Goal: Task Accomplishment & Management: Complete application form

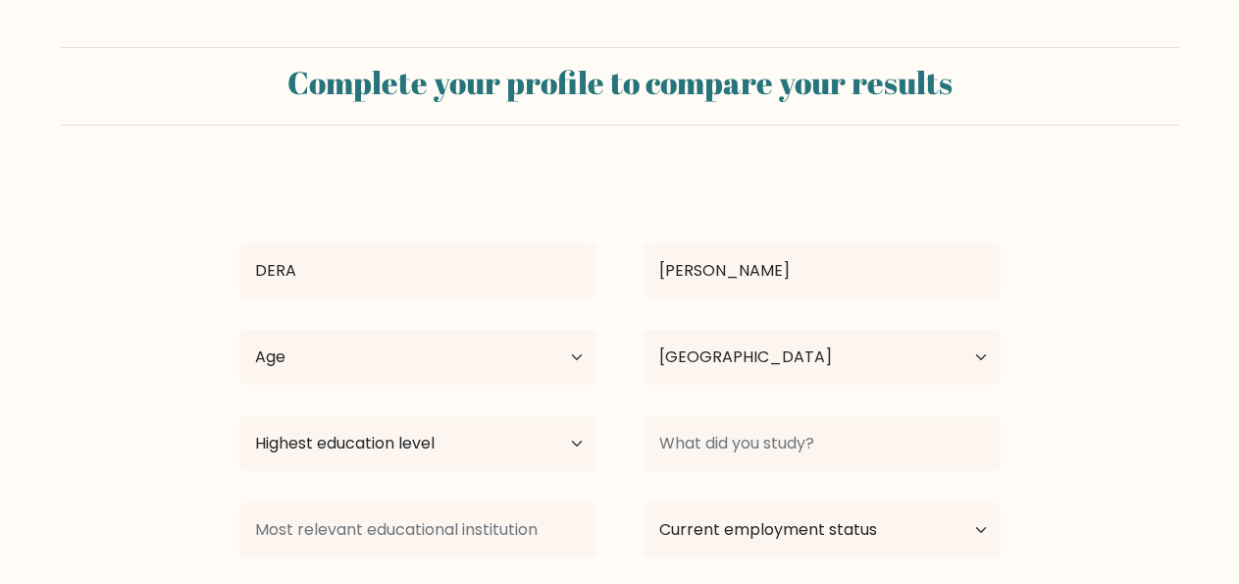
select select "NG"
click at [195, 342] on form "Complete your profile to compare your results DERA ANYANWU Age Under 18 years o…" at bounding box center [619, 369] width 1239 height 644
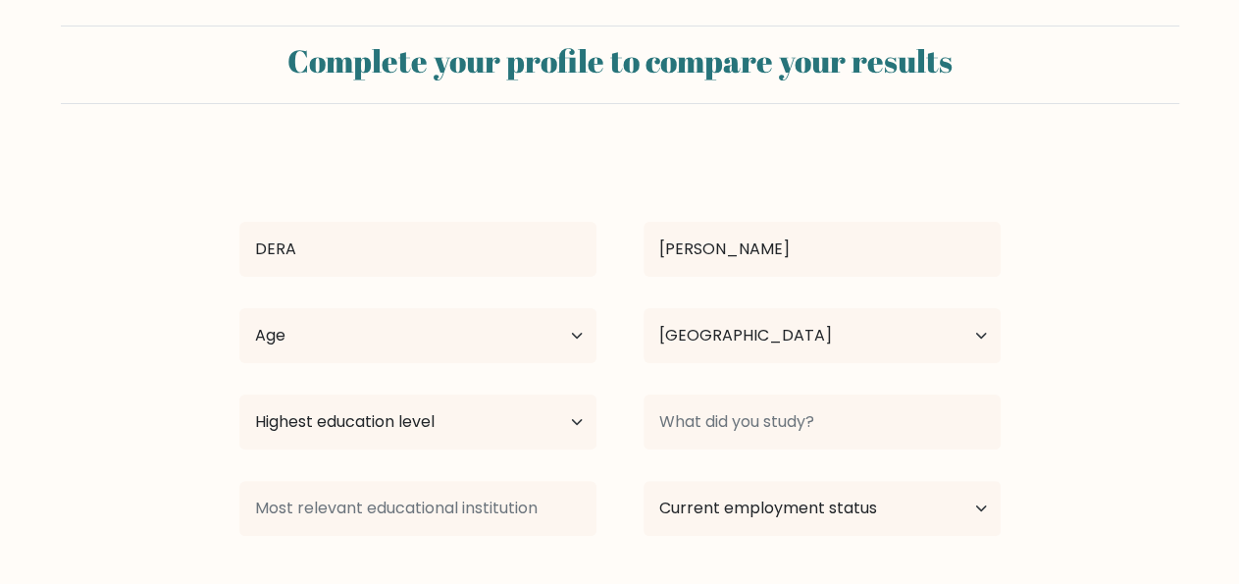
scroll to position [27, 0]
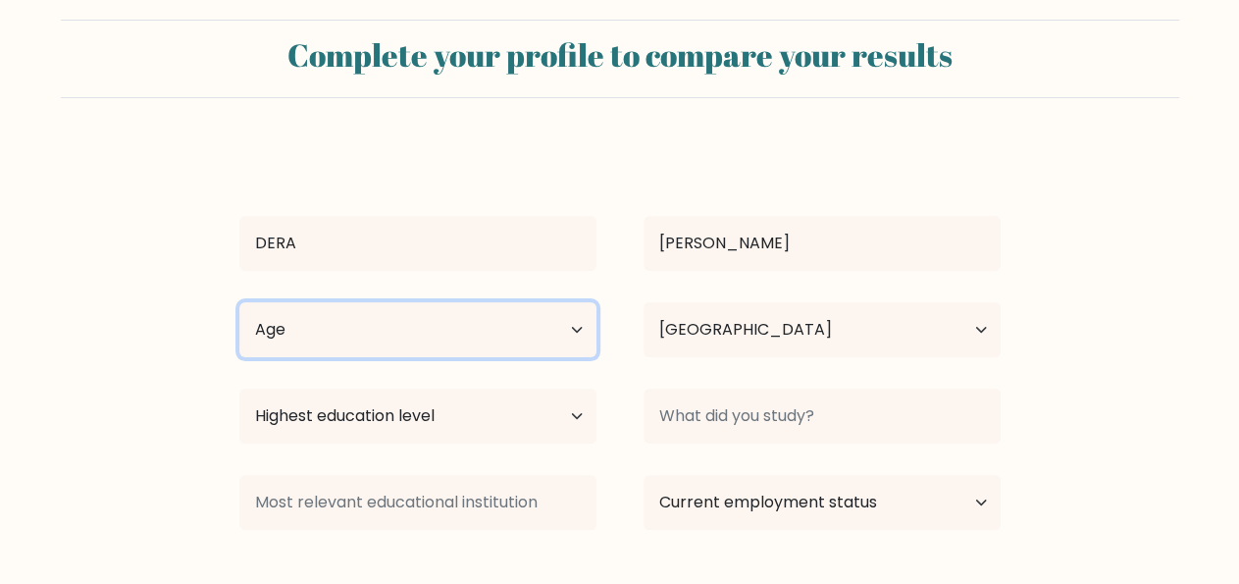
click at [257, 319] on select "Age Under 18 years old 18-24 years old 25-34 years old 35-44 years old 45-54 ye…" at bounding box center [417, 329] width 357 height 55
select select "18_24"
click option "18-24 years old" at bounding box center [0, 0] width 0 height 0
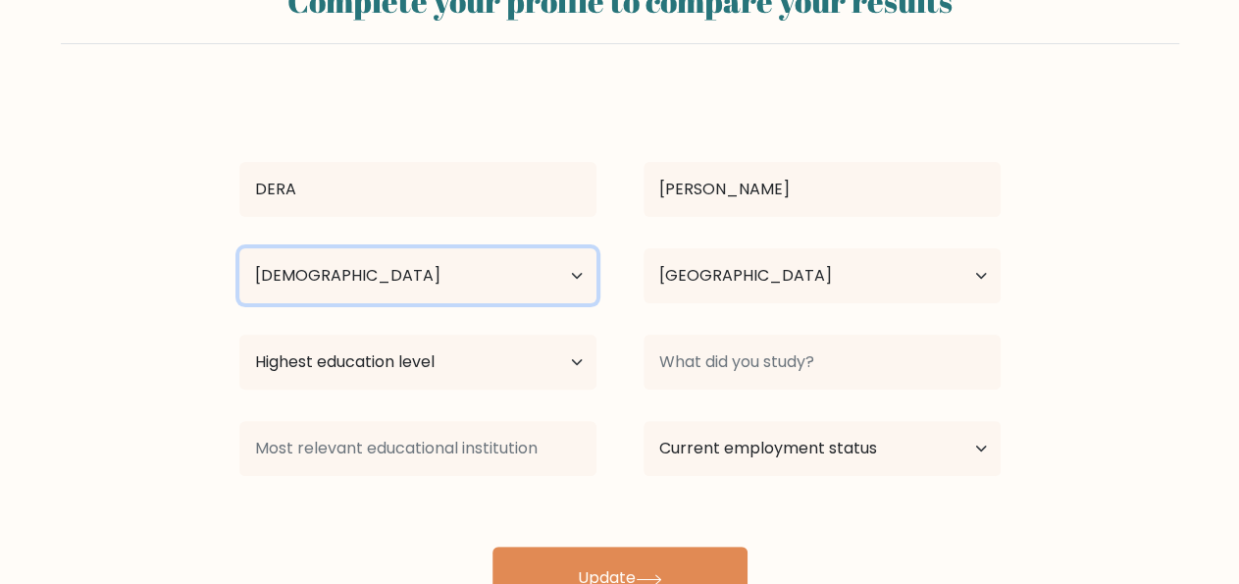
scroll to position [82, 0]
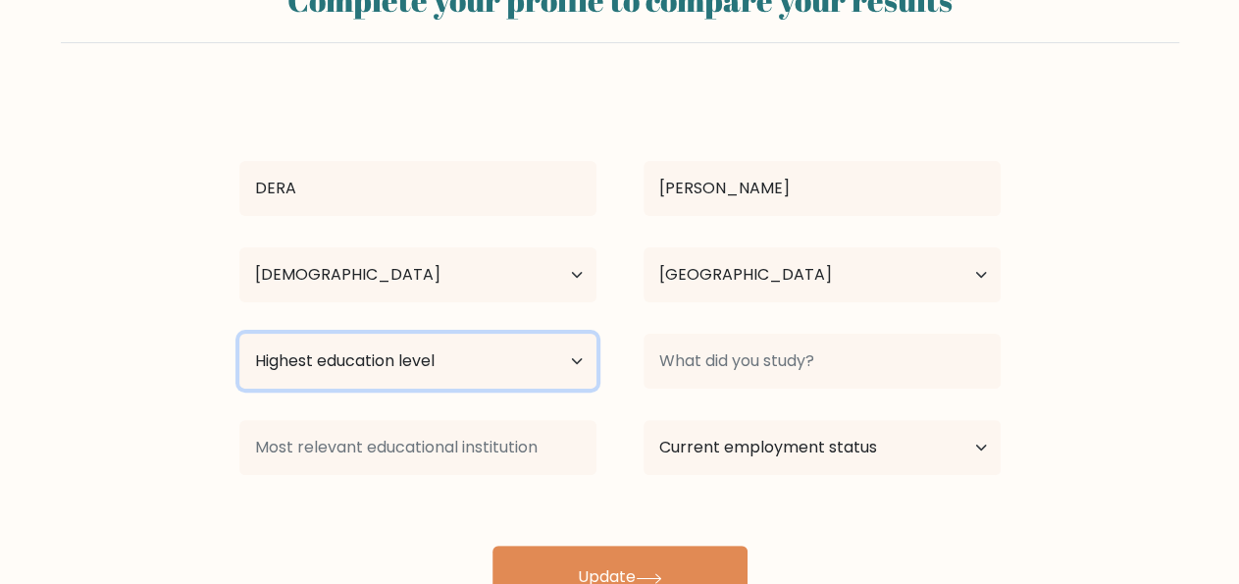
click at [294, 364] on select "Highest education level No schooling Primary Lower Secondary Upper Secondary Oc…" at bounding box center [417, 361] width 357 height 55
click at [287, 356] on select "Highest education level No schooling Primary Lower Secondary Upper Secondary Oc…" at bounding box center [417, 361] width 357 height 55
select select "bachelors_degree"
click option "Bachelor's degree" at bounding box center [0, 0] width 0 height 0
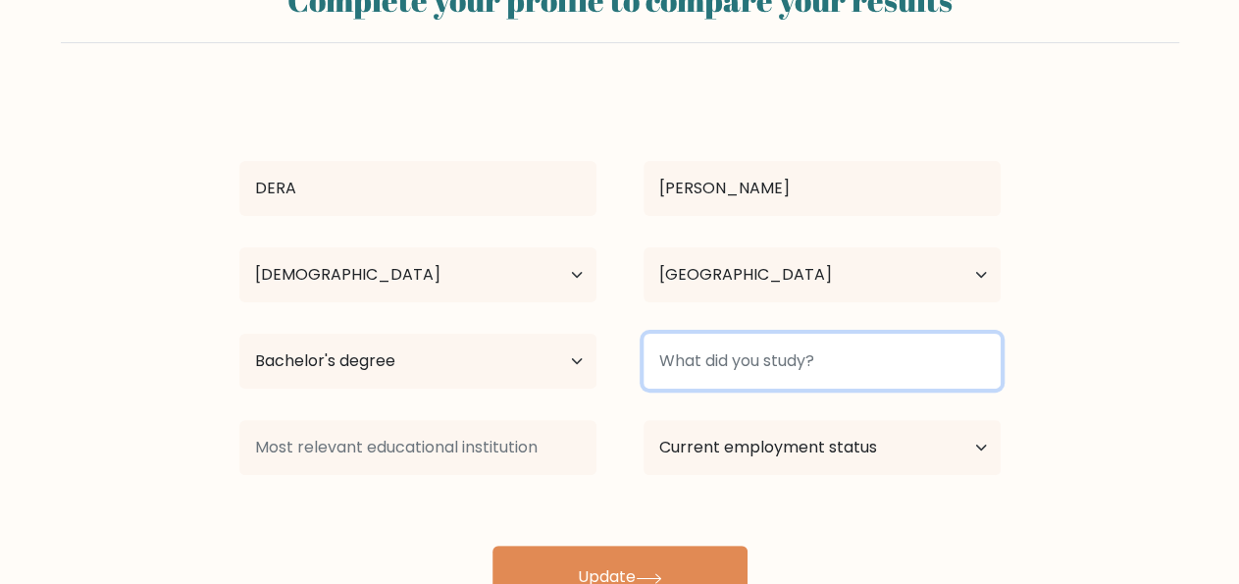
click at [764, 368] on input at bounding box center [822, 361] width 357 height 55
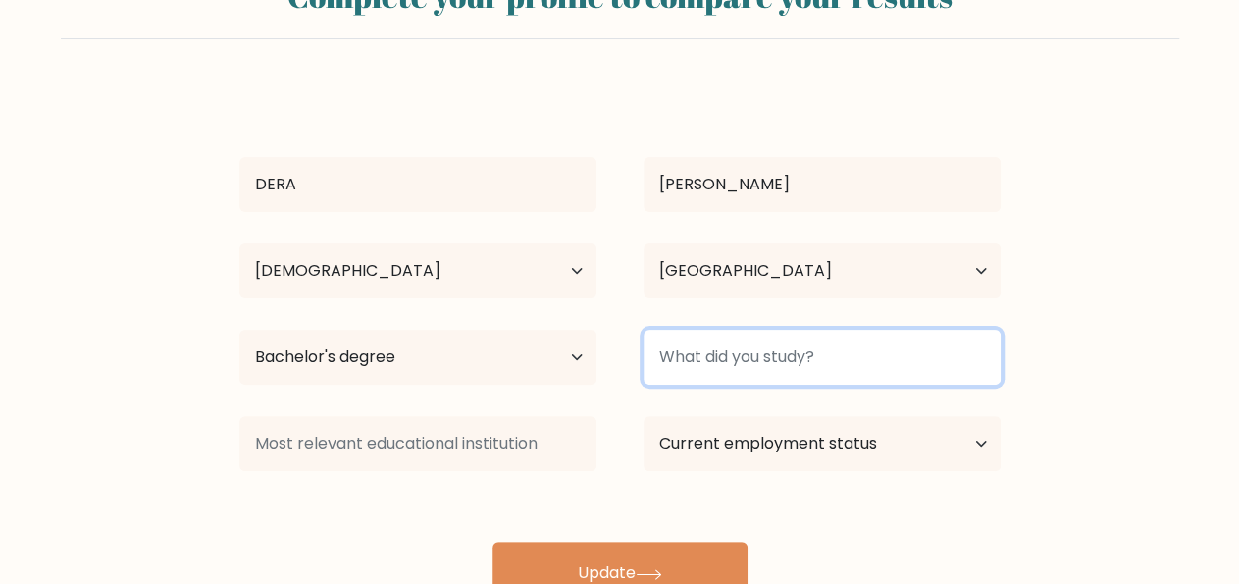
scroll to position [159, 0]
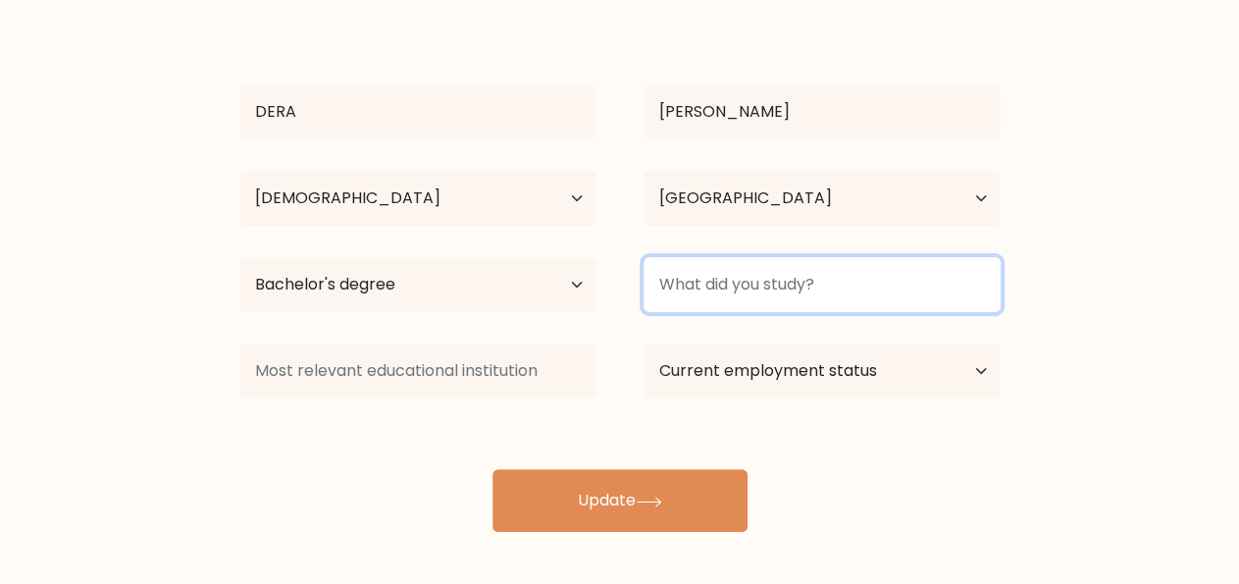
click at [786, 283] on input at bounding box center [822, 284] width 357 height 55
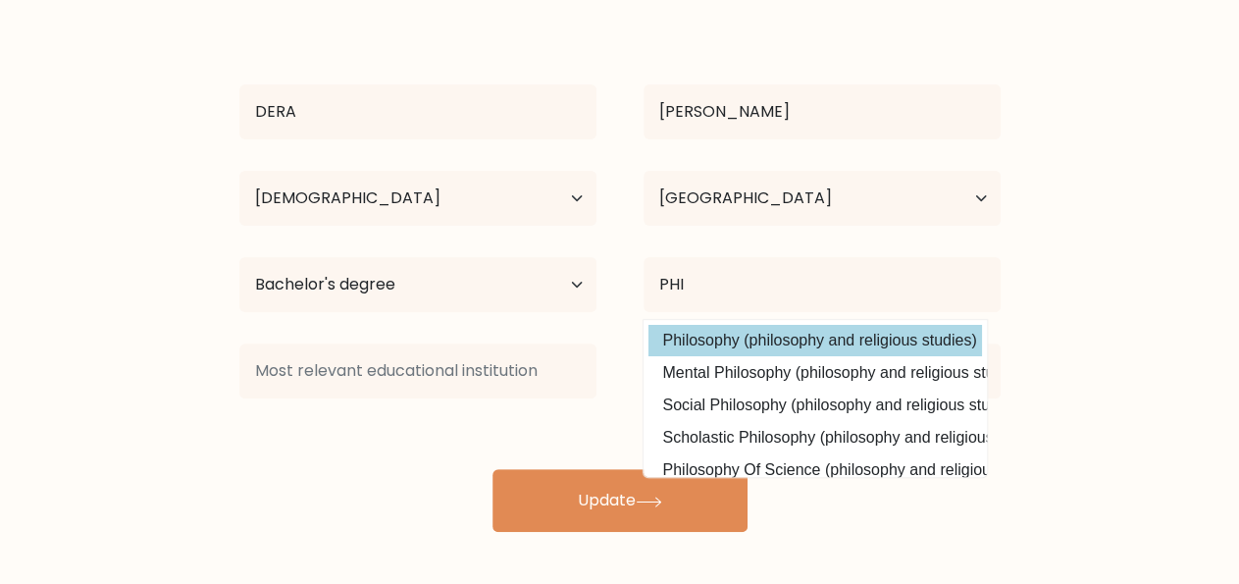
click at [703, 331] on div "DERA ANYANWU Age Under 18 years old 18-24 years old 25-34 years old 35-44 years…" at bounding box center [620, 273] width 785 height 518
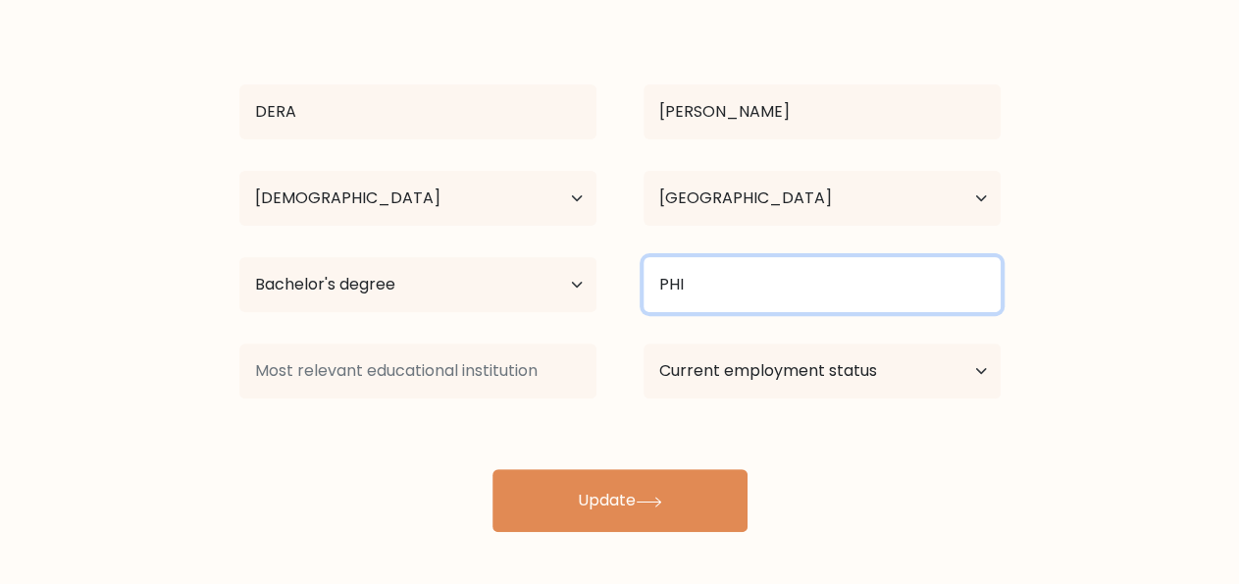
click at [708, 283] on input "PHI" at bounding box center [822, 284] width 357 height 55
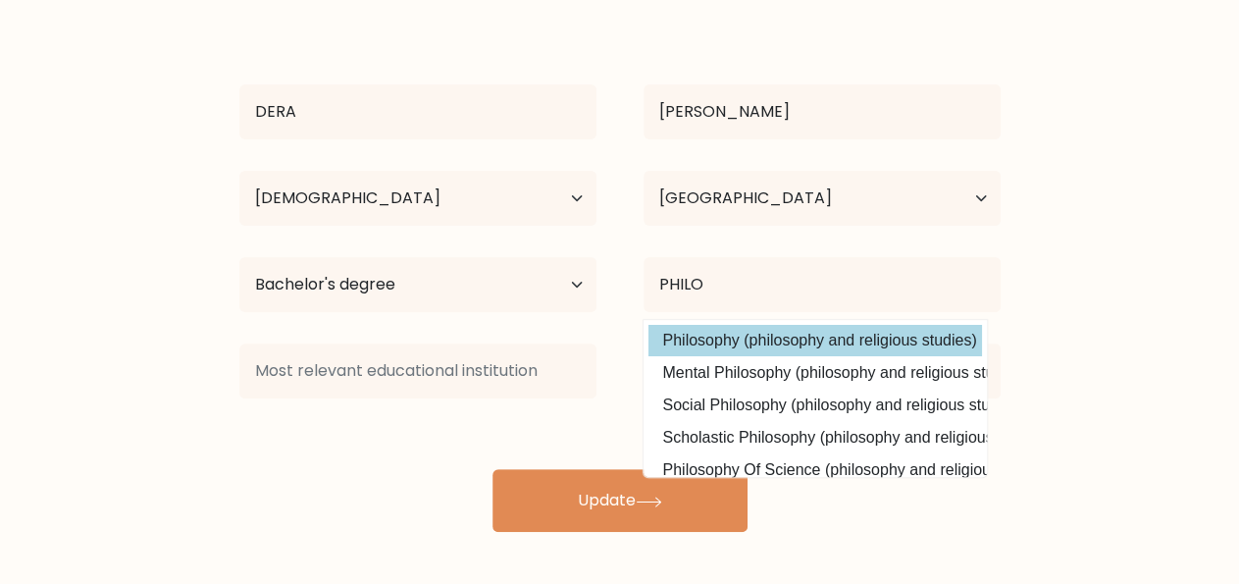
click at [727, 329] on div "DERA ANYANWU Age Under 18 years old 18-24 years old 25-34 years old 35-44 years…" at bounding box center [620, 273] width 785 height 518
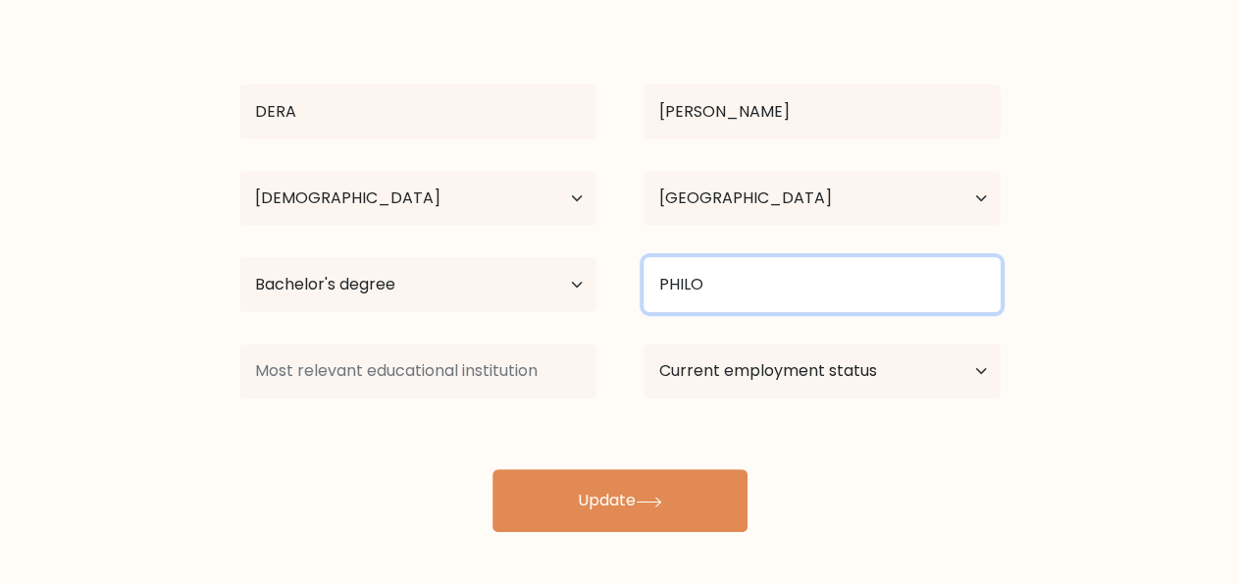
click at [737, 258] on input "PHILO" at bounding box center [822, 284] width 357 height 55
type input "P"
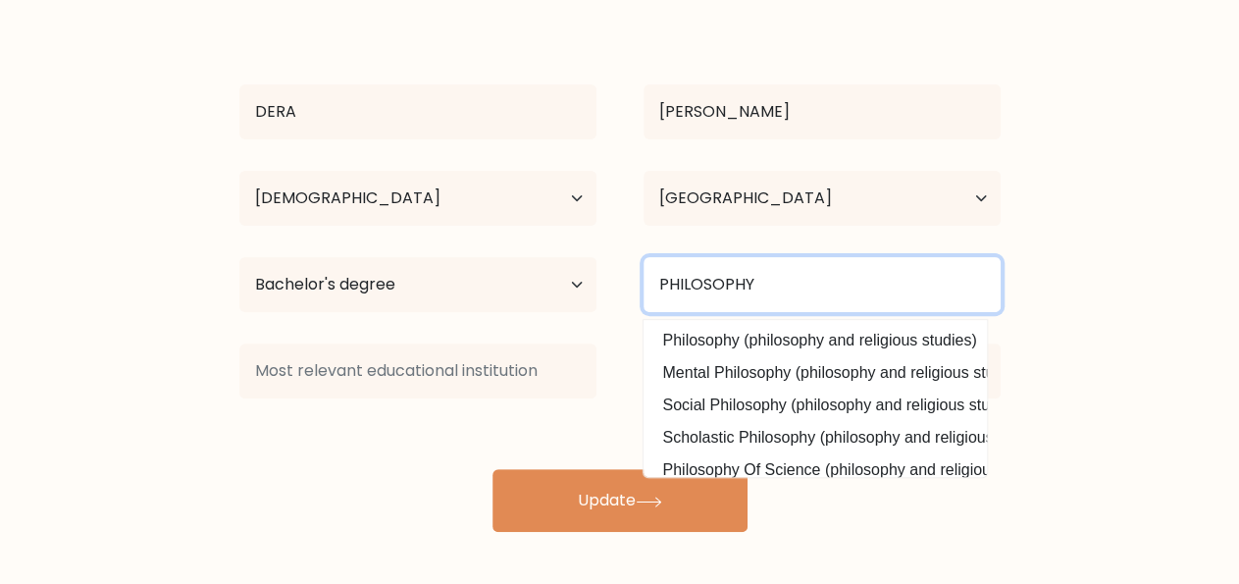
type input "PHILOSOPHY"
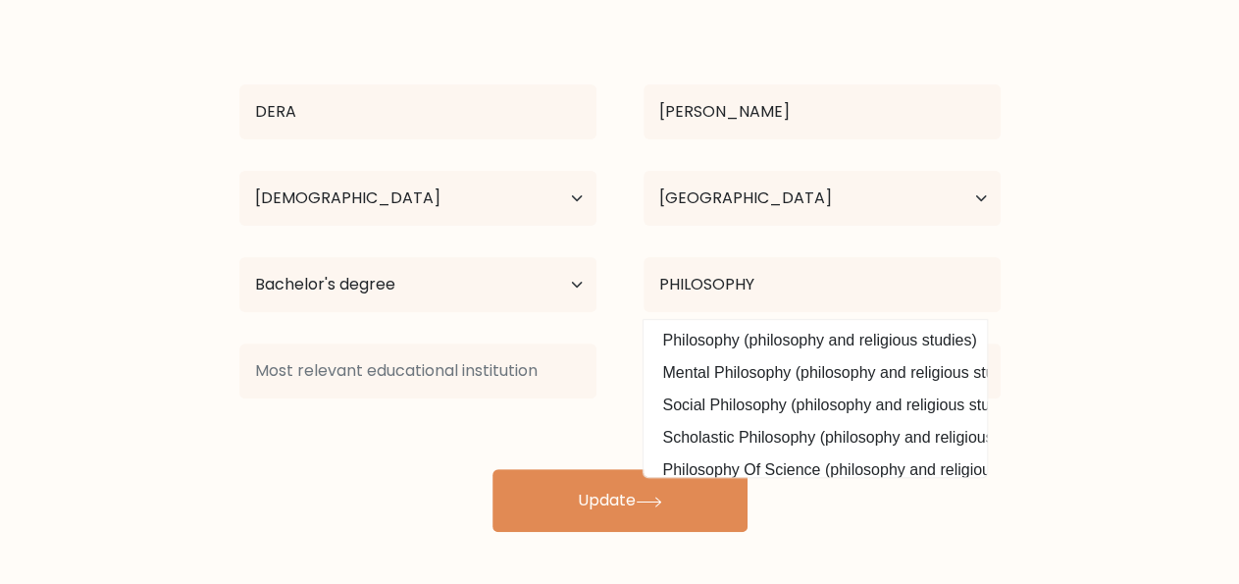
click at [1110, 397] on form "Complete your profile to compare your results DERA ANYANWU Age Under 18 years o…" at bounding box center [619, 210] width 1239 height 644
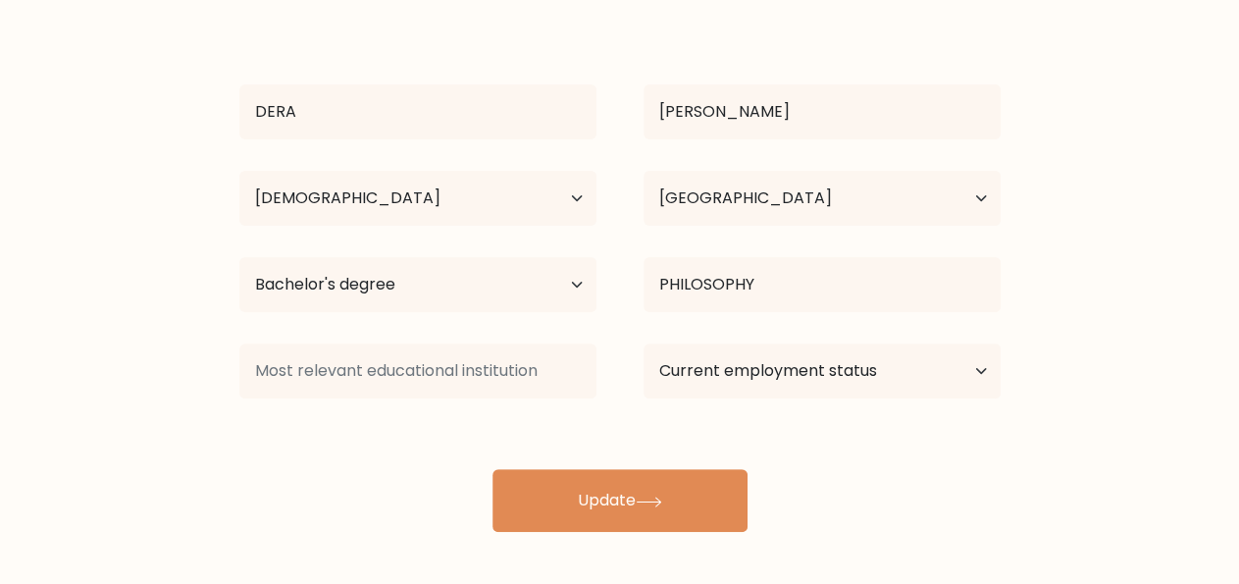
click at [876, 402] on div "Current employment status Employed Student Retired Other / prefer not to answer" at bounding box center [822, 370] width 404 height 71
click at [964, 382] on select "Current employment status Employed Student Retired Other / prefer not to answer" at bounding box center [822, 370] width 357 height 55
select select "other"
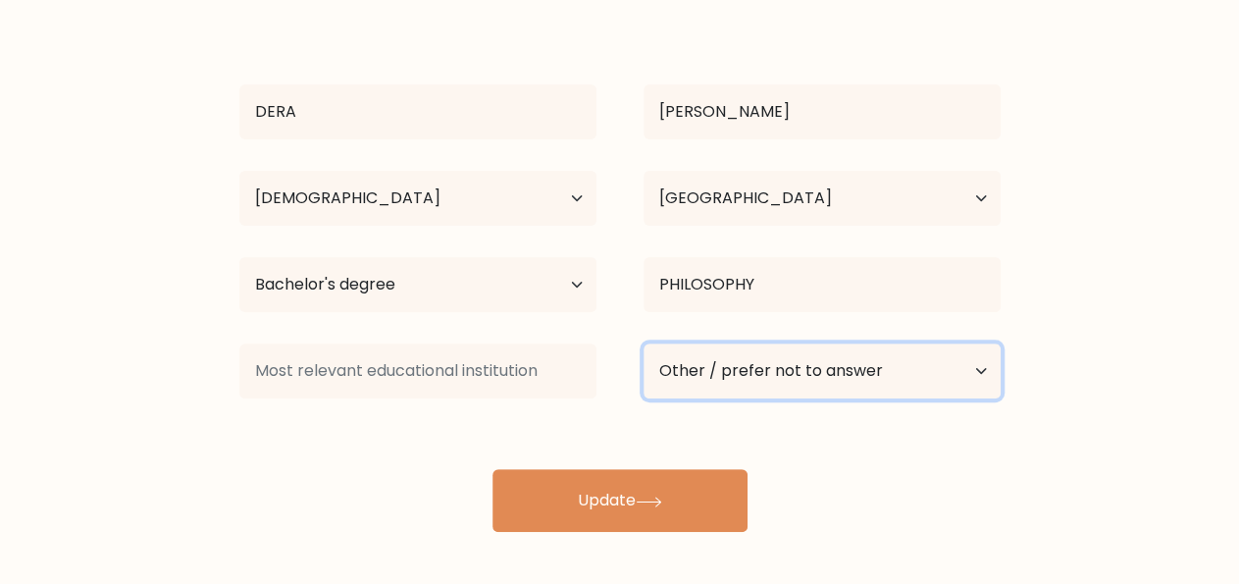
click option "Other / prefer not to answer" at bounding box center [0, 0] width 0 height 0
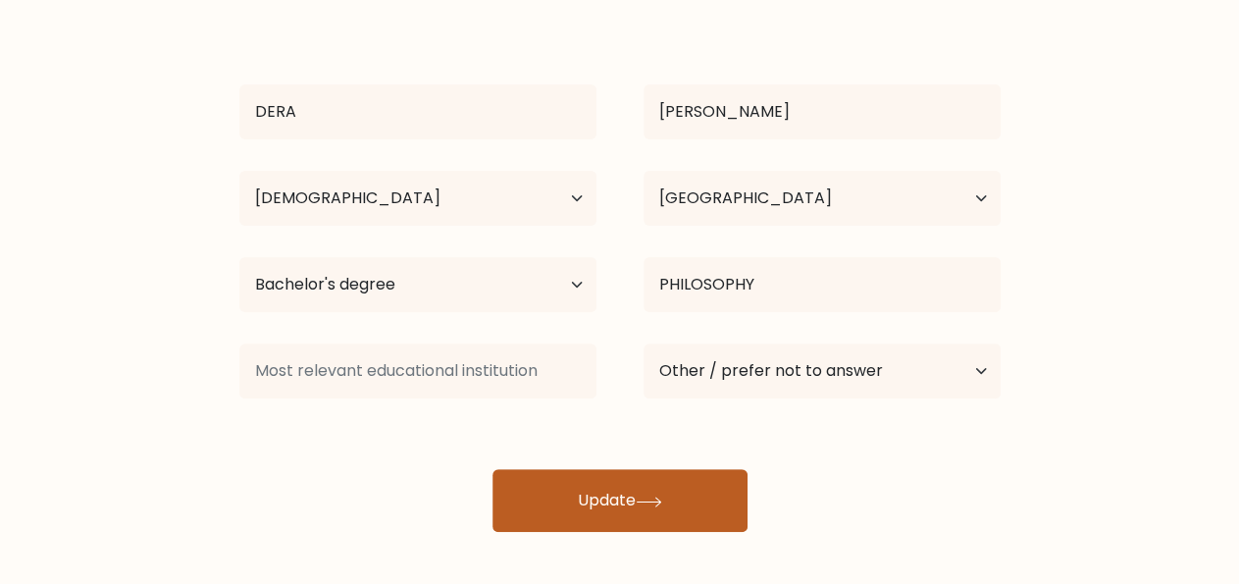
click at [713, 480] on button "Update" at bounding box center [619, 500] width 255 height 63
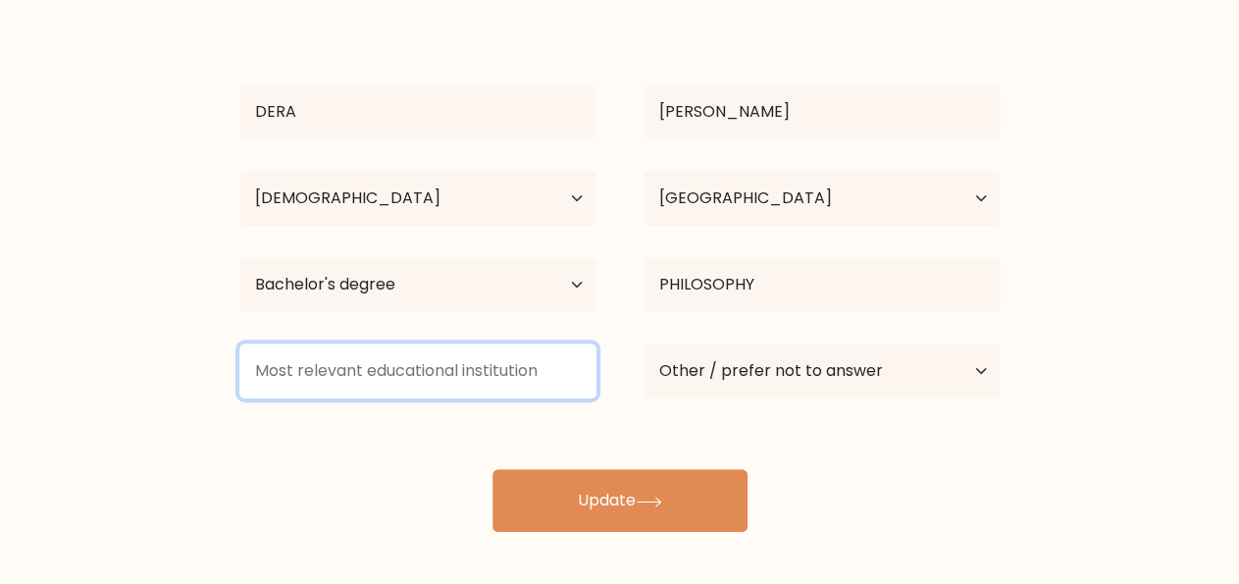
click at [291, 374] on input at bounding box center [417, 370] width 357 height 55
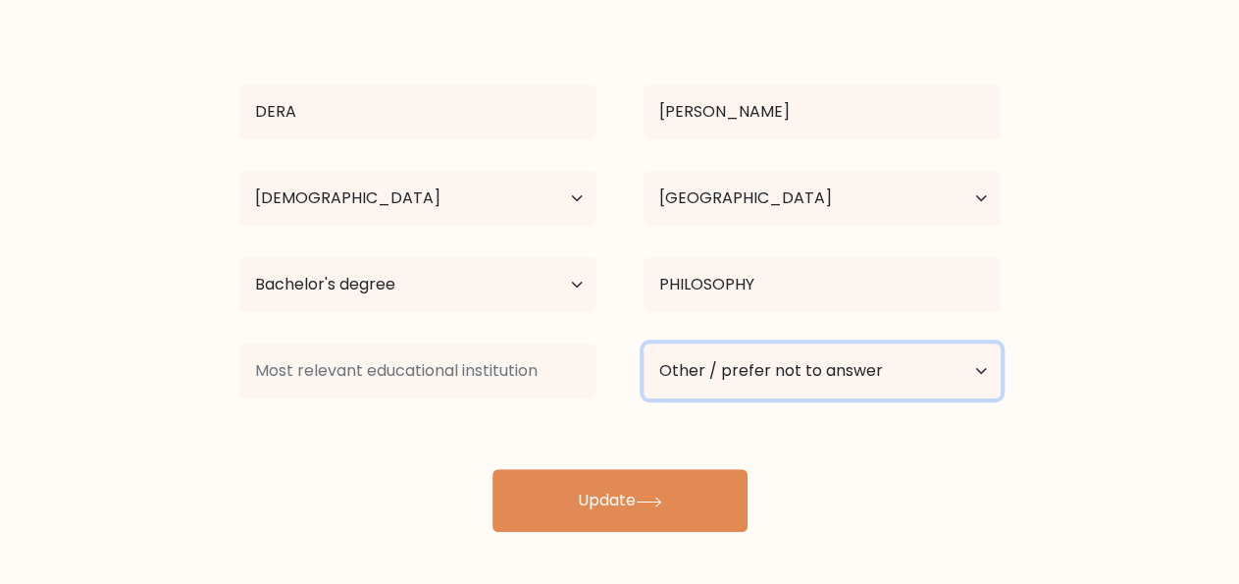
click at [946, 351] on select "Current employment status Employed Student Retired Other / prefer not to answer" at bounding box center [822, 370] width 357 height 55
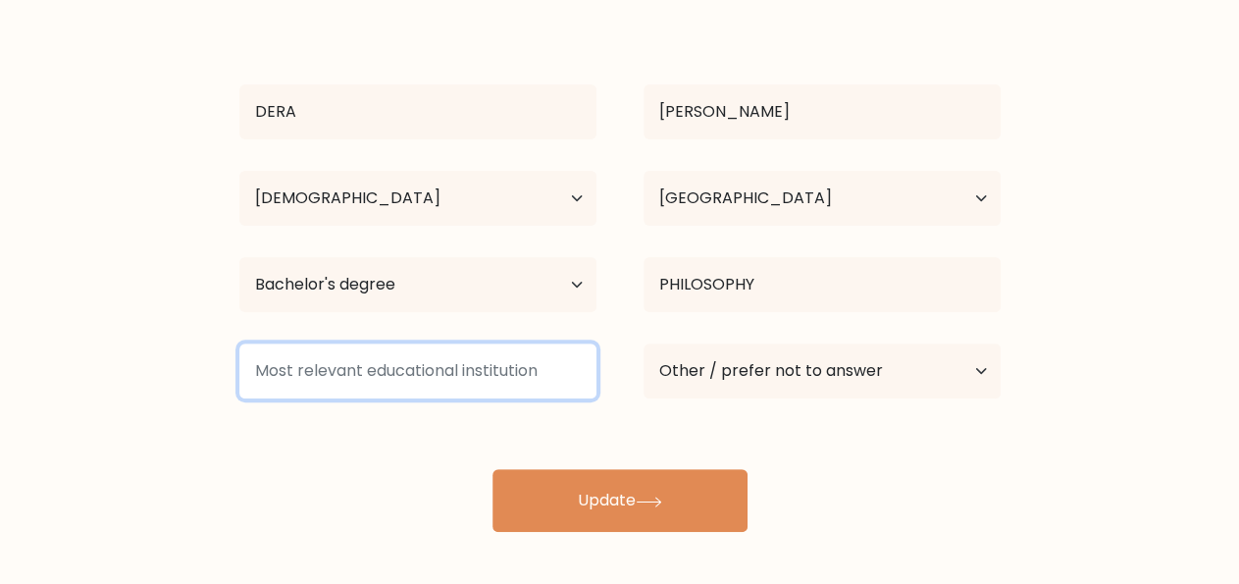
click at [522, 379] on input at bounding box center [417, 370] width 357 height 55
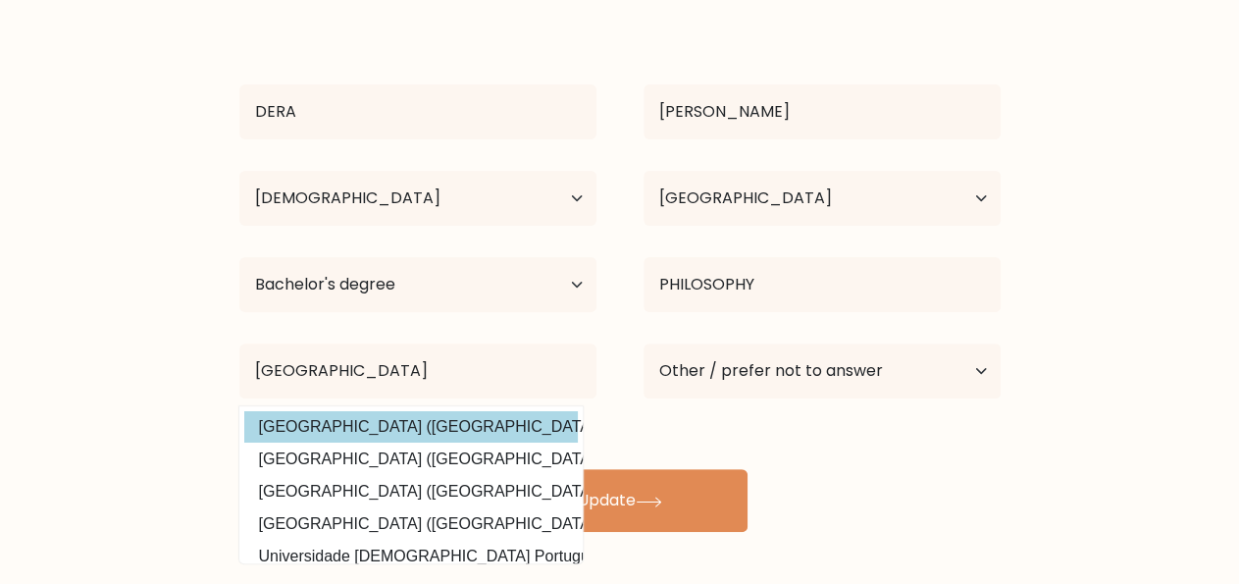
click at [308, 437] on option "University of Port Harcourt (Nigeria)" at bounding box center [411, 426] width 334 height 31
type input "University of Port Harcourt"
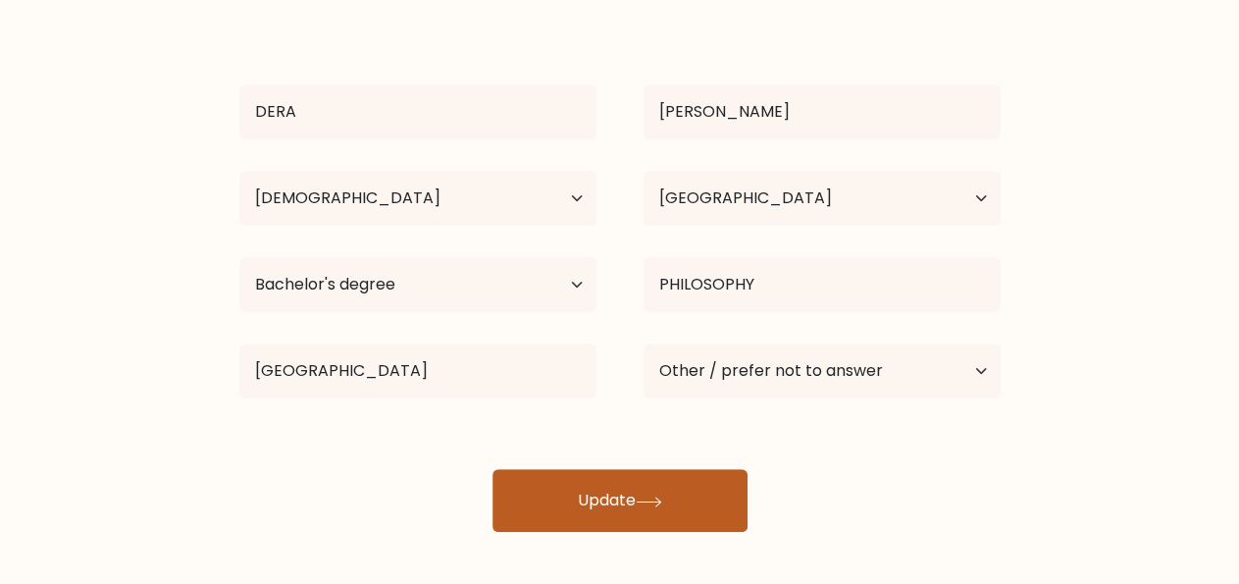
click at [623, 502] on button "Update" at bounding box center [619, 500] width 255 height 63
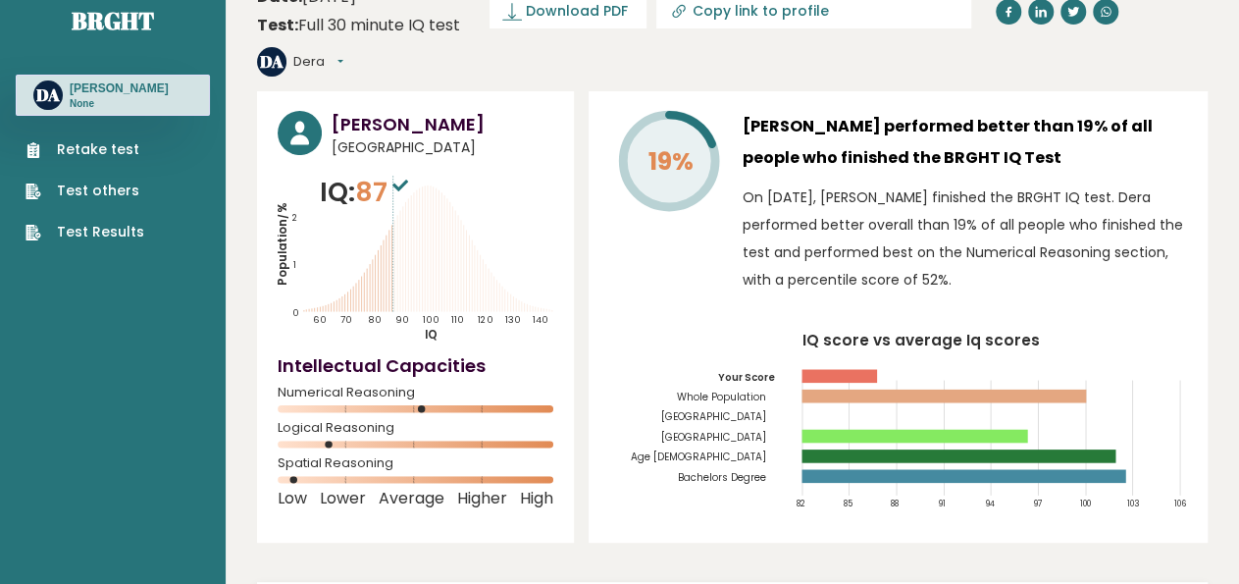
scroll to position [28, 0]
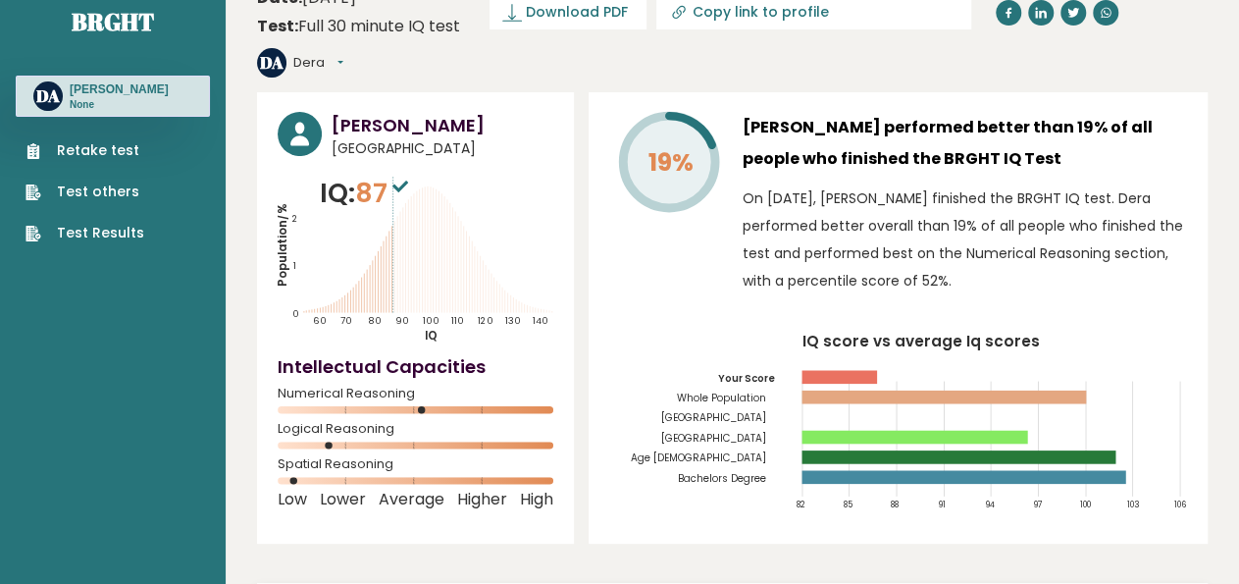
click at [68, 164] on ul "Retake test Test others Test Results" at bounding box center [85, 191] width 138 height 103
click at [1034, 514] on icon "IQ score vs average Iq scores 82 85 88 91 94 97 100 103 106 Your Score Whole Po…" at bounding box center [898, 429] width 578 height 190
click at [77, 159] on link "Retake test" at bounding box center [85, 150] width 119 height 21
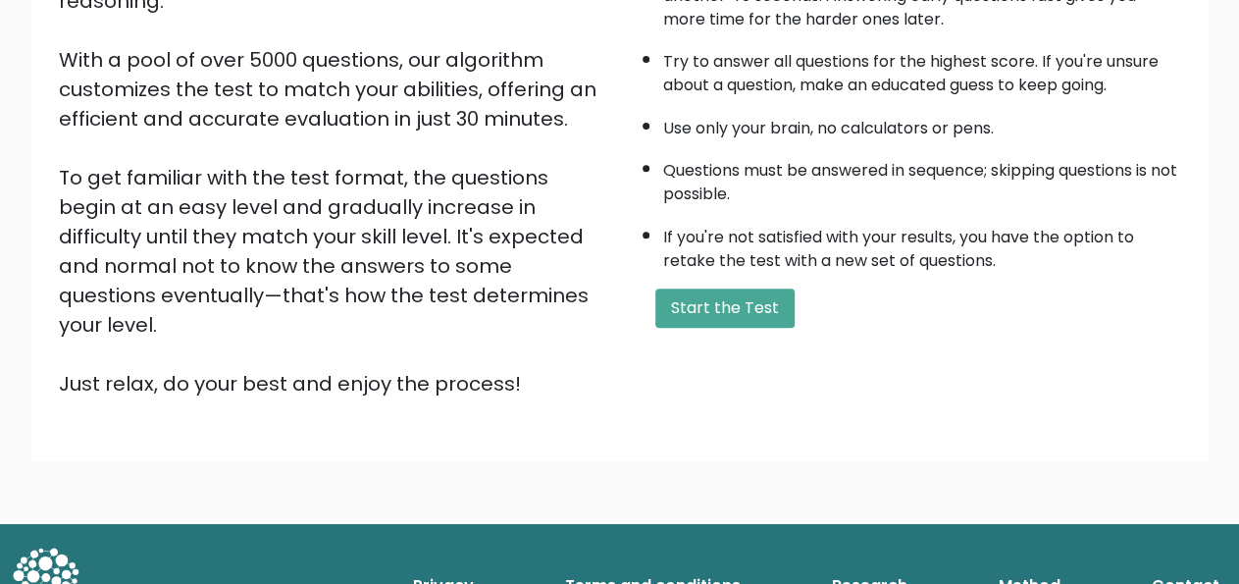
scroll to position [332, 0]
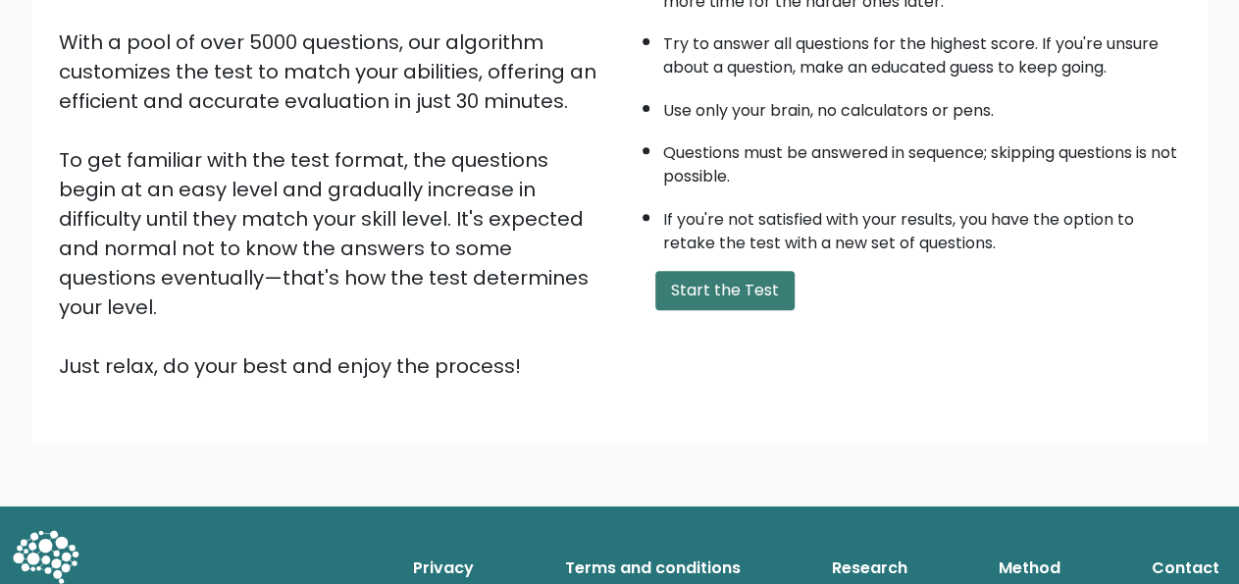
click at [719, 310] on button "Start the Test" at bounding box center [724, 290] width 139 height 39
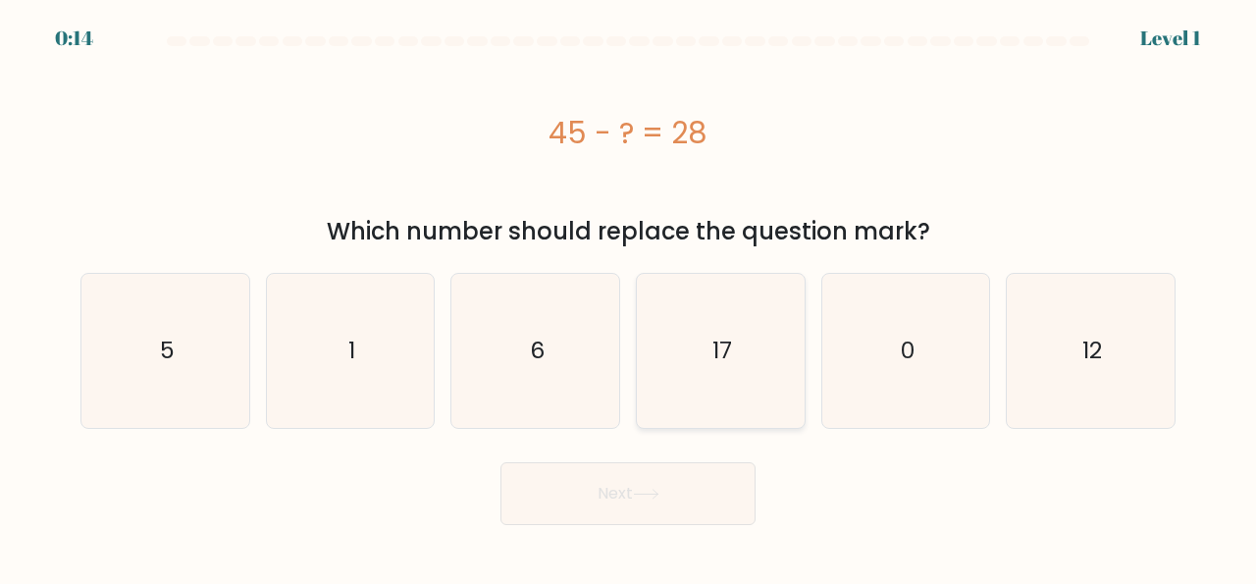
click at [742, 338] on icon "17" at bounding box center [721, 351] width 154 height 154
click at [629, 297] on input "d. 17" at bounding box center [628, 294] width 1 height 5
radio input "true"
click at [645, 523] on button "Next" at bounding box center [627, 493] width 255 height 63
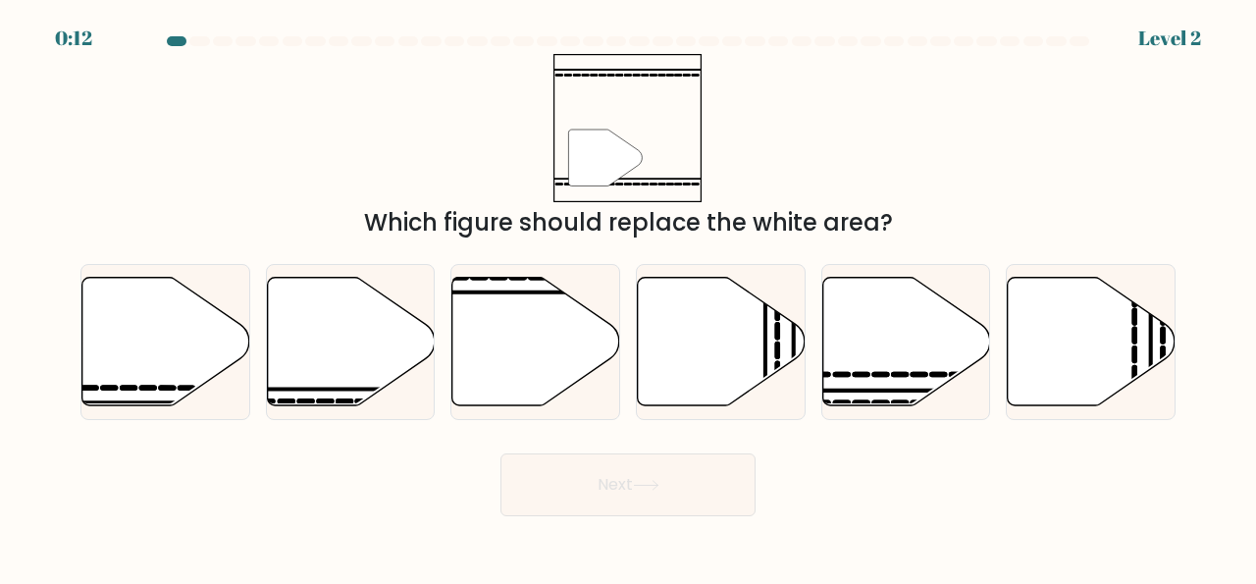
click at [634, 493] on button "Next" at bounding box center [627, 484] width 255 height 63
click at [309, 365] on icon at bounding box center [351, 342] width 168 height 129
click at [628, 297] on input "b." at bounding box center [628, 294] width 1 height 5
radio input "true"
click at [594, 458] on button "Next" at bounding box center [627, 484] width 255 height 63
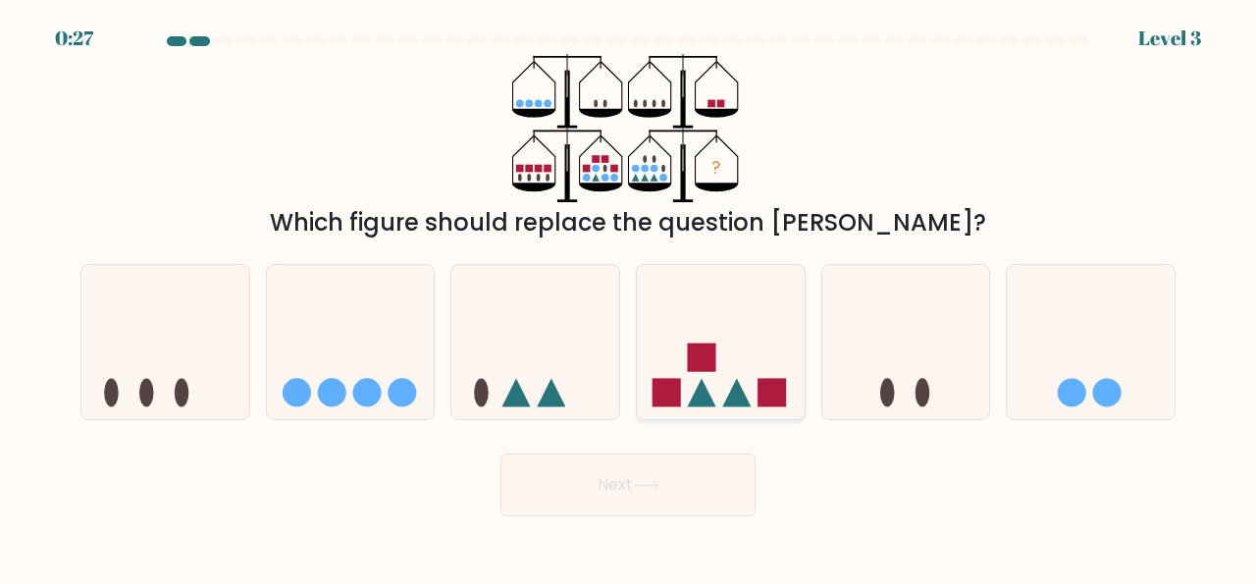
click at [664, 357] on icon at bounding box center [721, 342] width 168 height 138
click at [629, 297] on input "d." at bounding box center [628, 294] width 1 height 5
radio input "true"
click at [350, 393] on icon at bounding box center [351, 342] width 168 height 138
click at [628, 297] on input "b." at bounding box center [628, 294] width 1 height 5
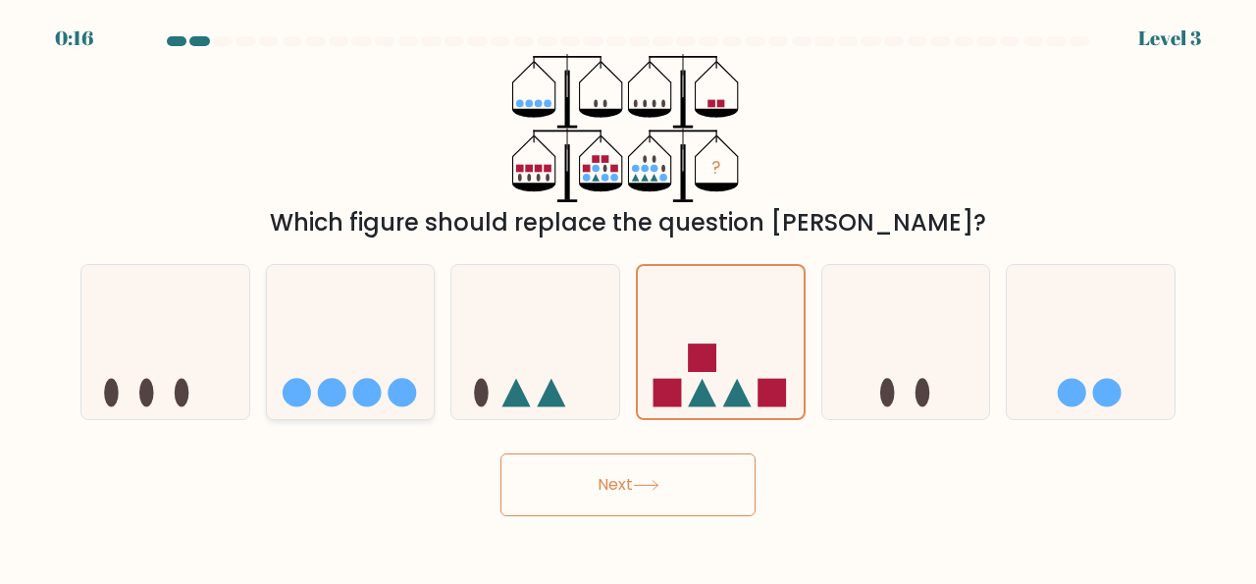
radio input "true"
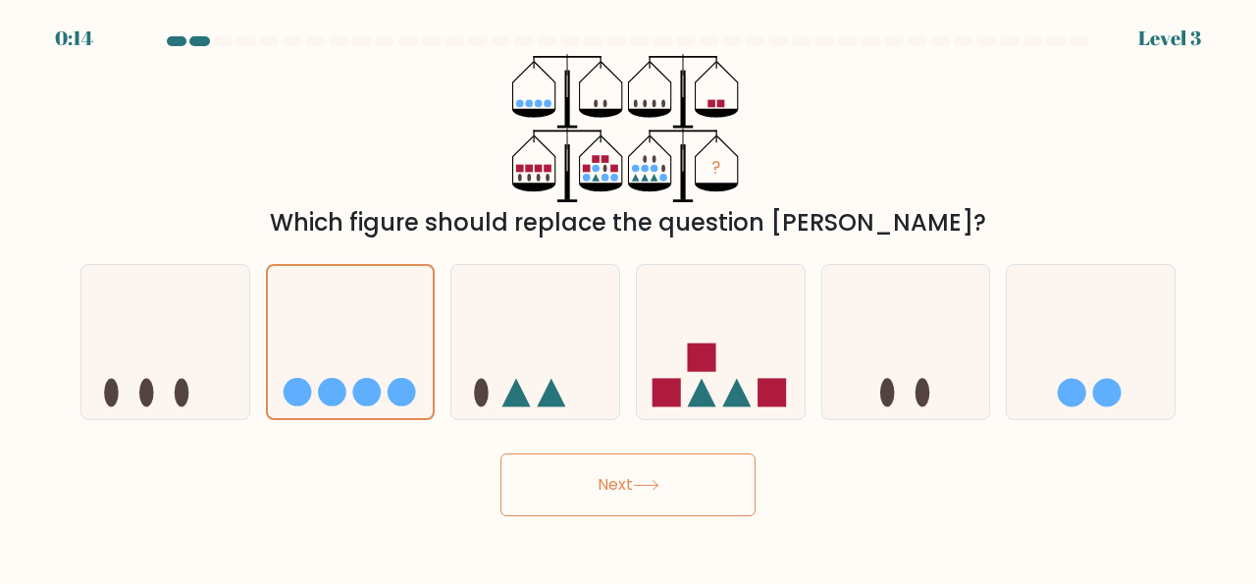
click at [614, 495] on button "Next" at bounding box center [627, 484] width 255 height 63
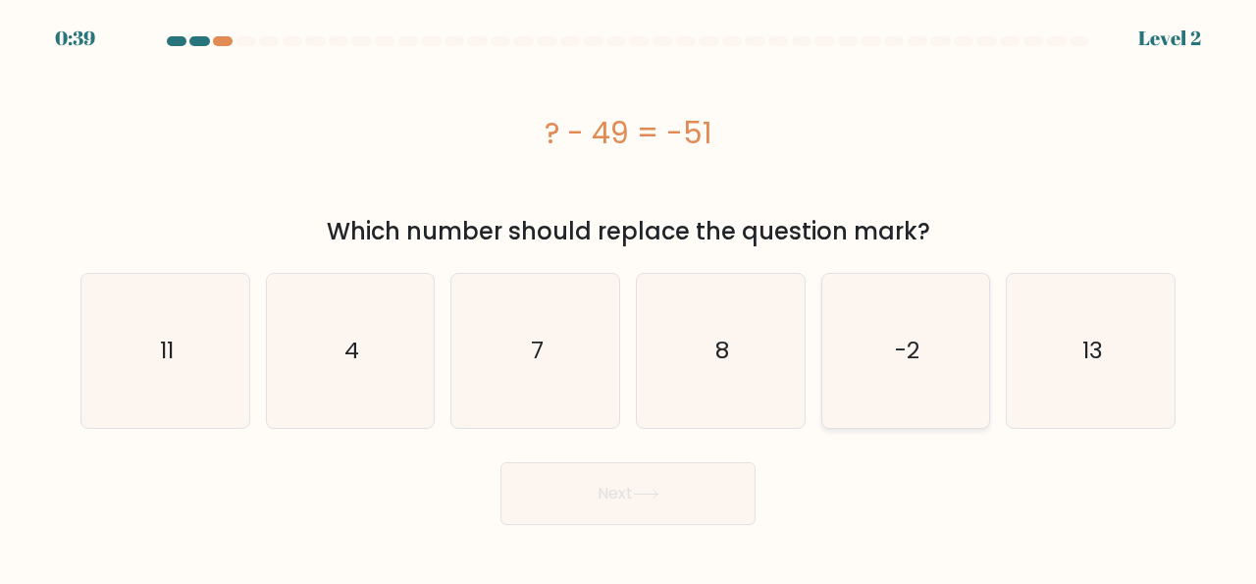
click at [904, 317] on icon "-2" at bounding box center [906, 351] width 154 height 154
click at [629, 297] on input "e. -2" at bounding box center [628, 294] width 1 height 5
radio input "true"
click at [599, 497] on button "Next" at bounding box center [627, 493] width 255 height 63
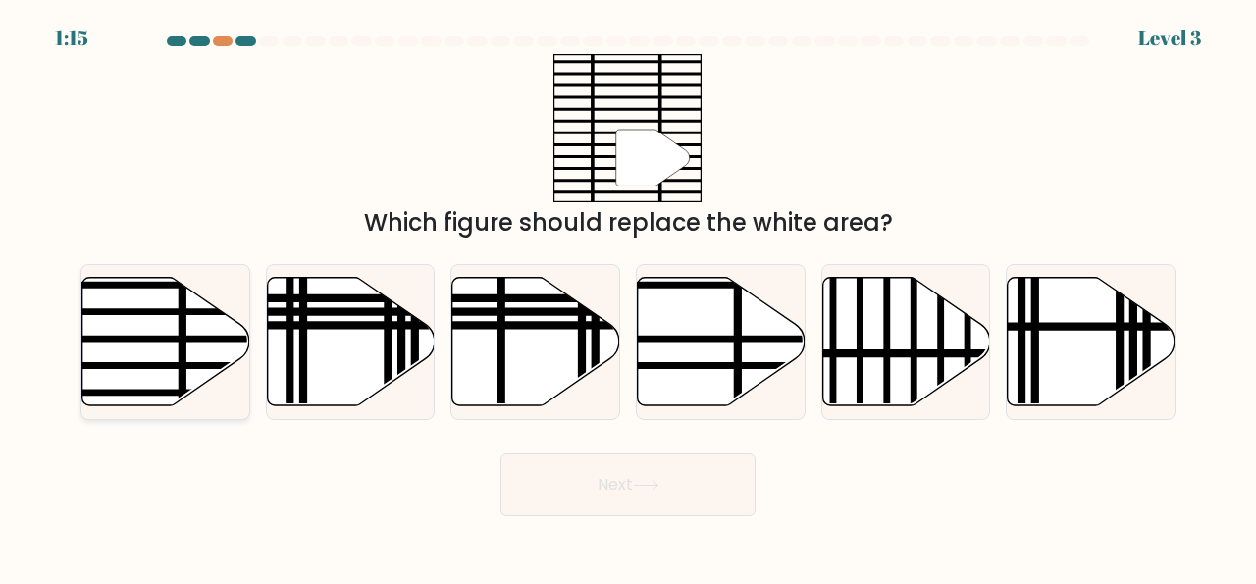
click at [136, 332] on icon at bounding box center [166, 342] width 168 height 129
click at [628, 297] on input "a." at bounding box center [628, 294] width 1 height 5
radio input "true"
click at [658, 496] on button "Next" at bounding box center [627, 484] width 255 height 63
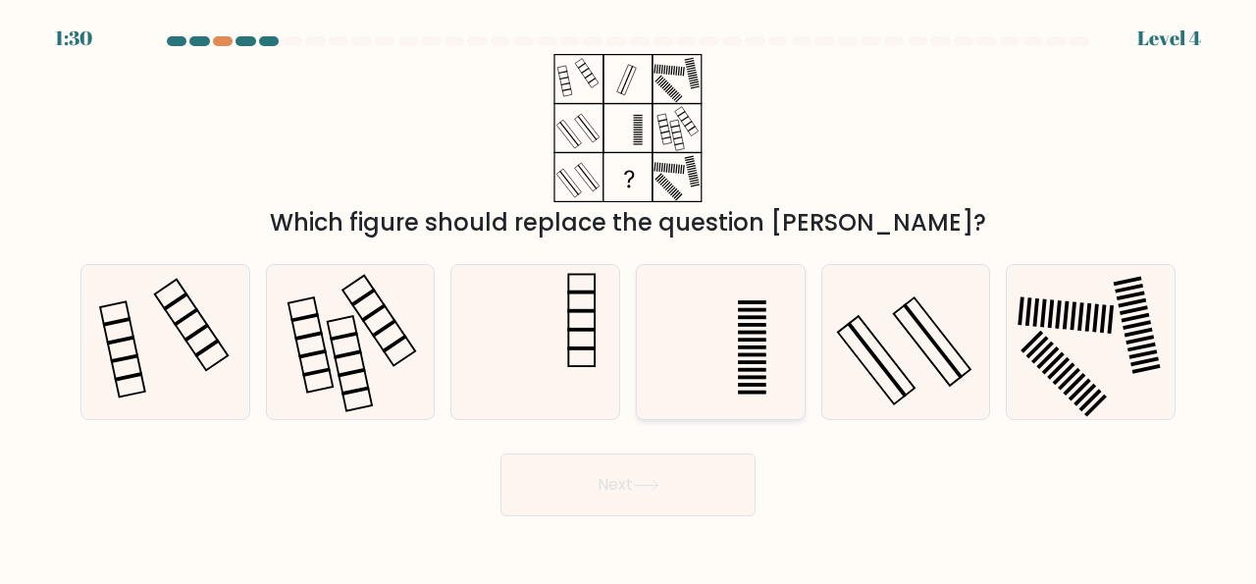
click at [747, 379] on rect at bounding box center [752, 378] width 28 height 4
click at [629, 297] on input "d." at bounding box center [628, 294] width 1 height 5
radio input "true"
click at [681, 510] on button "Next" at bounding box center [627, 484] width 255 height 63
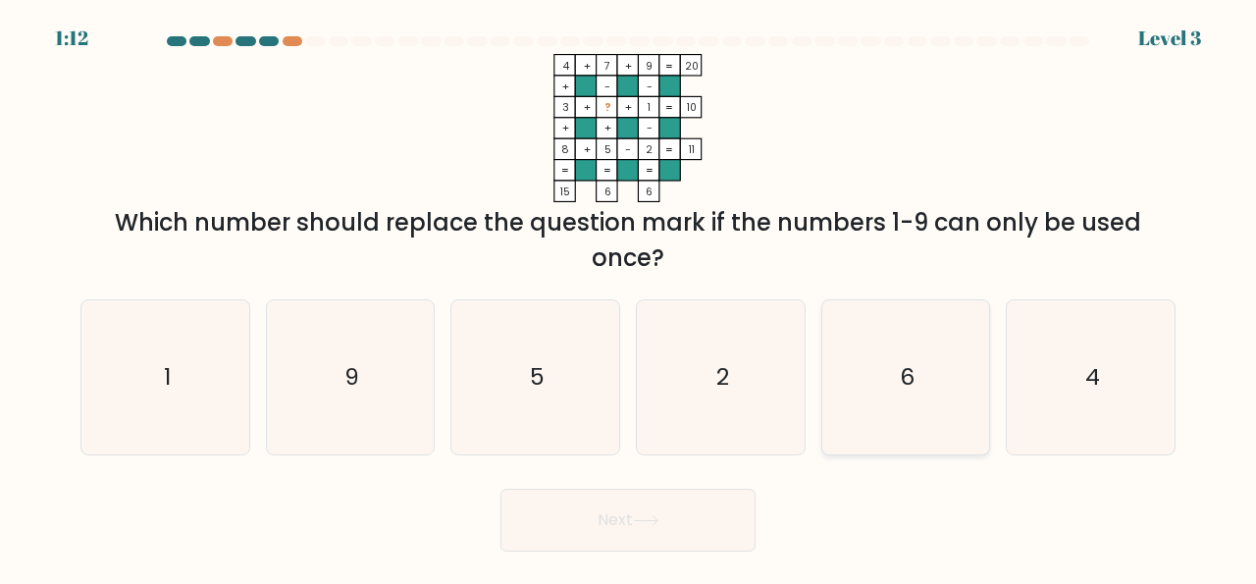
click at [877, 372] on icon "6" at bounding box center [906, 377] width 154 height 154
click at [629, 297] on input "e. 6" at bounding box center [628, 294] width 1 height 5
radio input "true"
click at [620, 528] on button "Next" at bounding box center [627, 520] width 255 height 63
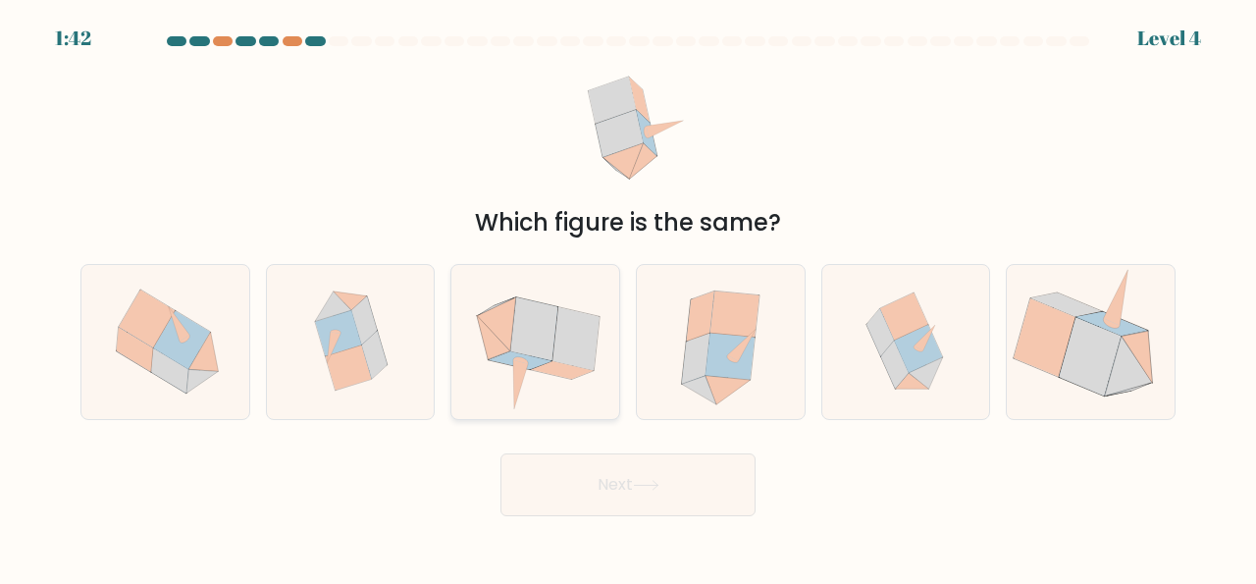
click at [562, 351] on icon at bounding box center [575, 338] width 47 height 63
click at [628, 297] on input "c." at bounding box center [628, 294] width 1 height 5
radio input "true"
click at [669, 499] on button "Next" at bounding box center [627, 484] width 255 height 63
click at [648, 500] on button "Next" at bounding box center [627, 484] width 255 height 63
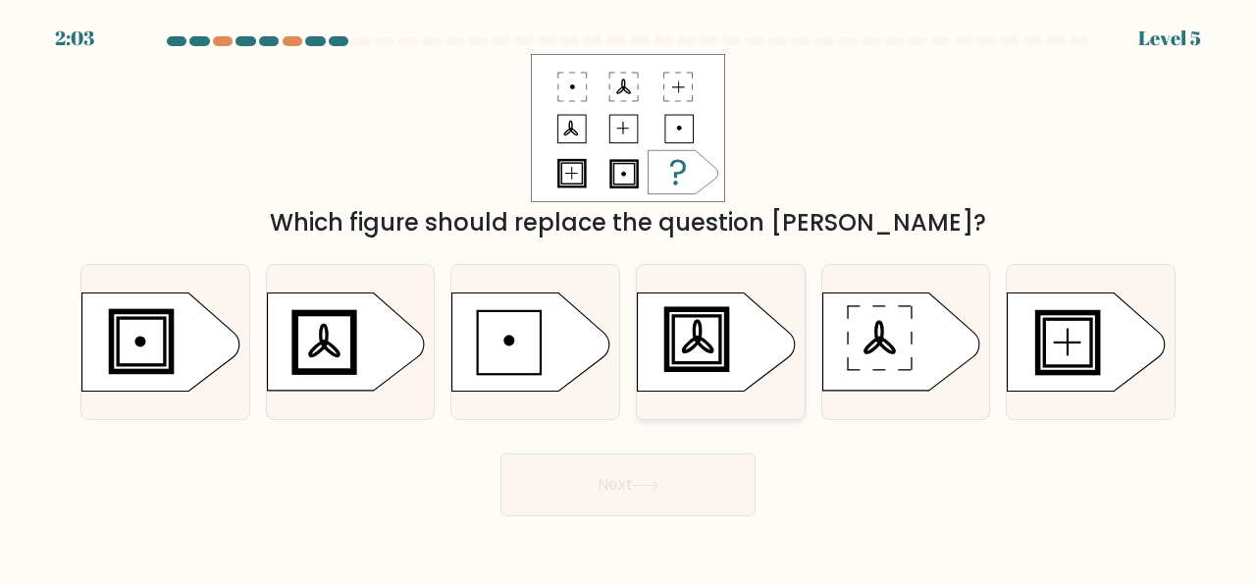
click at [710, 356] on icon at bounding box center [716, 342] width 157 height 98
click at [629, 297] on input "d." at bounding box center [628, 294] width 1 height 5
radio input "true"
click at [680, 495] on button "Next" at bounding box center [627, 484] width 255 height 63
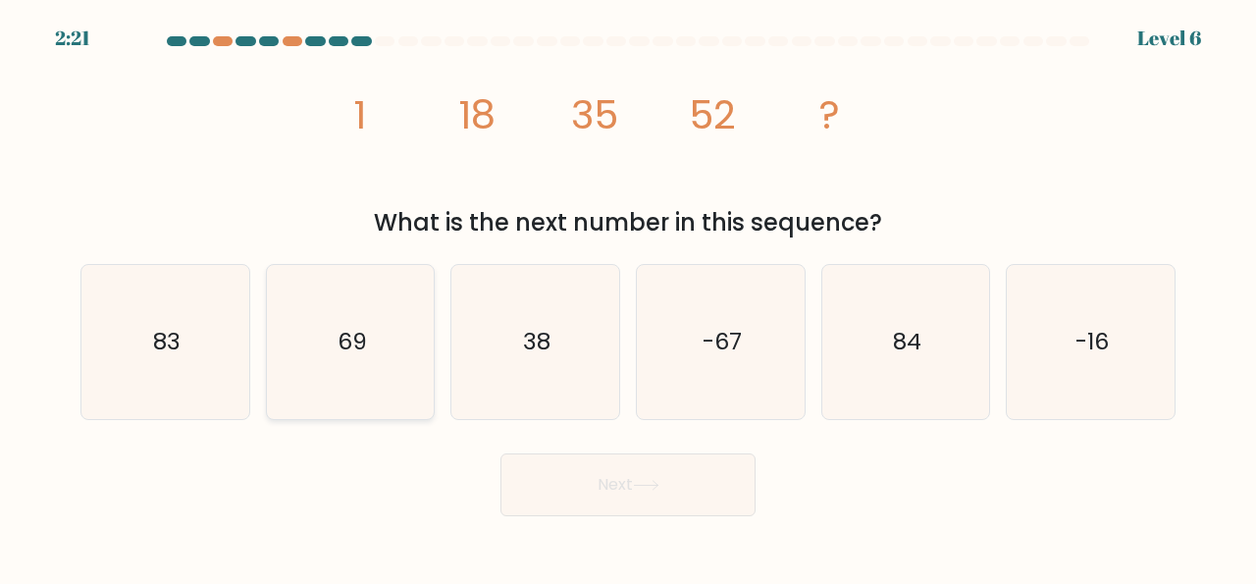
click at [350, 333] on text "69" at bounding box center [351, 342] width 29 height 32
click at [628, 297] on input "b. 69" at bounding box center [628, 294] width 1 height 5
radio input "true"
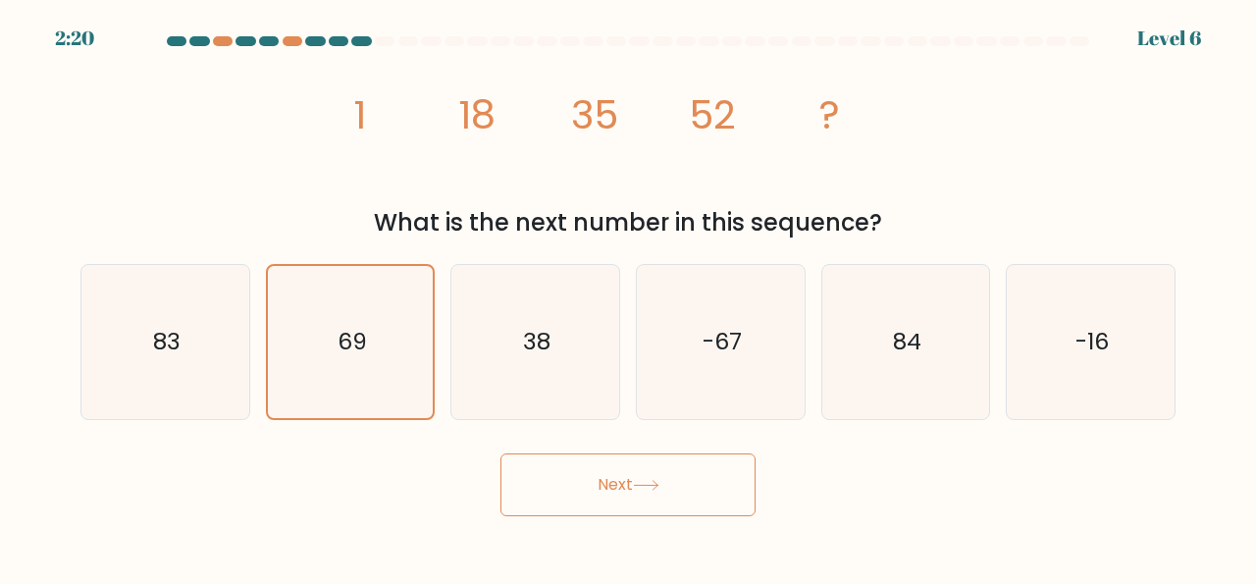
click at [613, 476] on button "Next" at bounding box center [627, 484] width 255 height 63
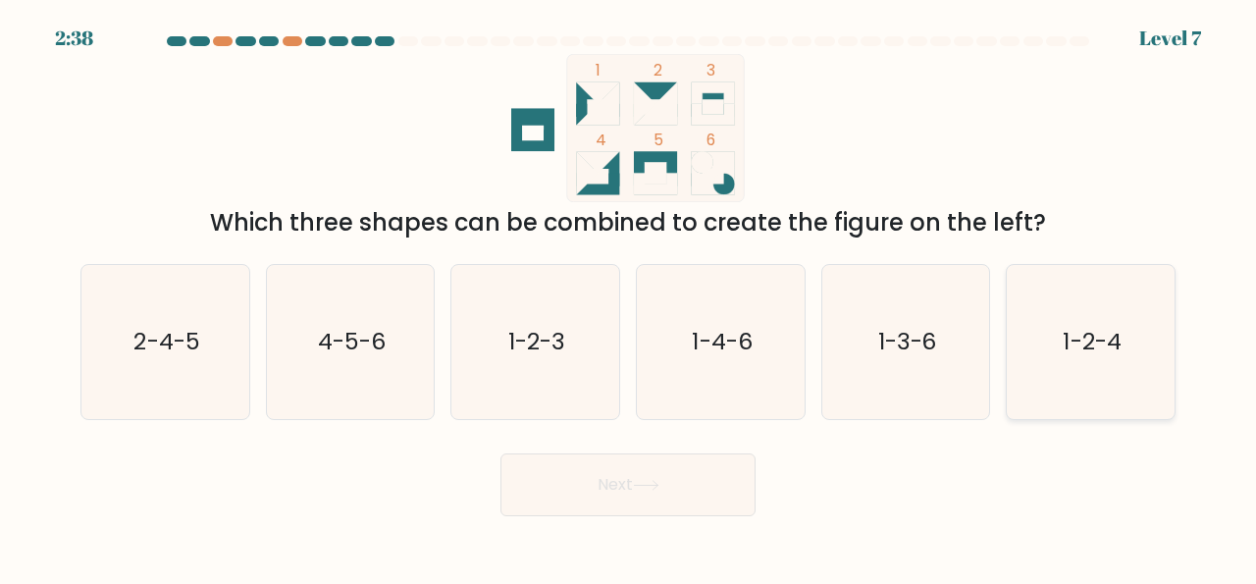
click at [1099, 349] on text "1-2-4" at bounding box center [1092, 342] width 58 height 32
click at [629, 297] on input "f. 1-2-4" at bounding box center [628, 294] width 1 height 5
radio input "true"
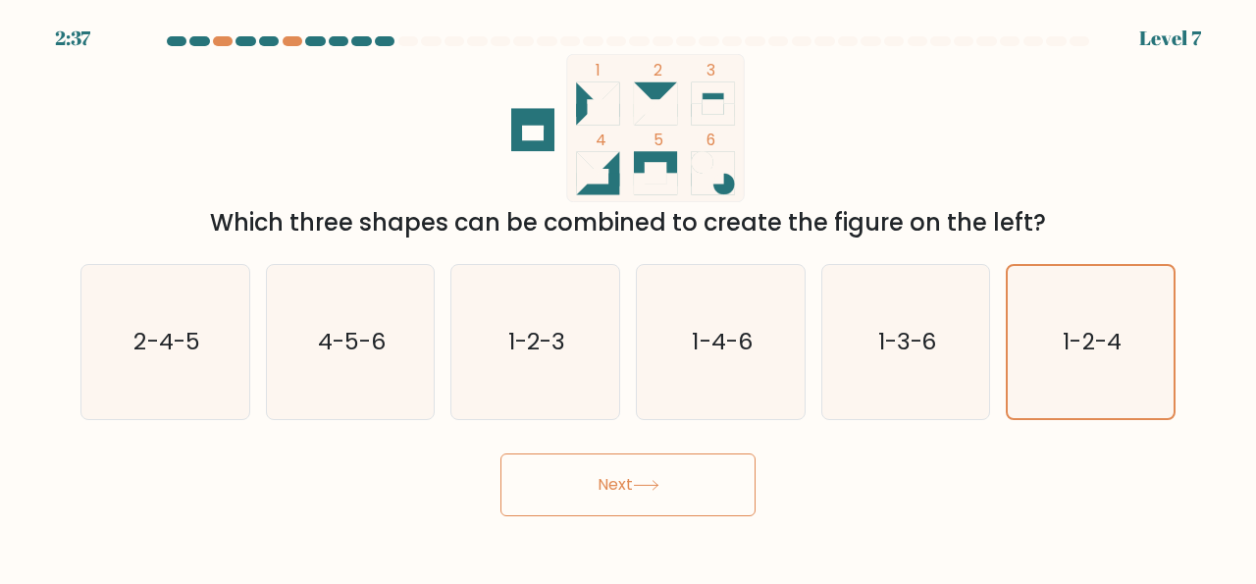
click at [635, 521] on body "2:37 Level 7" at bounding box center [628, 292] width 1256 height 584
click at [650, 484] on icon at bounding box center [646, 485] width 26 height 11
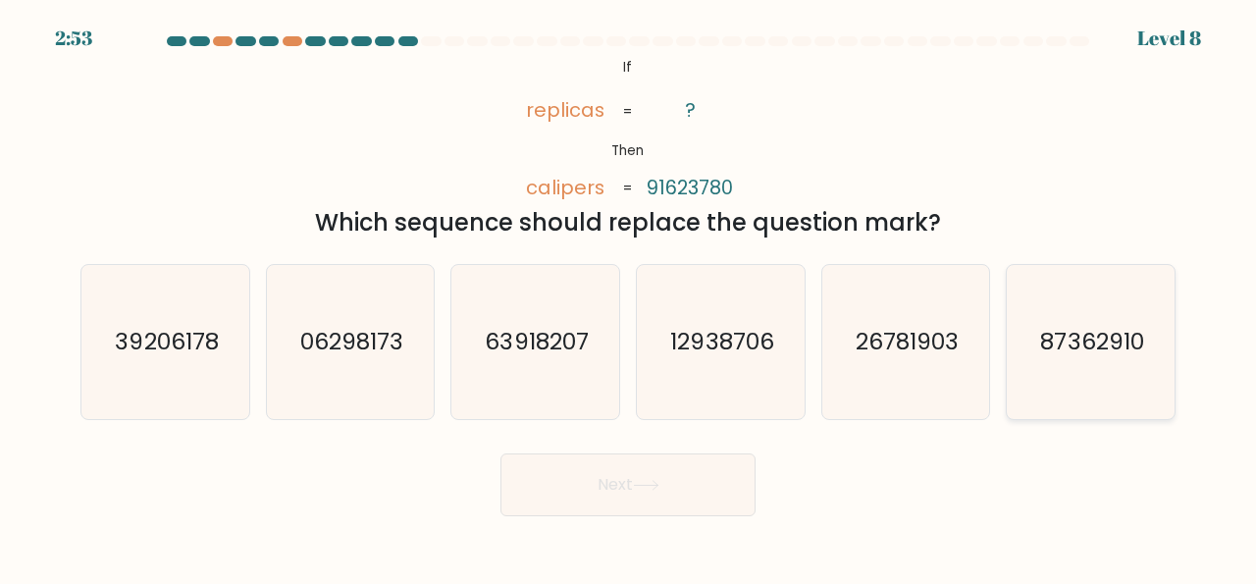
click at [1085, 357] on icon "87362910" at bounding box center [1090, 342] width 154 height 154
click at [629, 297] on input "f. 87362910" at bounding box center [628, 294] width 1 height 5
radio input "true"
click at [647, 501] on button "Next" at bounding box center [627, 484] width 255 height 63
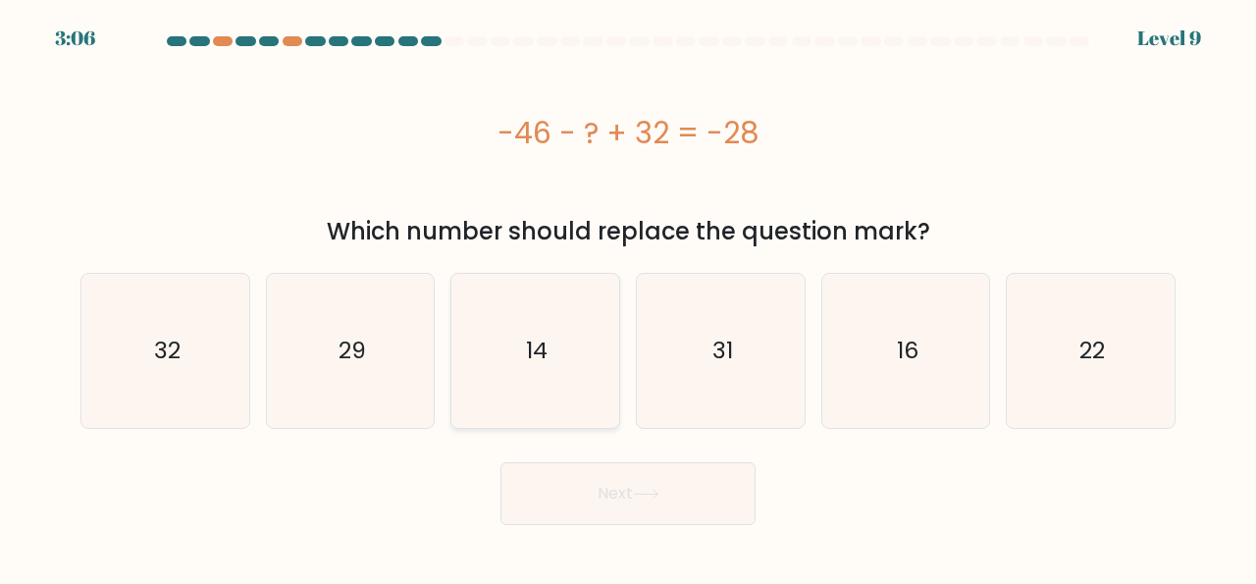
click at [525, 339] on icon "14" at bounding box center [535, 351] width 154 height 154
click at [628, 297] on input "c. 14" at bounding box center [628, 294] width 1 height 5
radio input "true"
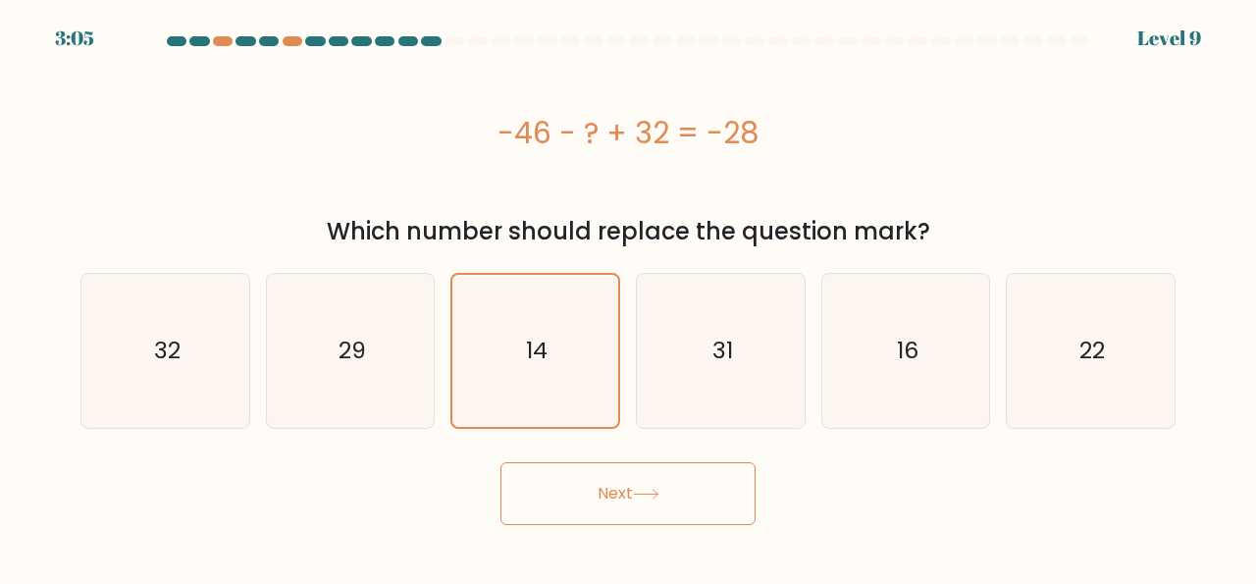
click at [627, 498] on button "Next" at bounding box center [627, 493] width 255 height 63
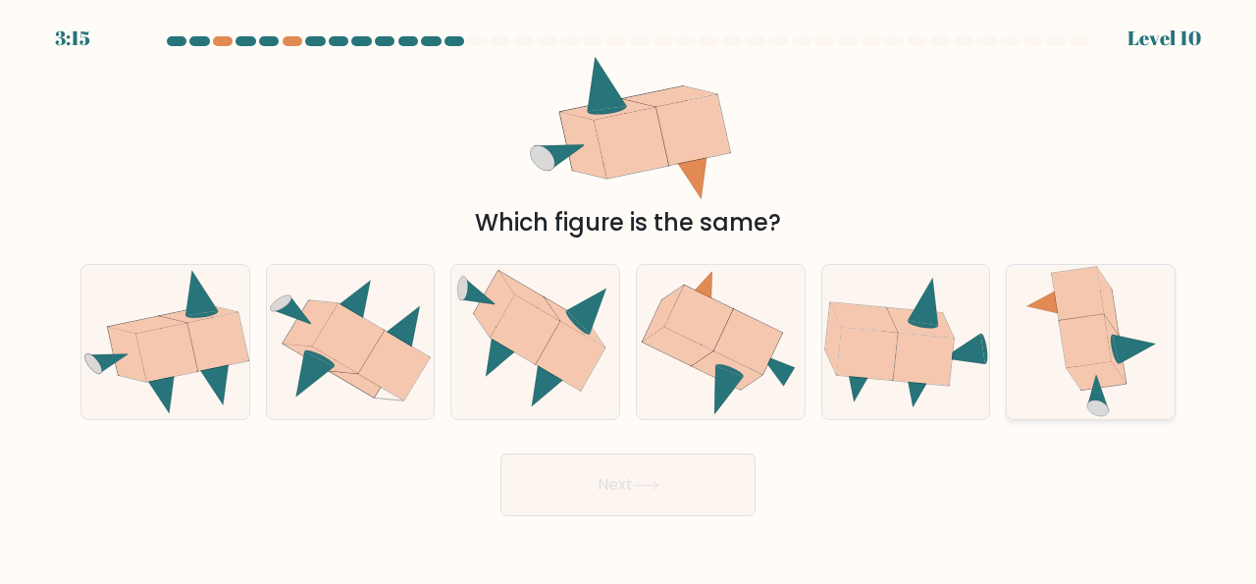
click at [1147, 336] on icon at bounding box center [1090, 342] width 135 height 154
click at [629, 297] on input "f." at bounding box center [628, 294] width 1 height 5
radio input "true"
click at [690, 497] on button "Next" at bounding box center [627, 484] width 255 height 63
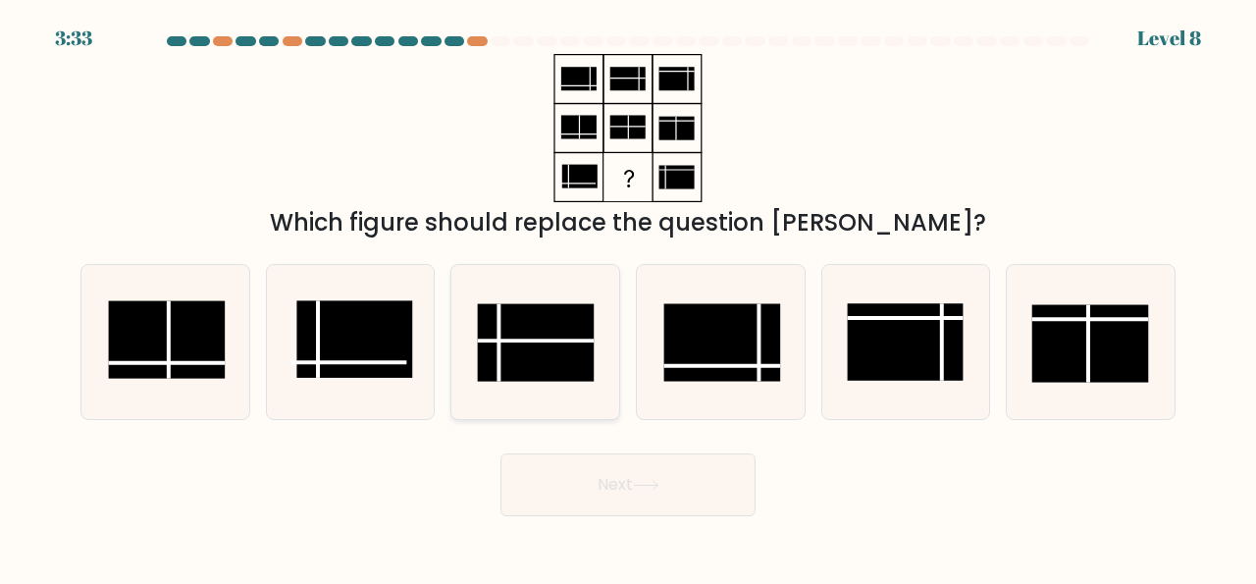
click at [549, 343] on rect at bounding box center [536, 342] width 116 height 77
click at [628, 297] on input "c." at bounding box center [628, 294] width 1 height 5
radio input "true"
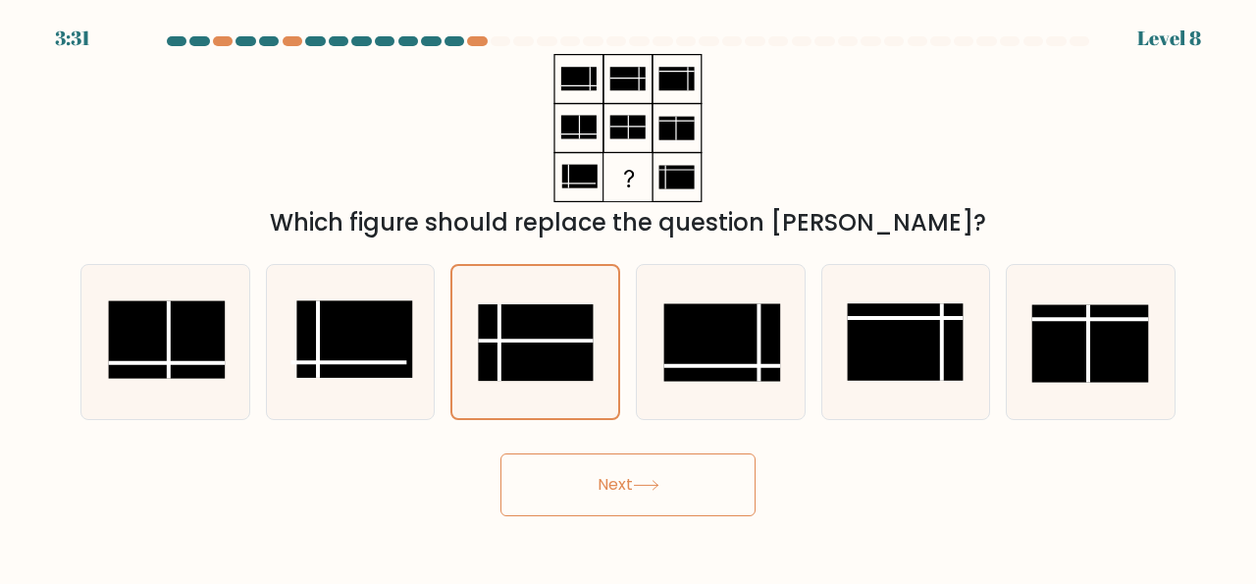
click at [679, 491] on button "Next" at bounding box center [627, 484] width 255 height 63
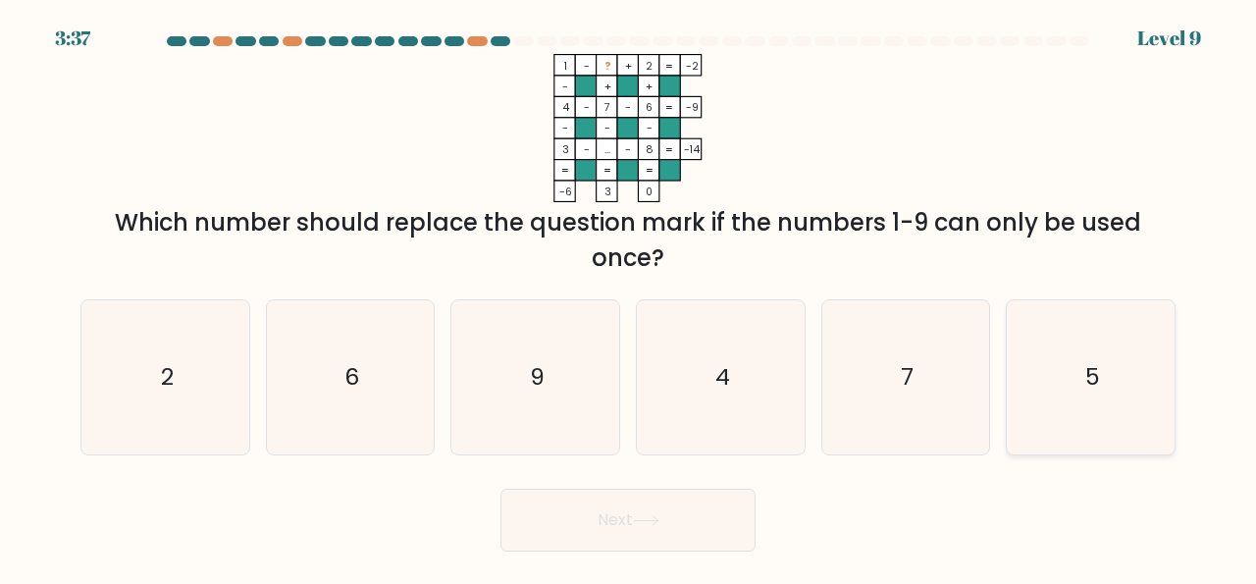
click at [1093, 401] on icon "5" at bounding box center [1090, 377] width 154 height 154
click at [629, 297] on input "f. 5" at bounding box center [628, 294] width 1 height 5
radio input "true"
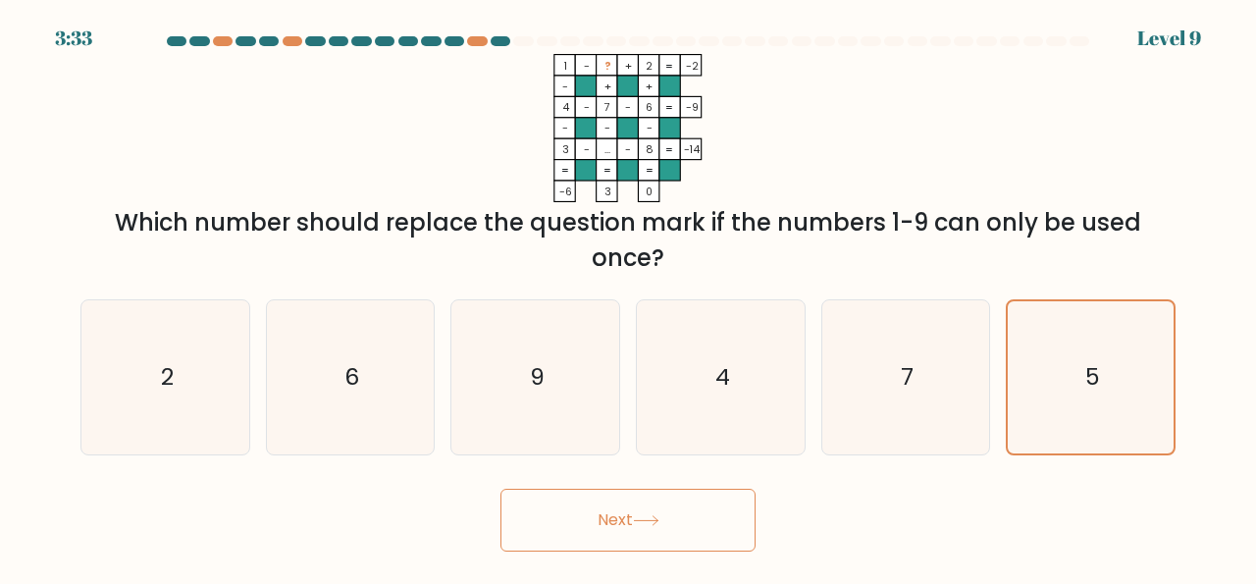
click at [666, 550] on button "Next" at bounding box center [627, 520] width 255 height 63
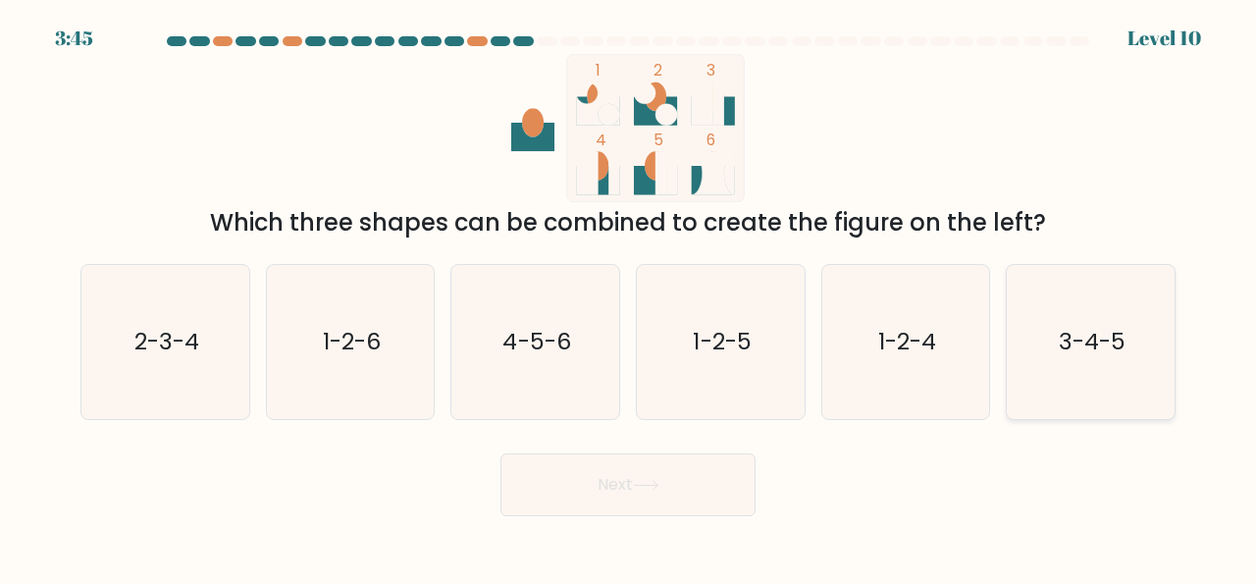
click at [1104, 363] on icon "3-4-5" at bounding box center [1090, 342] width 154 height 154
click at [629, 297] on input "f. 3-4-5" at bounding box center [628, 294] width 1 height 5
radio input "true"
click at [666, 490] on button "Next" at bounding box center [627, 484] width 255 height 63
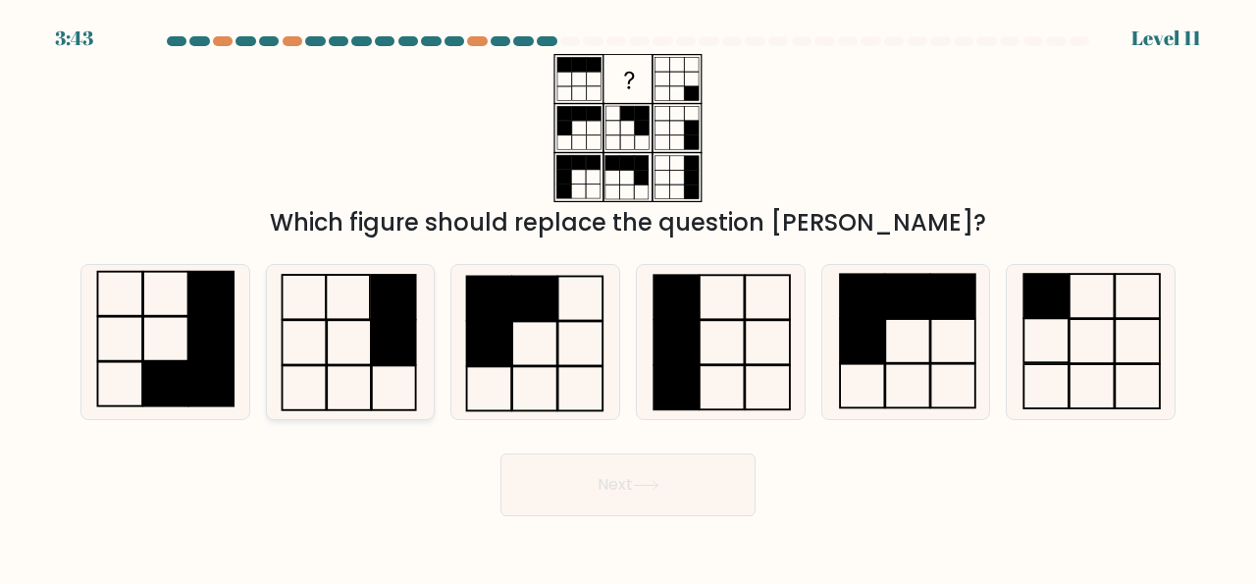
click at [374, 368] on icon at bounding box center [351, 342] width 154 height 154
click at [628, 297] on input "b." at bounding box center [628, 294] width 1 height 5
radio input "true"
click at [624, 505] on button "Next" at bounding box center [627, 484] width 255 height 63
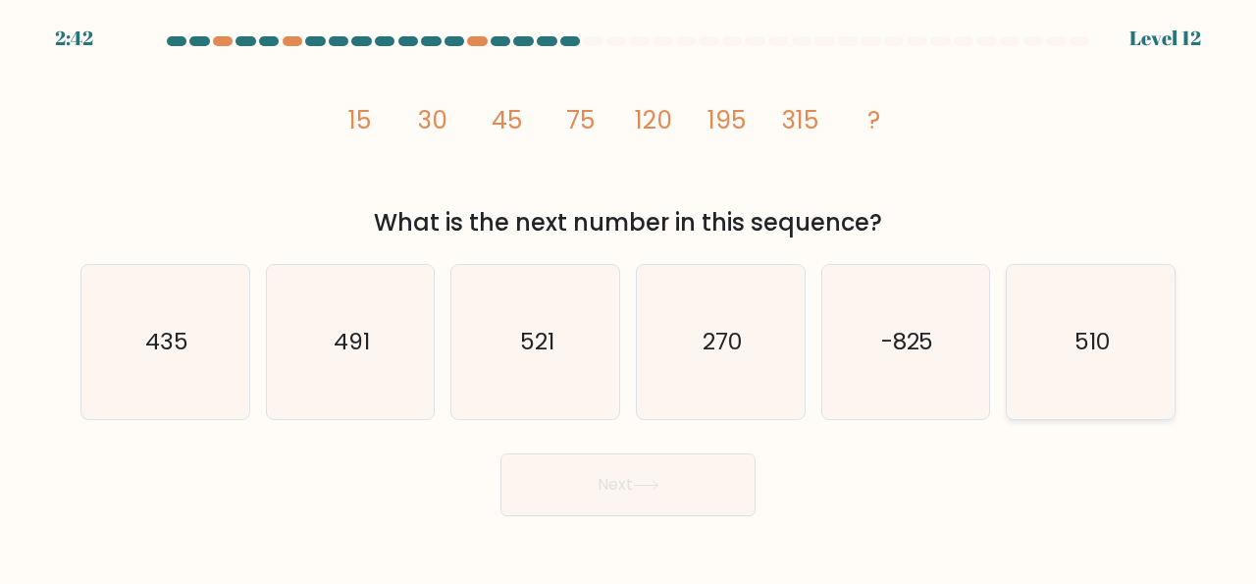
click at [1094, 342] on text "510" at bounding box center [1091, 342] width 35 height 32
click at [629, 297] on input "f. 510" at bounding box center [628, 294] width 1 height 5
radio input "true"
click at [670, 490] on button "Next" at bounding box center [627, 484] width 255 height 63
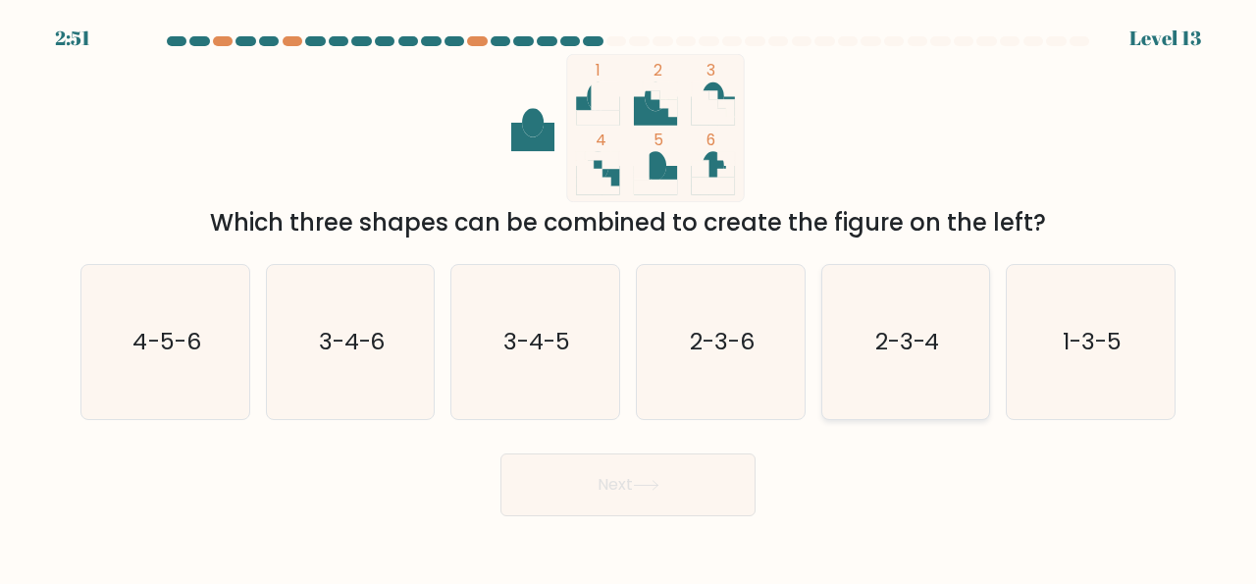
click at [904, 351] on text "2-3-4" at bounding box center [907, 342] width 65 height 32
click at [629, 297] on input "e. 2-3-4" at bounding box center [628, 294] width 1 height 5
radio input "true"
click at [652, 492] on button "Next" at bounding box center [627, 484] width 255 height 63
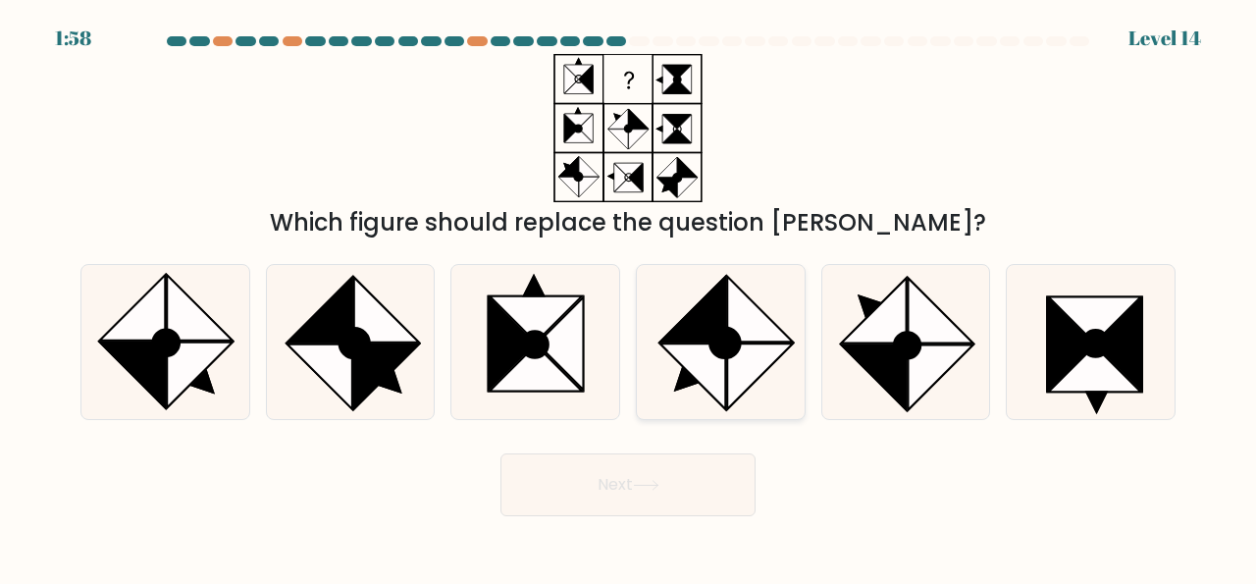
click at [731, 367] on icon at bounding box center [759, 375] width 65 height 65
click at [629, 297] on input "d." at bounding box center [628, 294] width 1 height 5
radio input "true"
click at [658, 487] on icon at bounding box center [646, 485] width 26 height 11
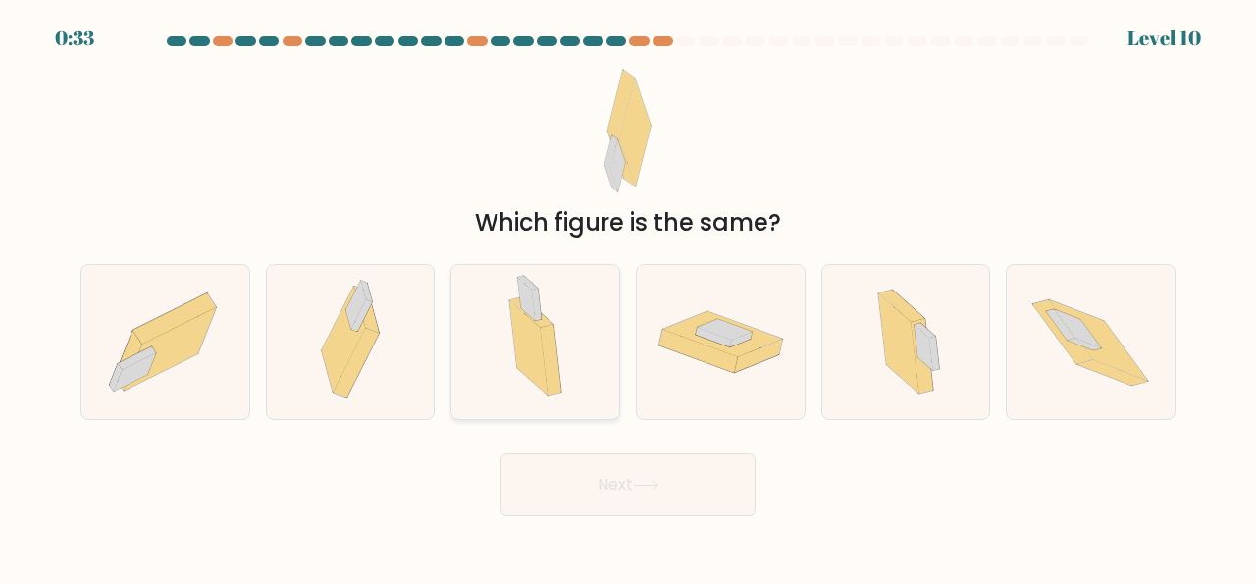
click at [542, 377] on icon at bounding box center [528, 348] width 38 height 94
click at [628, 297] on input "c." at bounding box center [628, 294] width 1 height 5
radio input "true"
click at [631, 496] on button "Next" at bounding box center [627, 484] width 255 height 63
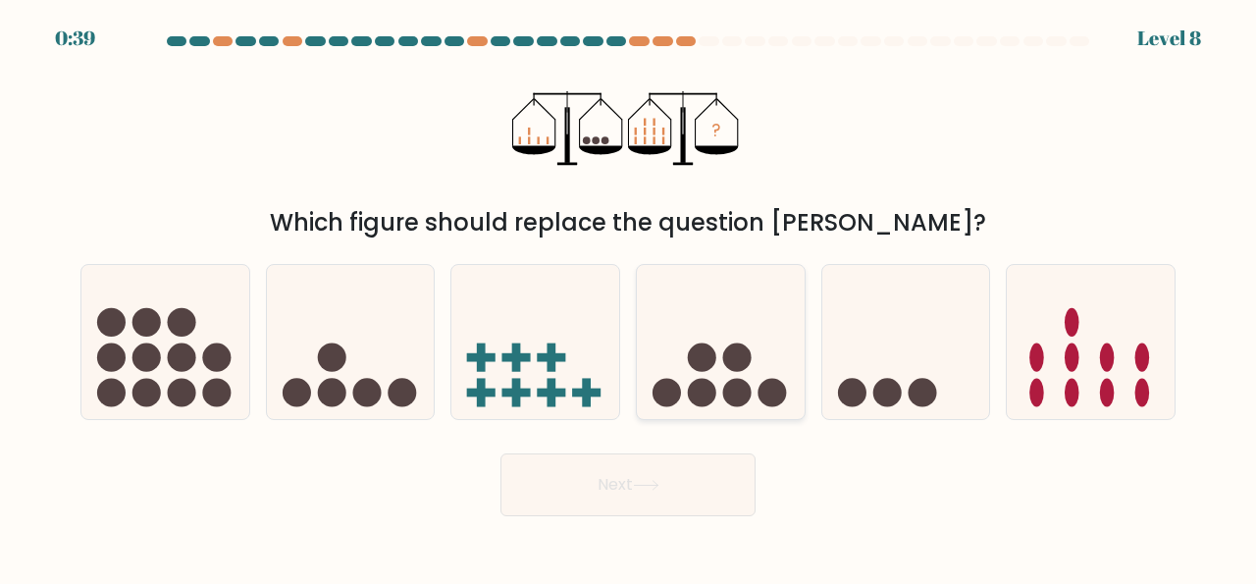
click at [729, 382] on circle at bounding box center [737, 393] width 28 height 28
click at [629, 297] on input "d." at bounding box center [628, 294] width 1 height 5
radio input "true"
click at [657, 492] on button "Next" at bounding box center [627, 484] width 255 height 63
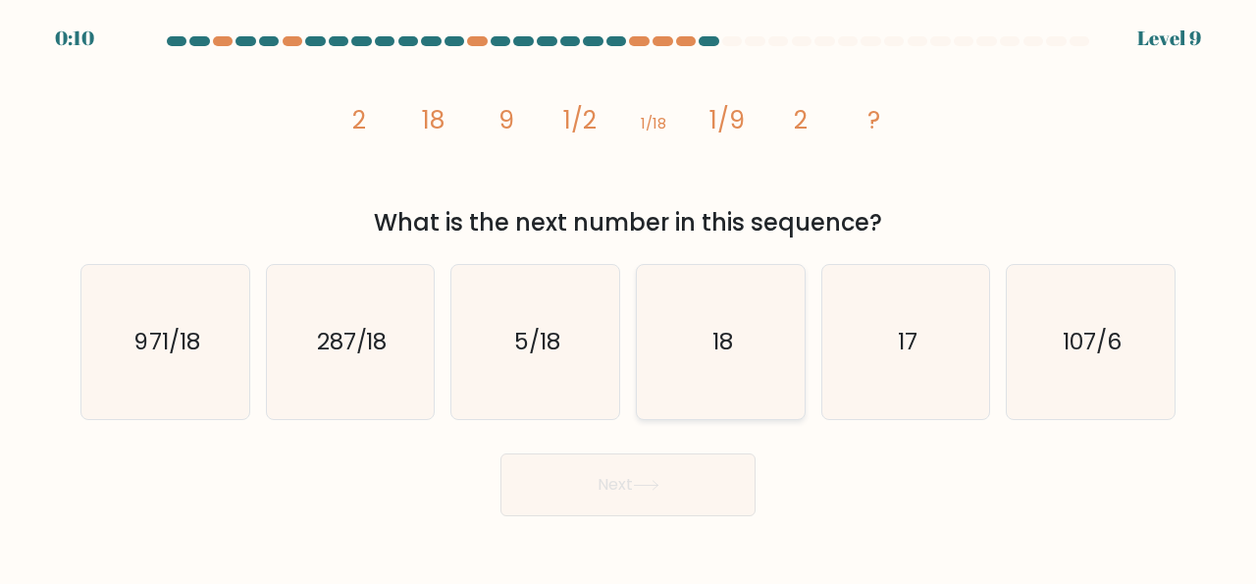
click at [727, 360] on icon "18" at bounding box center [721, 342] width 154 height 154
click at [629, 297] on input "d. 18" at bounding box center [628, 294] width 1 height 5
radio input "true"
click at [625, 492] on button "Next" at bounding box center [627, 484] width 255 height 63
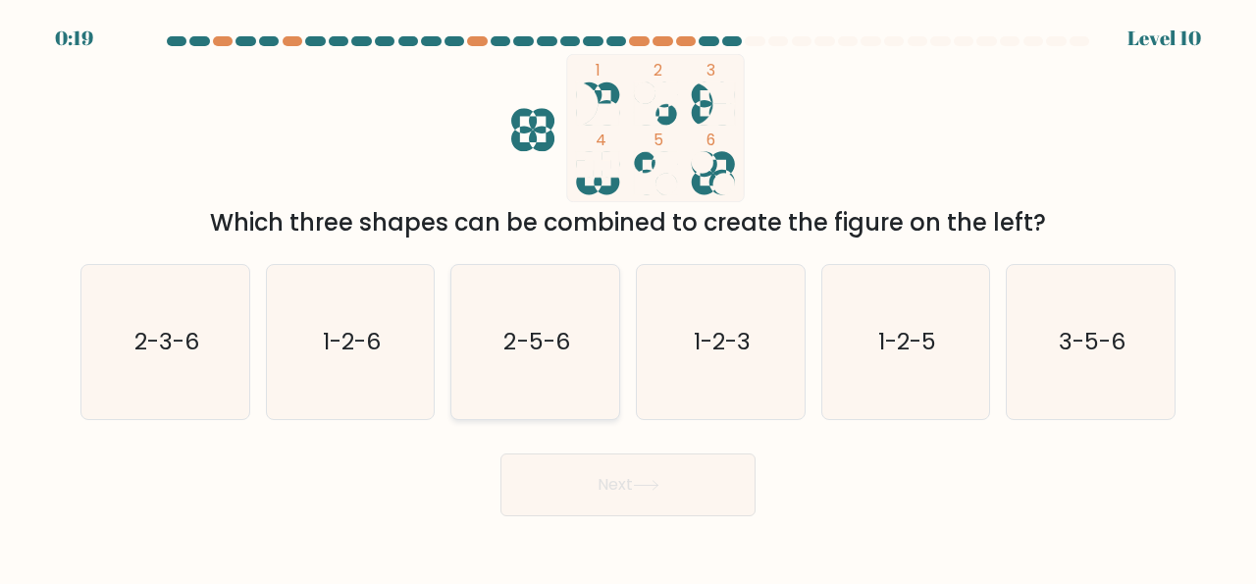
click at [540, 382] on icon "2-5-6" at bounding box center [535, 342] width 154 height 154
click at [628, 297] on input "c. 2-5-6" at bounding box center [628, 294] width 1 height 5
radio input "true"
click at [633, 507] on button "Next" at bounding box center [627, 484] width 255 height 63
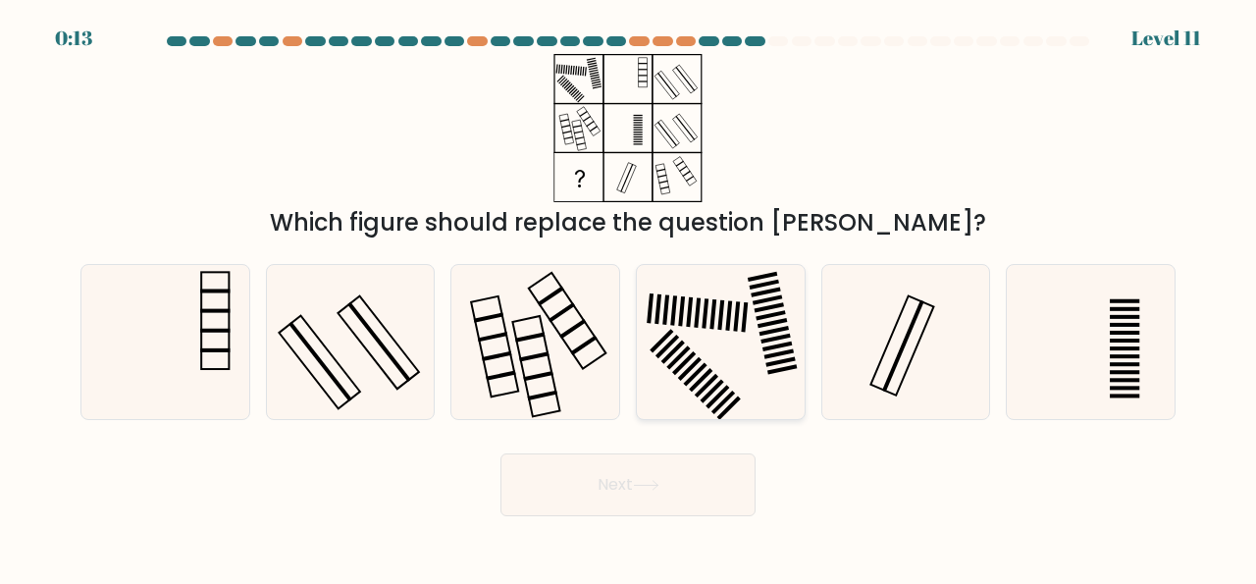
click at [707, 368] on icon at bounding box center [721, 342] width 154 height 154
click at [629, 297] on input "d." at bounding box center [628, 294] width 1 height 5
radio input "true"
click at [638, 508] on button "Next" at bounding box center [627, 484] width 255 height 63
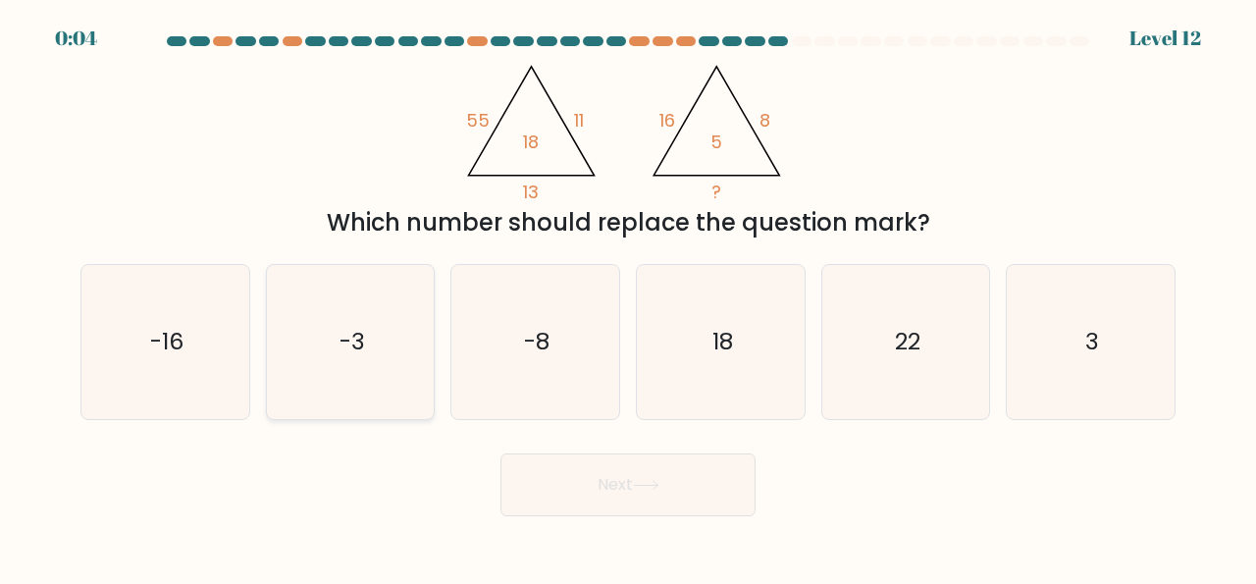
click at [327, 337] on icon "-3" at bounding box center [351, 342] width 154 height 154
click at [628, 297] on input "b. -3" at bounding box center [628, 294] width 1 height 5
radio input "true"
click at [644, 486] on icon at bounding box center [646, 485] width 24 height 9
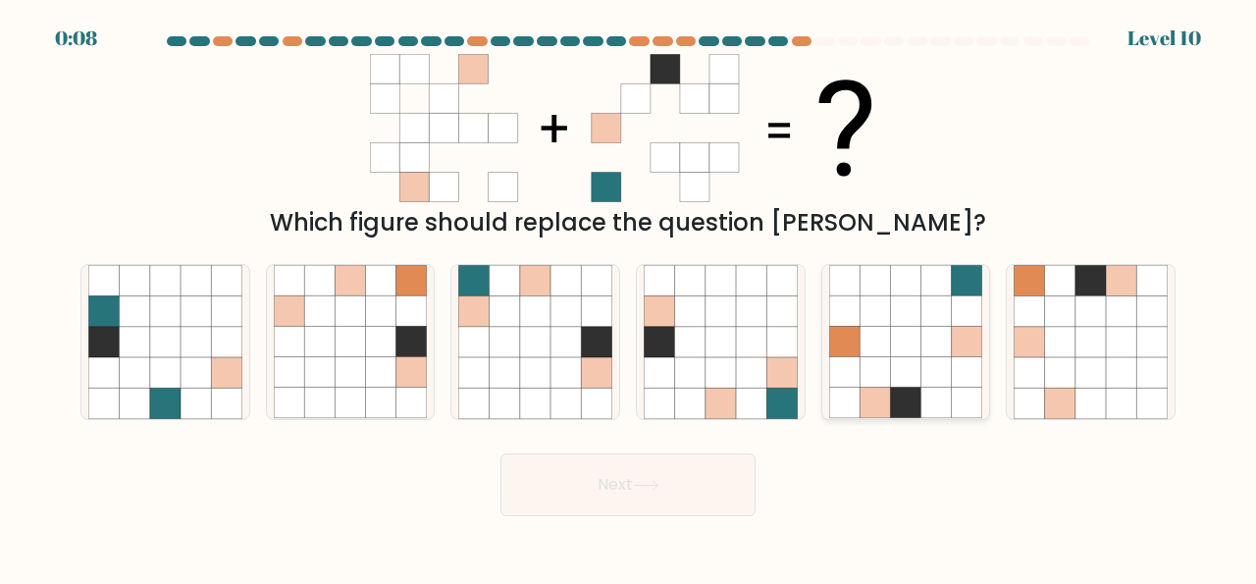
click at [908, 393] on icon at bounding box center [905, 403] width 30 height 30
click at [629, 297] on input "e." at bounding box center [628, 294] width 1 height 5
radio input "true"
click at [694, 472] on button "Next" at bounding box center [627, 484] width 255 height 63
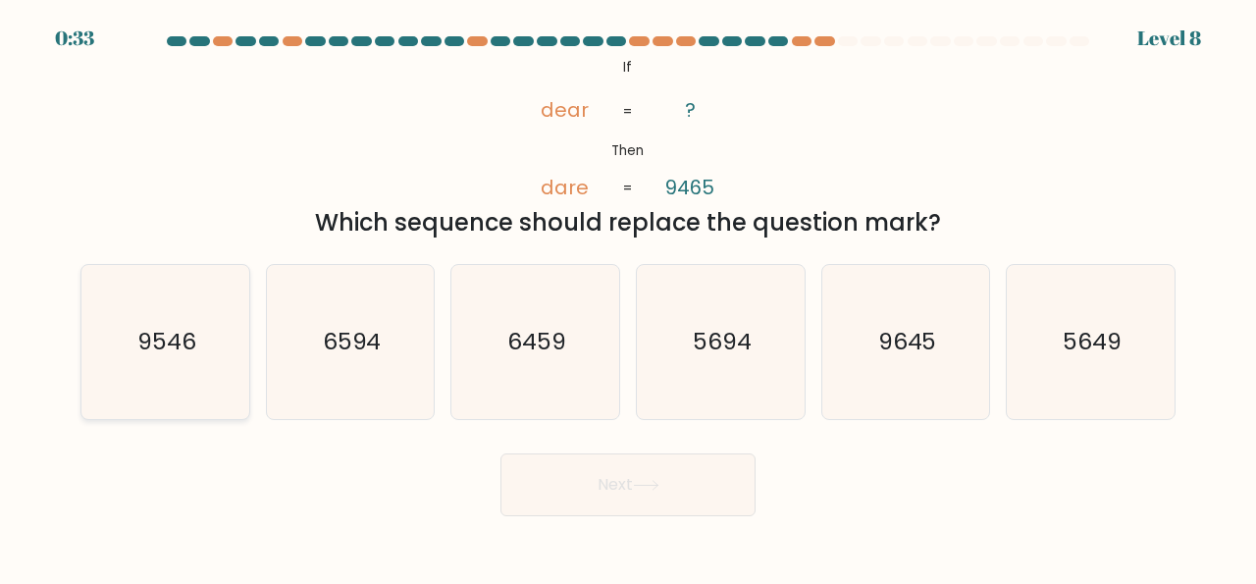
click at [200, 352] on icon "9546" at bounding box center [165, 342] width 154 height 154
click at [628, 297] on input "a. 9546" at bounding box center [628, 294] width 1 height 5
radio input "true"
click at [666, 502] on button "Next" at bounding box center [627, 484] width 255 height 63
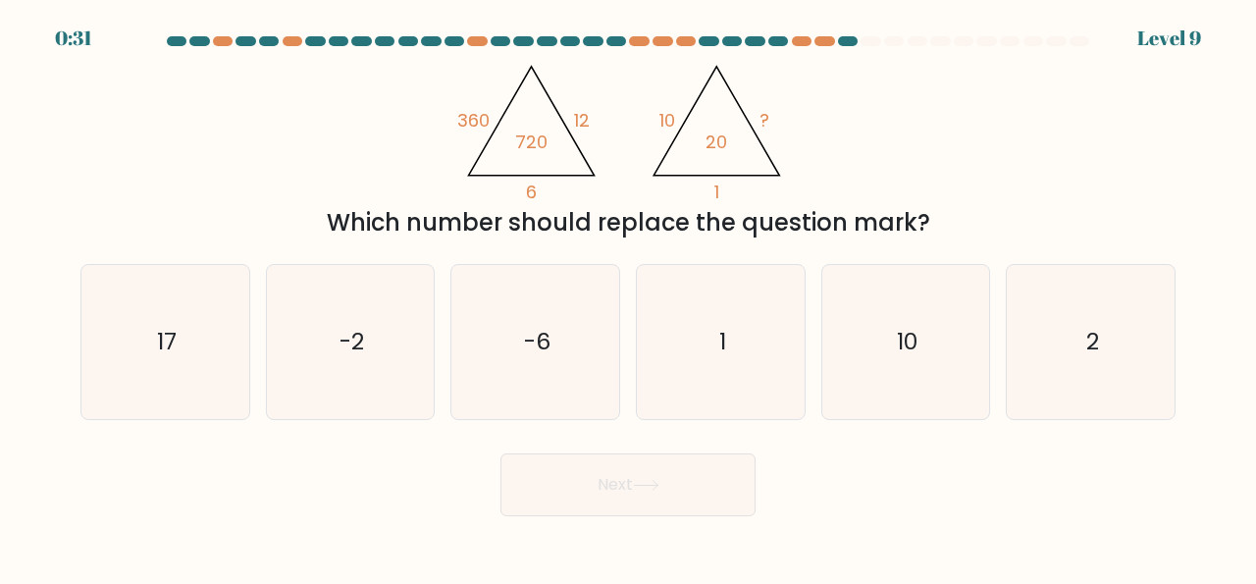
click at [646, 490] on icon at bounding box center [646, 485] width 26 height 11
click at [901, 348] on text "10" at bounding box center [907, 342] width 21 height 32
click at [629, 297] on input "e. 10" at bounding box center [628, 294] width 1 height 5
radio input "true"
click at [651, 475] on button "Next" at bounding box center [627, 484] width 255 height 63
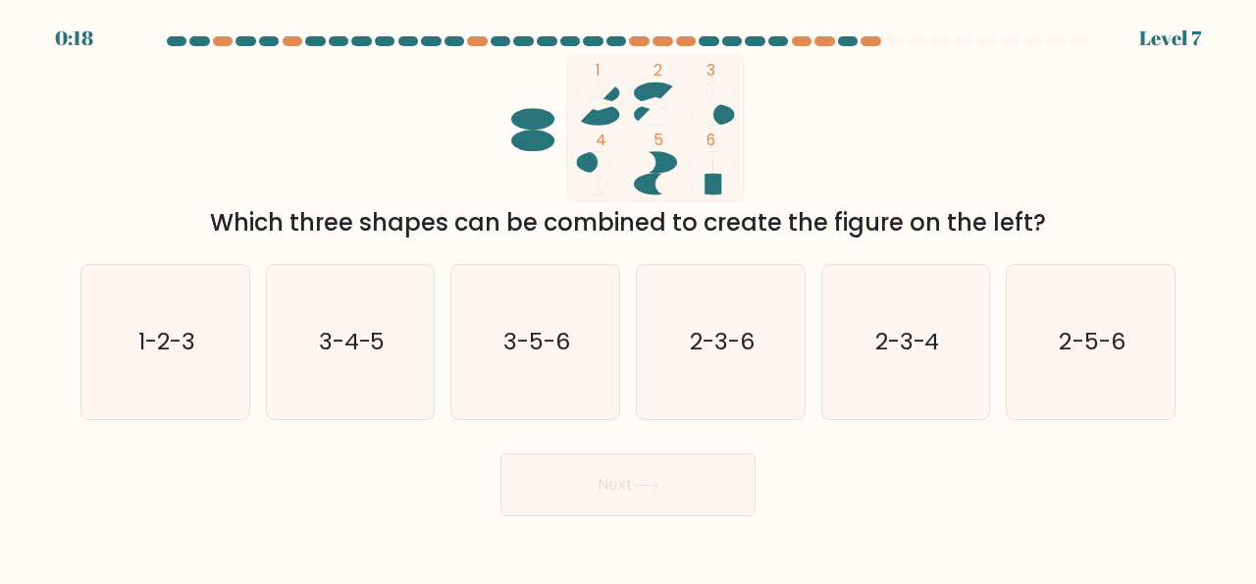
click at [664, 190] on circle at bounding box center [666, 185] width 22 height 22
click at [342, 335] on text "3-4-5" at bounding box center [352, 342] width 67 height 32
click at [628, 297] on input "b. 3-4-5" at bounding box center [628, 294] width 1 height 5
radio input "true"
click at [644, 519] on body "0:00 Level 7" at bounding box center [628, 292] width 1256 height 584
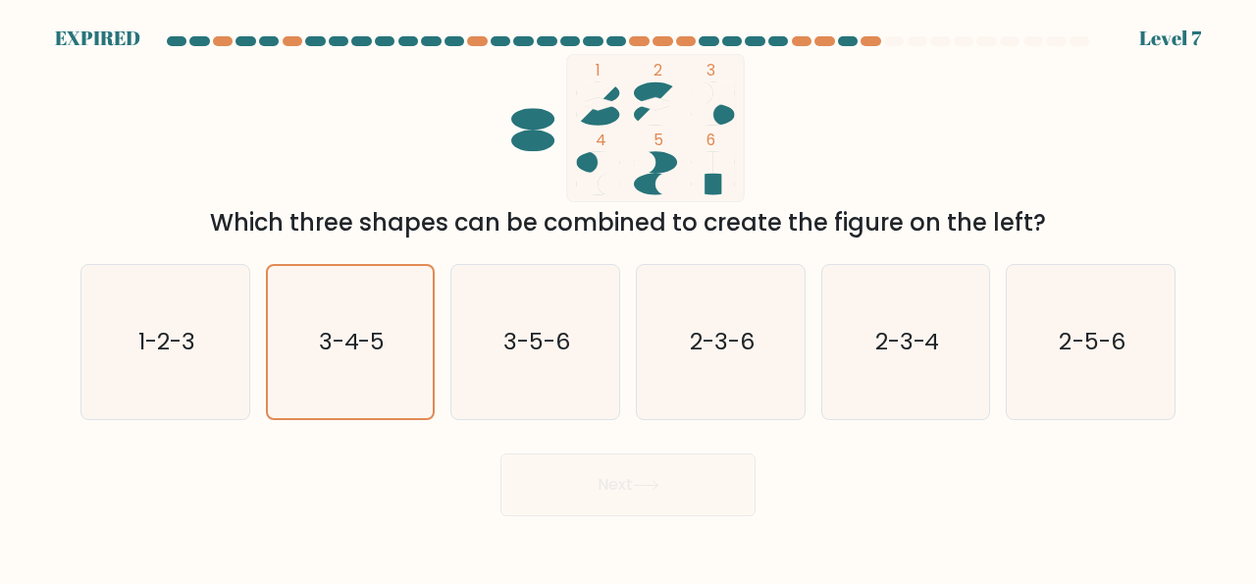
click at [658, 491] on div "Next" at bounding box center [628, 479] width 1118 height 73
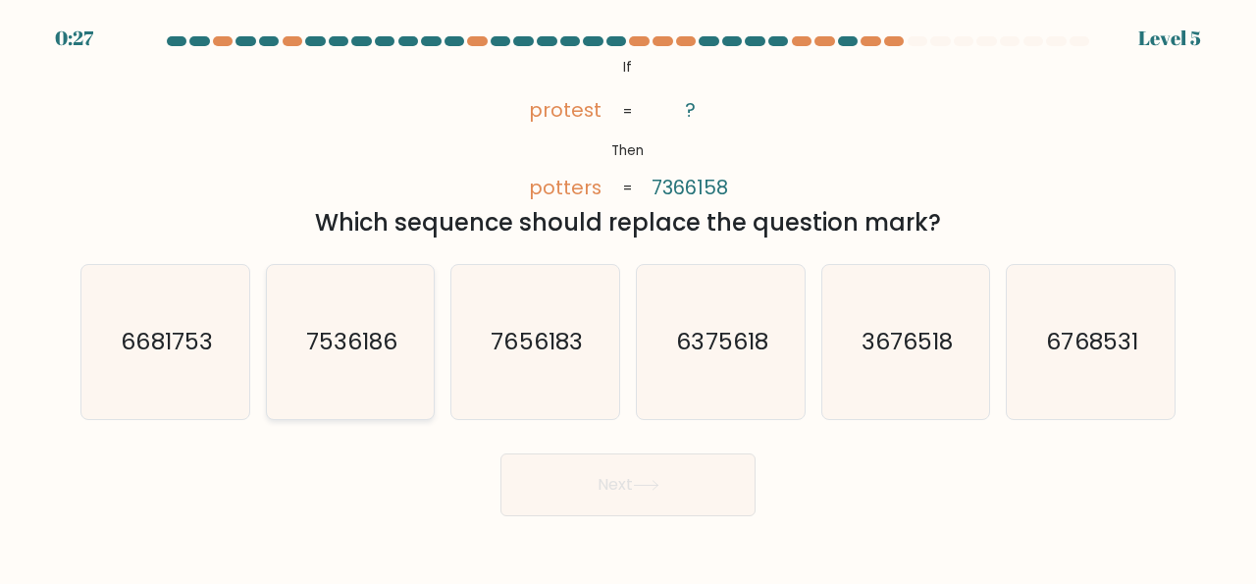
click at [379, 362] on icon "7536186" at bounding box center [351, 342] width 154 height 154
click at [628, 297] on input "b. 7536186" at bounding box center [628, 294] width 1 height 5
radio input "true"
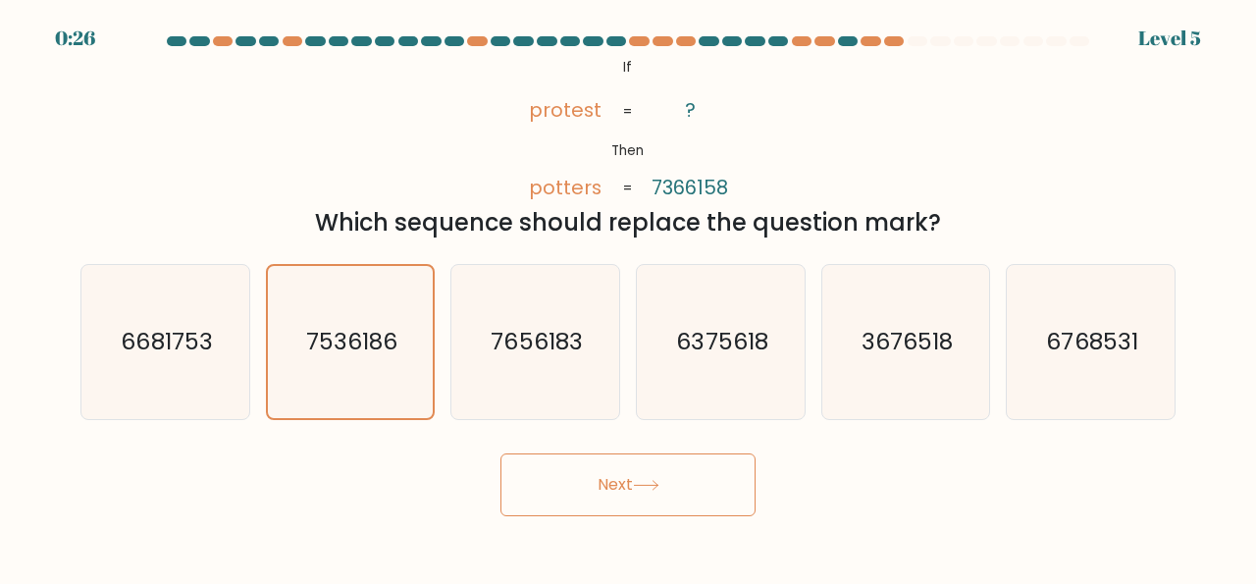
click at [654, 498] on button "Next" at bounding box center [627, 484] width 255 height 63
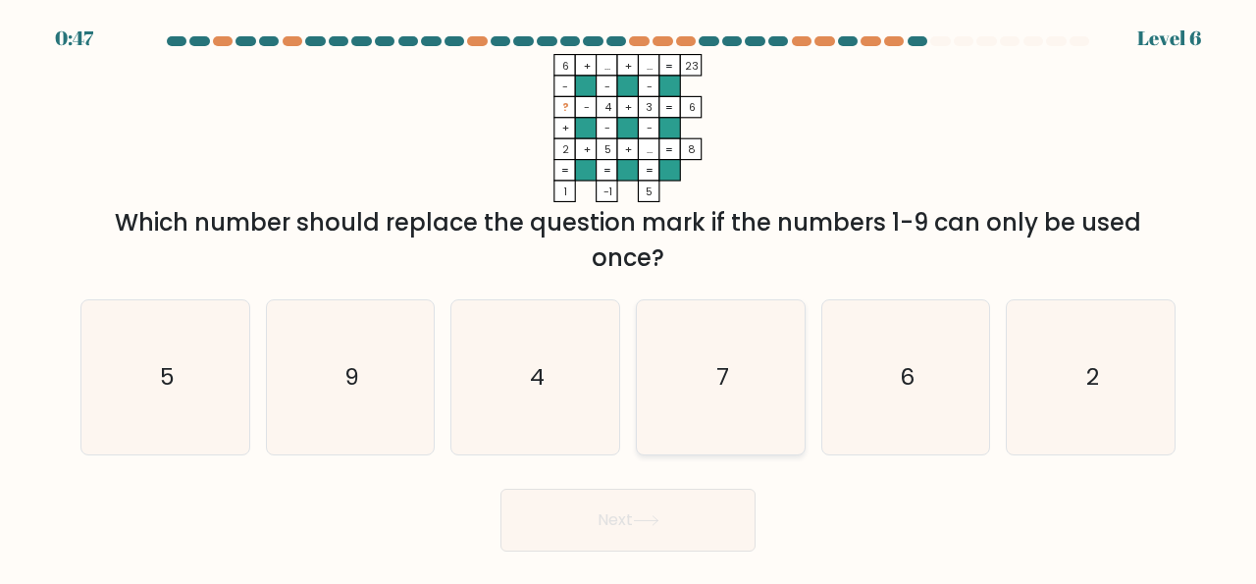
click at [735, 379] on icon "7" at bounding box center [721, 377] width 154 height 154
click at [629, 297] on input "d. 7" at bounding box center [628, 294] width 1 height 5
radio input "true"
click at [635, 521] on button "Next" at bounding box center [627, 520] width 255 height 63
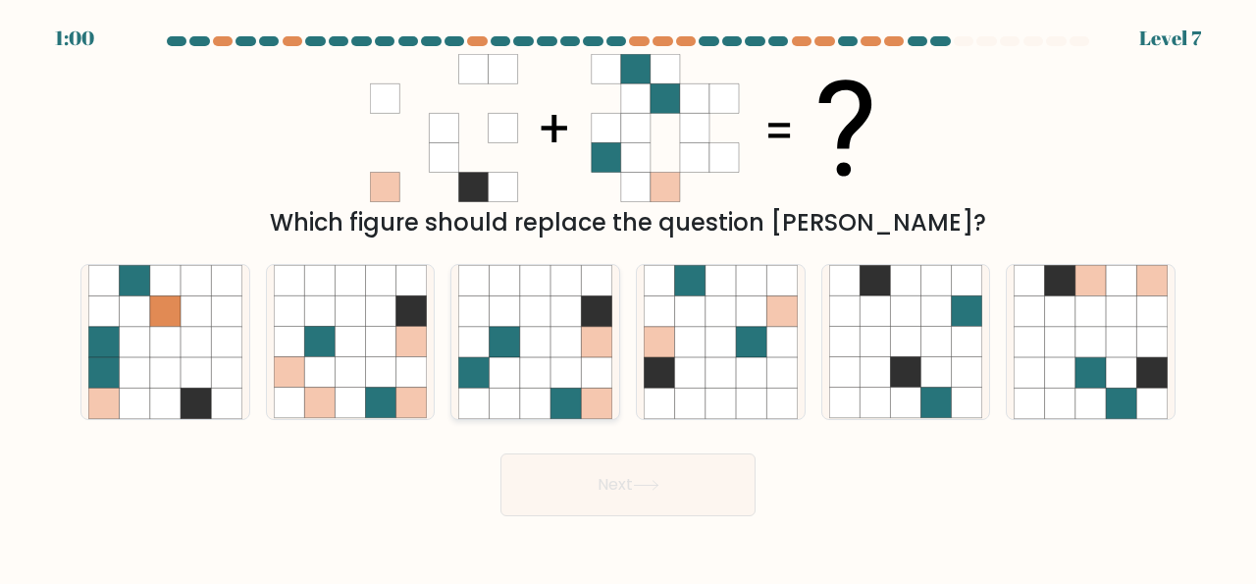
click at [556, 358] on icon at bounding box center [565, 372] width 30 height 30
click at [628, 297] on input "c." at bounding box center [628, 294] width 1 height 5
radio input "true"
click at [644, 492] on button "Next" at bounding box center [627, 484] width 255 height 63
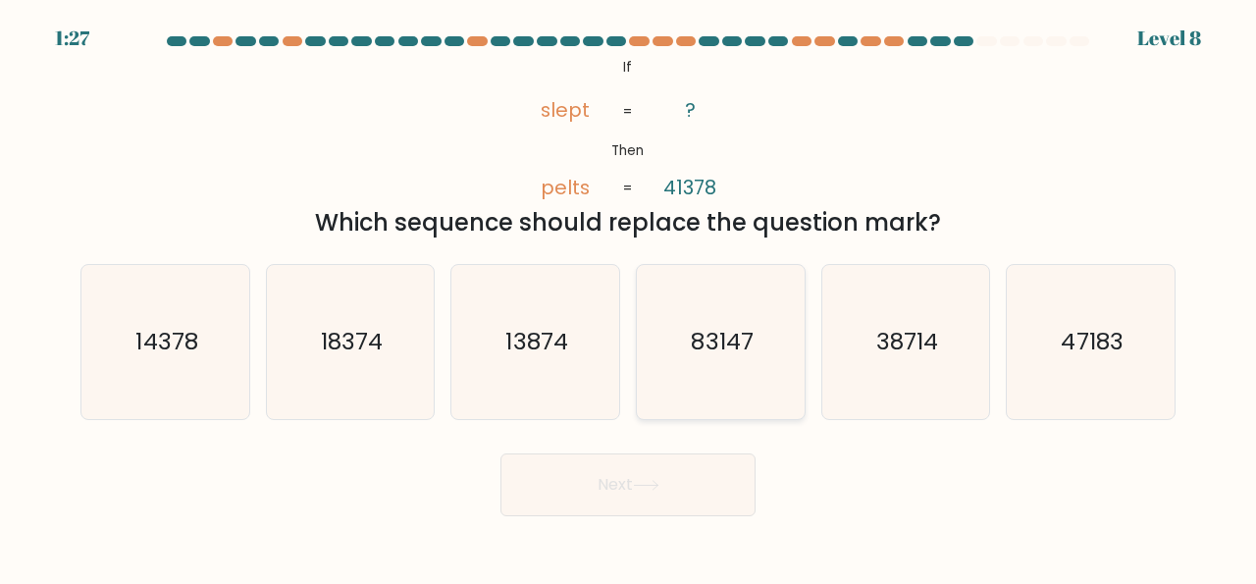
click at [723, 368] on icon "83147" at bounding box center [721, 342] width 154 height 154
click at [629, 297] on input "d. 83147" at bounding box center [628, 294] width 1 height 5
radio input "true"
click at [646, 491] on button "Next" at bounding box center [627, 484] width 255 height 63
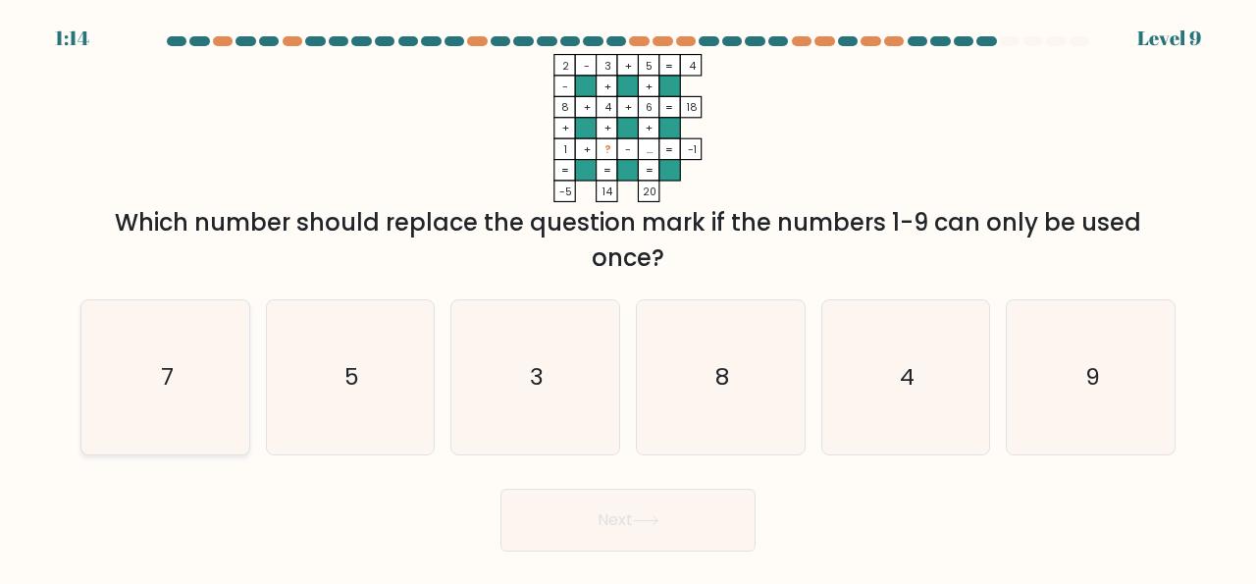
click at [153, 391] on icon "7" at bounding box center [165, 377] width 154 height 154
click at [628, 297] on input "a. 7" at bounding box center [628, 294] width 1 height 5
radio input "true"
click at [644, 528] on button "Next" at bounding box center [627, 520] width 255 height 63
click at [666, 517] on button "Next" at bounding box center [627, 520] width 255 height 63
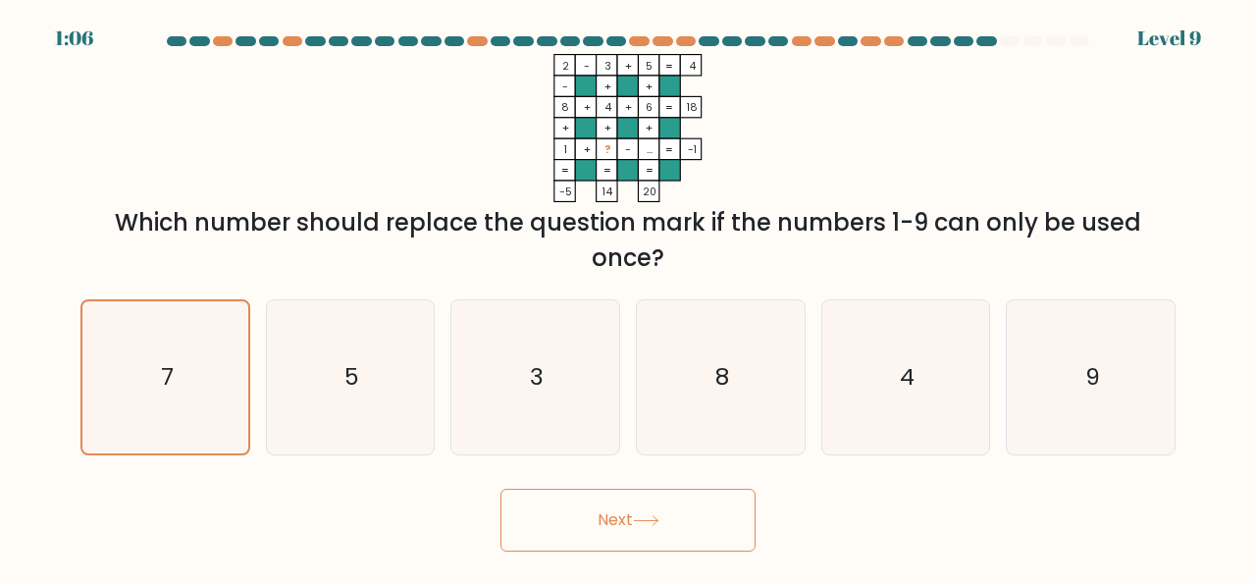
click at [656, 530] on button "Next" at bounding box center [627, 520] width 255 height 63
drag, startPoint x: 652, startPoint y: 532, endPoint x: 664, endPoint y: 513, distance: 22.0
click at [664, 513] on button "Next" at bounding box center [627, 520] width 255 height 63
click at [168, 362] on text "7" at bounding box center [166, 377] width 13 height 31
click at [628, 297] on input "a. 7" at bounding box center [628, 294] width 1 height 5
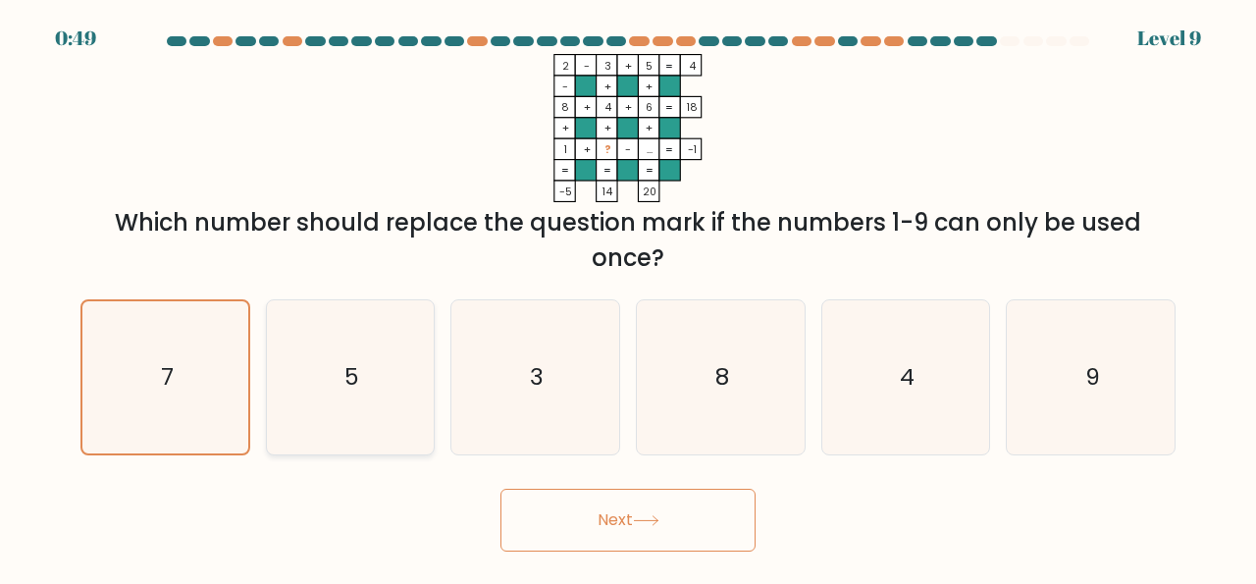
click at [419, 394] on icon "5" at bounding box center [351, 377] width 154 height 154
click at [628, 297] on input "b. 5" at bounding box center [628, 294] width 1 height 5
radio input "true"
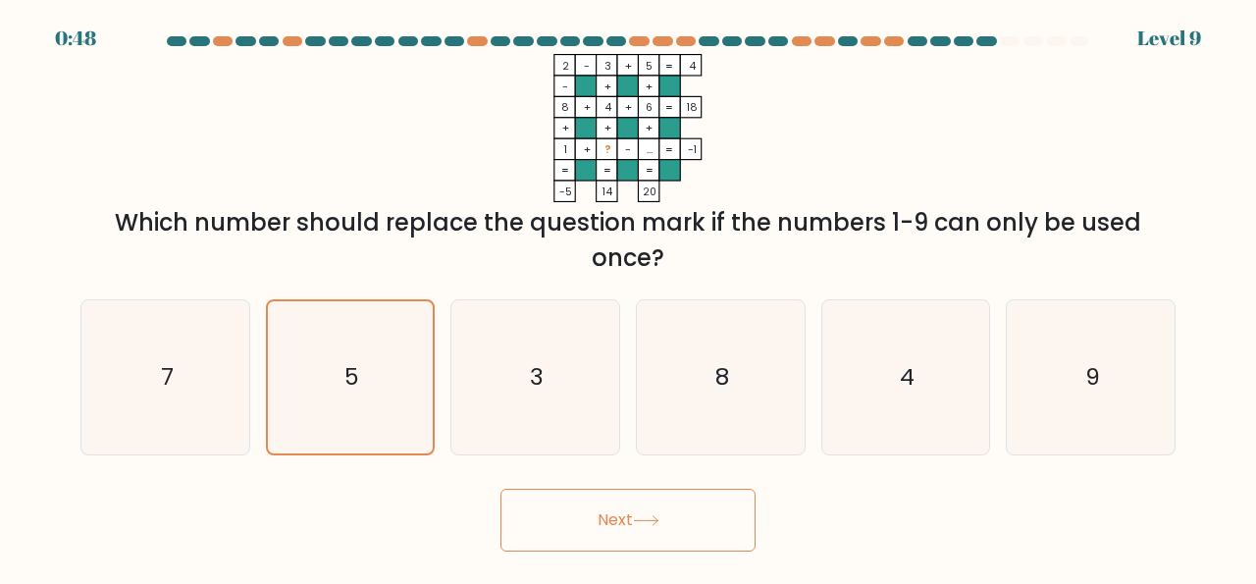
click at [260, 396] on div "b. 5" at bounding box center [350, 377] width 185 height 156
click at [231, 391] on icon "7" at bounding box center [165, 377] width 154 height 154
click at [628, 297] on input "a. 7" at bounding box center [628, 294] width 1 height 5
radio input "true"
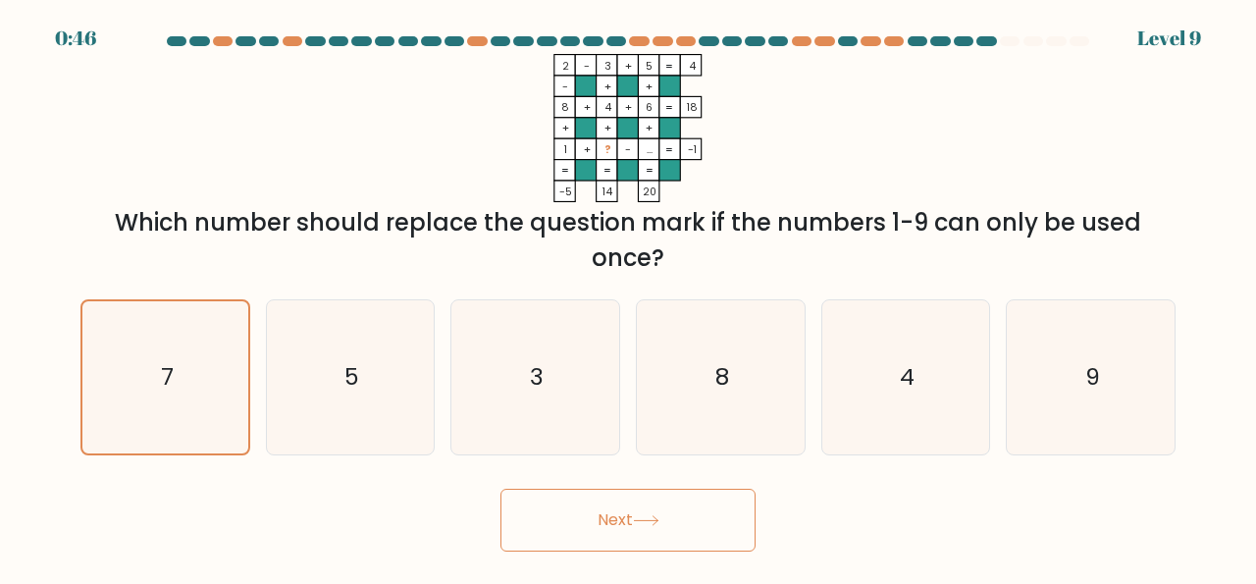
click at [637, 525] on button "Next" at bounding box center [627, 520] width 255 height 63
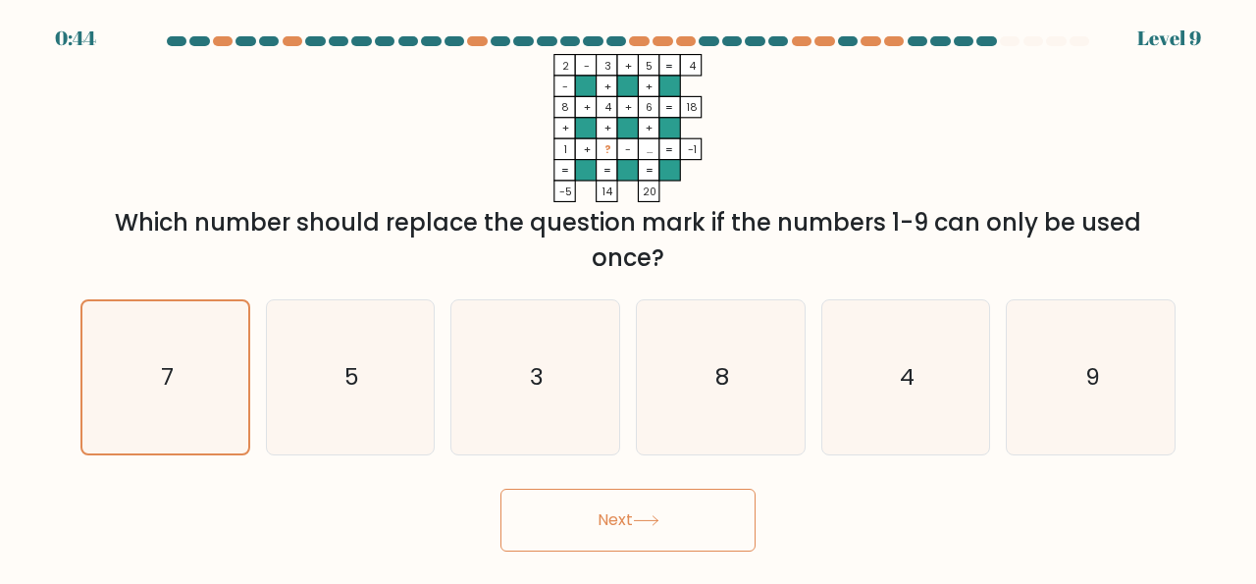
click at [637, 525] on button "Next" at bounding box center [627, 520] width 255 height 63
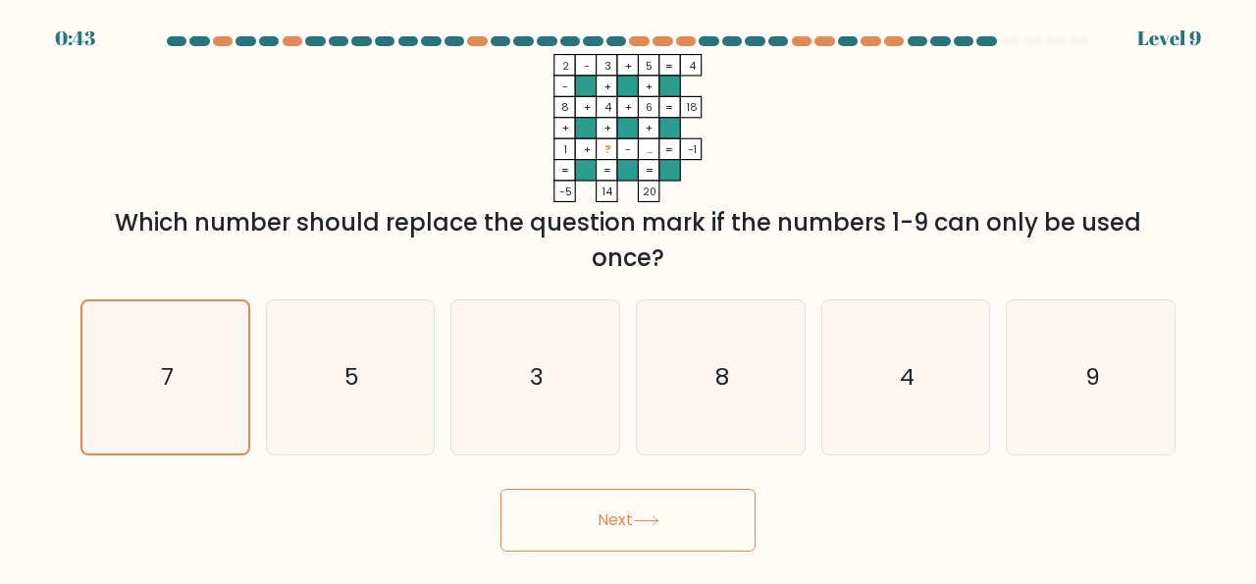
click at [637, 525] on button "Next" at bounding box center [627, 520] width 255 height 63
click at [633, 506] on button "Next" at bounding box center [627, 520] width 255 height 63
click at [641, 525] on icon at bounding box center [646, 520] width 26 height 11
click at [655, 524] on icon at bounding box center [646, 520] width 26 height 11
click at [656, 531] on button "Next" at bounding box center [627, 520] width 255 height 63
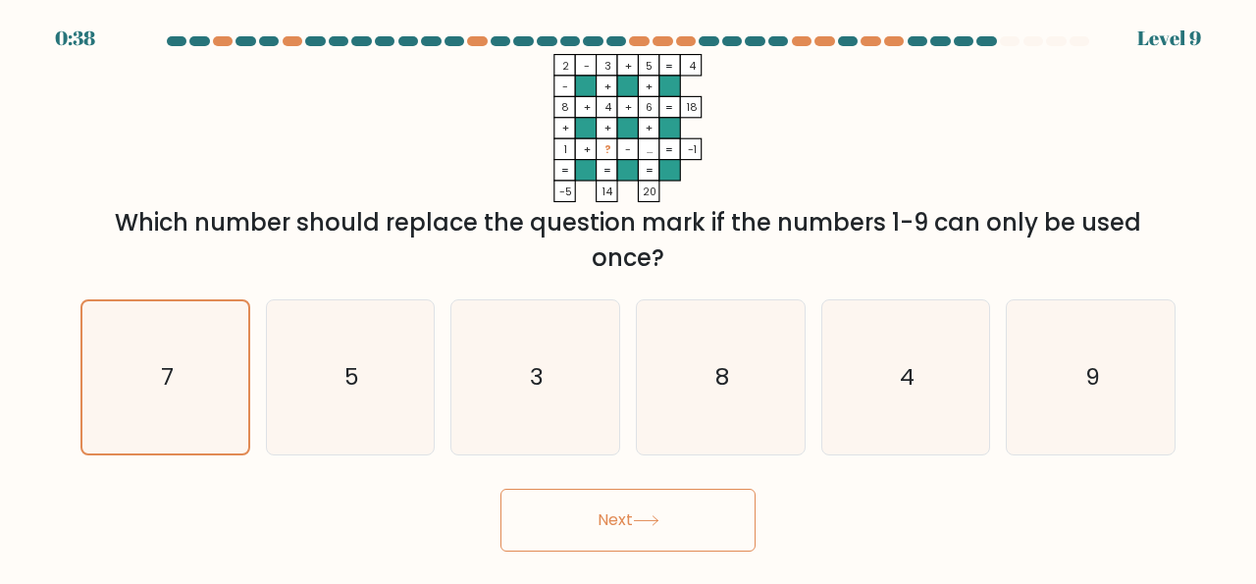
click at [656, 527] on button "Next" at bounding box center [627, 520] width 255 height 63
click at [647, 529] on button "Next" at bounding box center [627, 520] width 255 height 63
click at [649, 525] on icon at bounding box center [646, 520] width 26 height 11
click at [646, 520] on icon at bounding box center [646, 520] width 26 height 11
click at [650, 516] on icon at bounding box center [646, 520] width 26 height 11
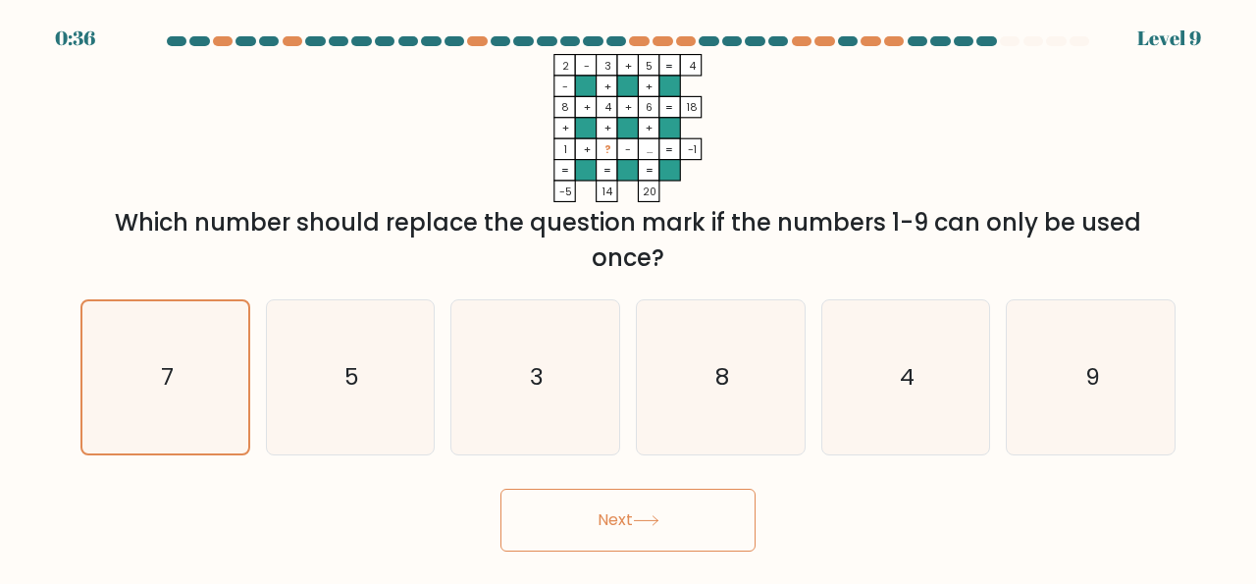
click at [652, 525] on icon at bounding box center [646, 520] width 26 height 11
click at [658, 530] on button "Next" at bounding box center [627, 520] width 255 height 63
click at [664, 529] on button "Next" at bounding box center [627, 520] width 255 height 63
click at [670, 533] on button "Next" at bounding box center [627, 520] width 255 height 63
click at [659, 523] on icon at bounding box center [646, 520] width 26 height 11
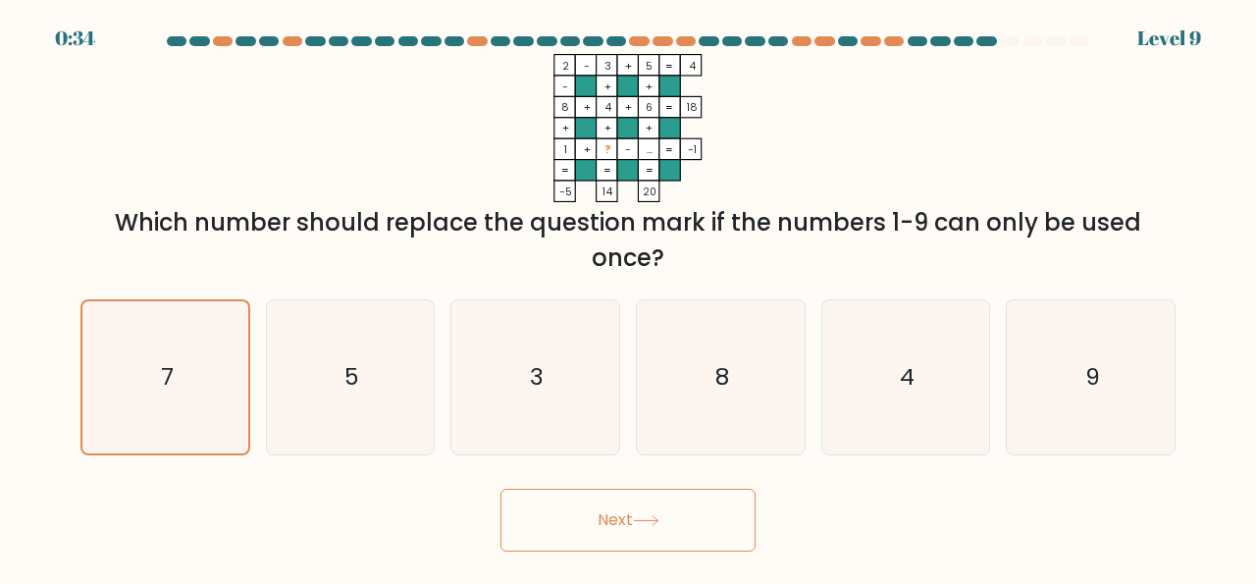
click at [670, 517] on button "Next" at bounding box center [627, 520] width 255 height 63
click at [144, 409] on icon "7" at bounding box center [165, 377] width 152 height 152
click at [628, 297] on input "a. 7" at bounding box center [628, 294] width 1 height 5
click at [132, 385] on icon "7" at bounding box center [165, 377] width 152 height 152
click at [628, 297] on input "a. 7" at bounding box center [628, 294] width 1 height 5
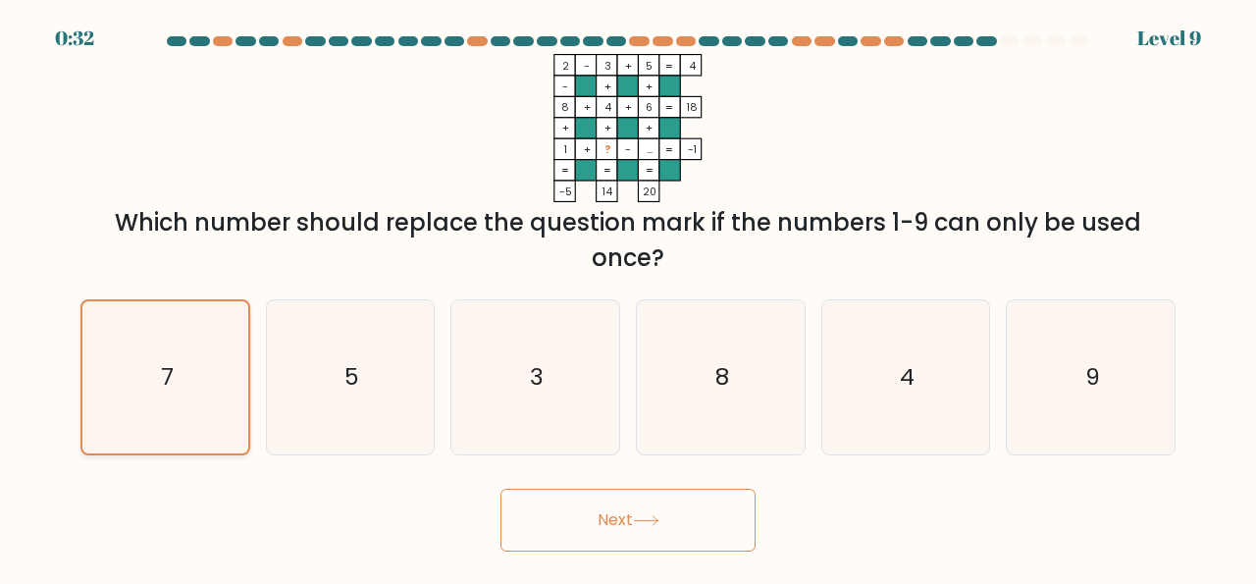
click at [138, 385] on icon "7" at bounding box center [165, 377] width 152 height 152
click at [628, 297] on input "a. 7" at bounding box center [628, 294] width 1 height 5
click at [175, 433] on icon "7" at bounding box center [165, 377] width 152 height 152
click at [628, 297] on input "a. 7" at bounding box center [628, 294] width 1 height 5
click at [661, 536] on button "Next" at bounding box center [627, 520] width 255 height 63
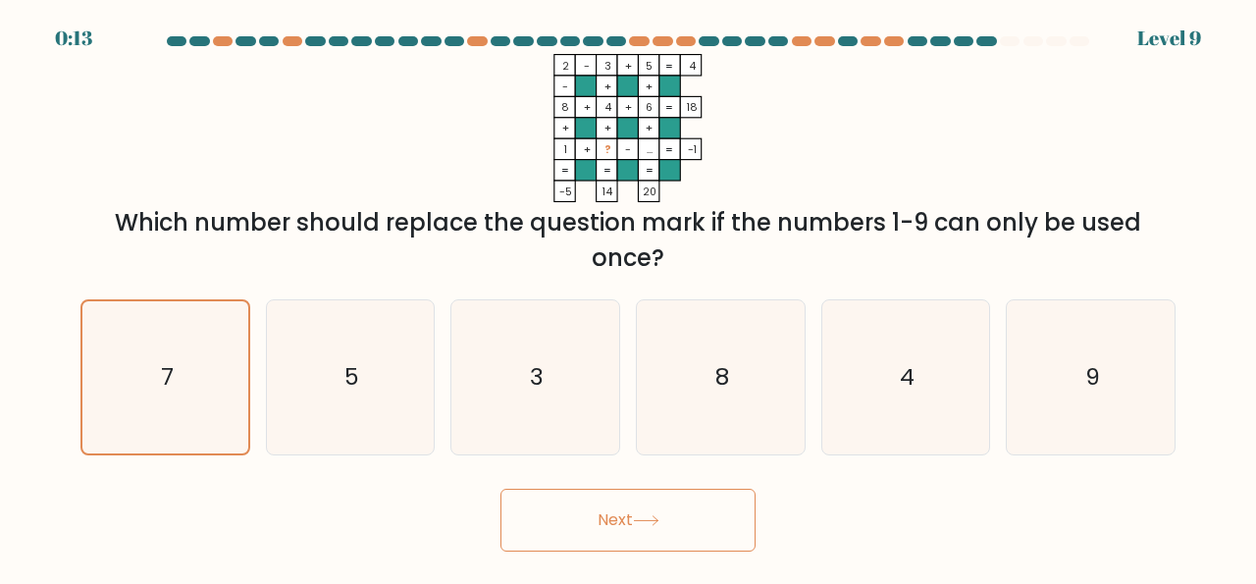
click at [634, 507] on button "Next" at bounding box center [627, 520] width 255 height 63
click at [624, 529] on button "Next" at bounding box center [627, 520] width 255 height 63
click at [627, 522] on button "Next" at bounding box center [627, 520] width 255 height 63
click at [646, 510] on button "Next" at bounding box center [627, 520] width 255 height 63
click at [637, 544] on button "Next" at bounding box center [627, 520] width 255 height 63
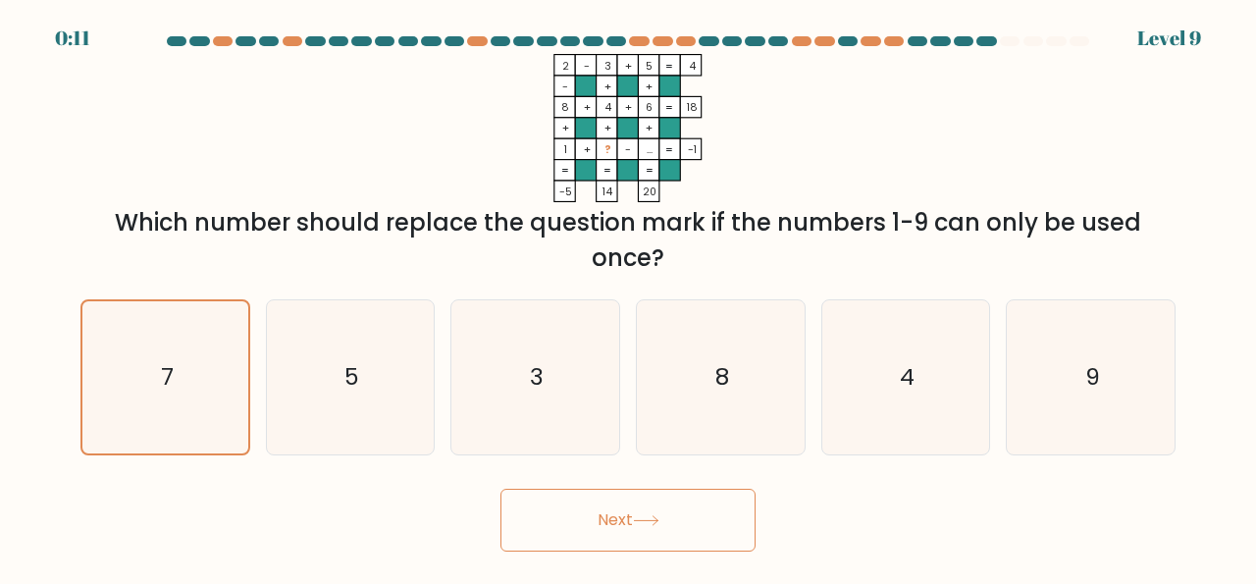
click at [643, 539] on button "Next" at bounding box center [627, 520] width 255 height 63
click at [633, 541] on button "Next" at bounding box center [627, 520] width 255 height 63
click at [623, 529] on button "Next" at bounding box center [627, 520] width 255 height 63
click at [619, 519] on button "Next" at bounding box center [627, 520] width 255 height 63
click at [615, 527] on button "Next" at bounding box center [627, 520] width 255 height 63
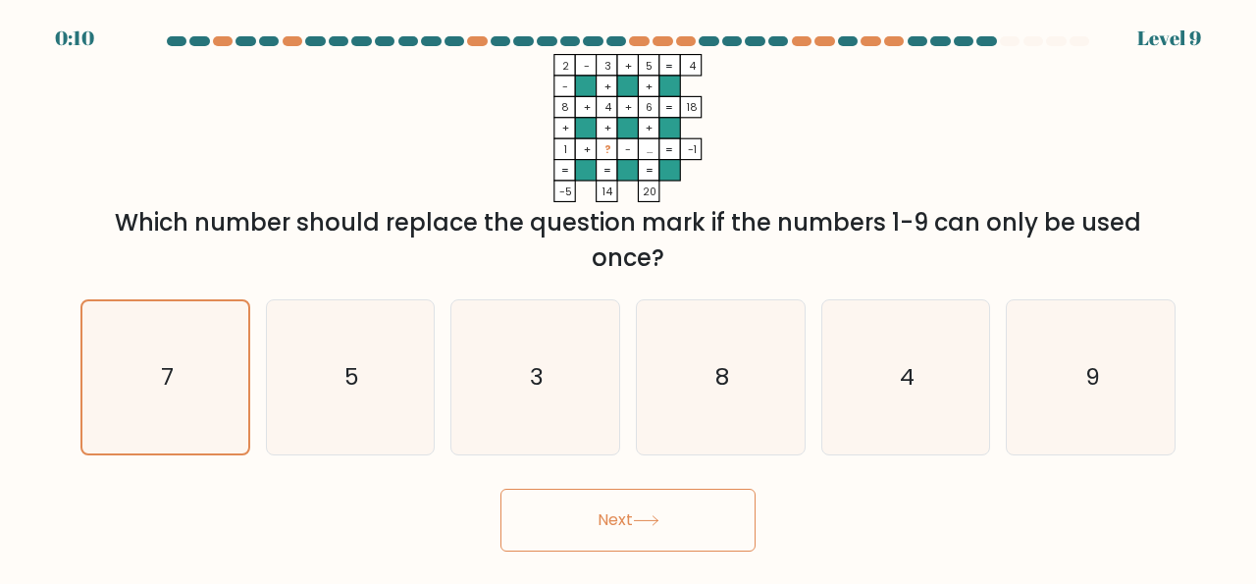
click at [630, 511] on button "Next" at bounding box center [627, 520] width 255 height 63
click at [633, 528] on button "Next" at bounding box center [627, 520] width 255 height 63
click at [625, 541] on button "Next" at bounding box center [627, 520] width 255 height 63
click at [632, 528] on button "Next" at bounding box center [627, 520] width 255 height 63
click at [653, 525] on icon at bounding box center [646, 520] width 26 height 11
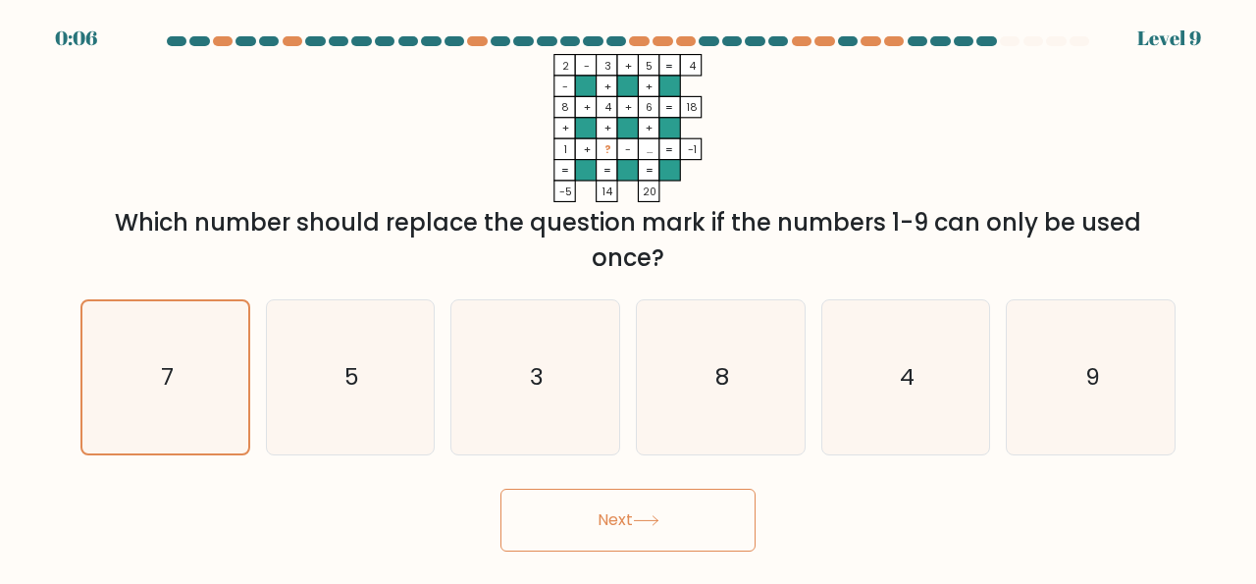
click at [644, 528] on button "Next" at bounding box center [627, 520] width 255 height 63
click at [646, 515] on button "Next" at bounding box center [627, 520] width 255 height 63
click at [643, 521] on icon at bounding box center [646, 520] width 24 height 9
click at [634, 528] on button "Next" at bounding box center [627, 520] width 255 height 63
click at [631, 525] on button "Next" at bounding box center [627, 520] width 255 height 63
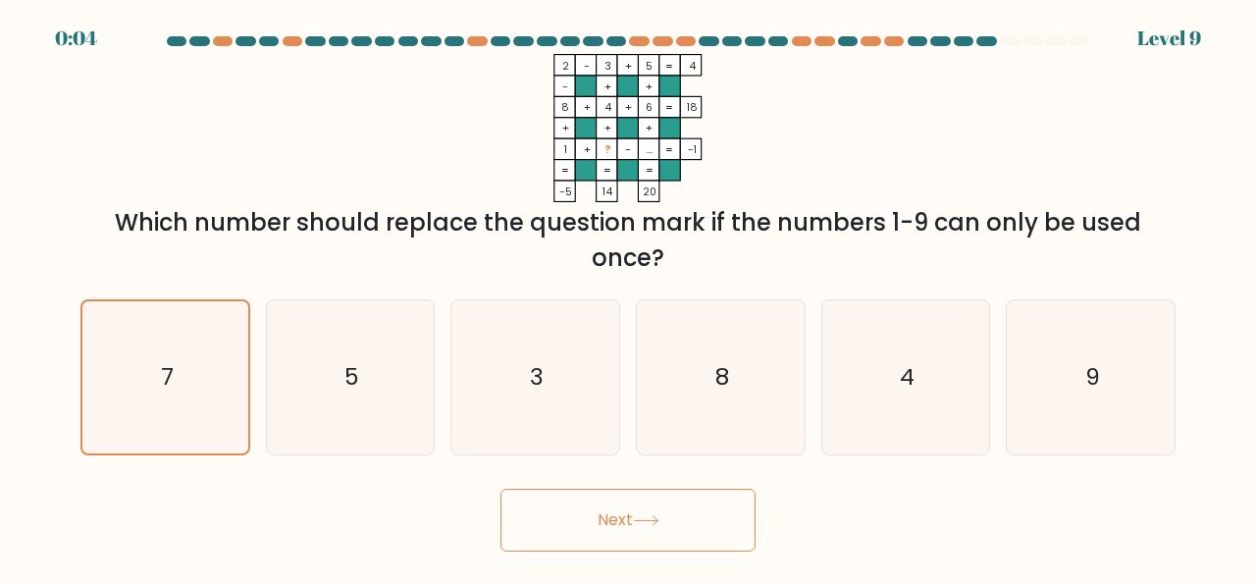
click at [633, 525] on button "Next" at bounding box center [627, 520] width 255 height 63
click at [627, 524] on button "Next" at bounding box center [627, 520] width 255 height 63
click at [629, 529] on button "Next" at bounding box center [627, 520] width 255 height 63
click at [625, 531] on button "Next" at bounding box center [627, 520] width 255 height 63
click at [613, 535] on button "Next" at bounding box center [627, 520] width 255 height 63
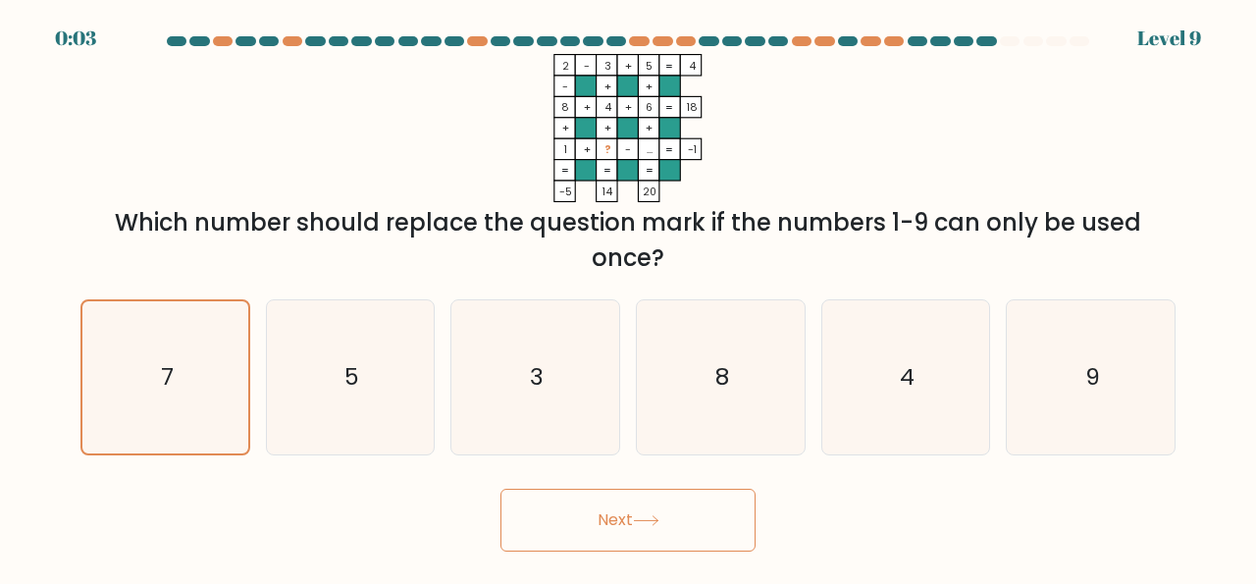
click at [601, 531] on button "Next" at bounding box center [627, 520] width 255 height 63
click at [646, 517] on icon at bounding box center [646, 520] width 26 height 11
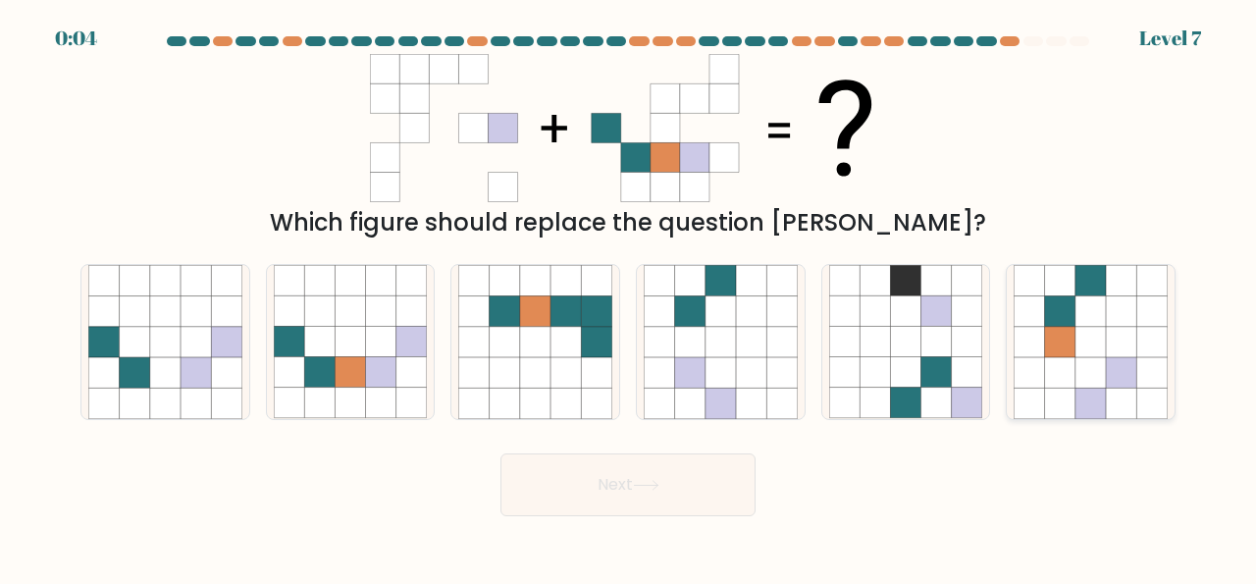
click at [1094, 365] on icon at bounding box center [1090, 372] width 30 height 30
click at [629, 297] on input "f." at bounding box center [628, 294] width 1 height 5
radio input "true"
click at [647, 520] on body "0:04 Level 7" at bounding box center [628, 292] width 1256 height 584
click at [672, 477] on button "Next" at bounding box center [627, 484] width 255 height 63
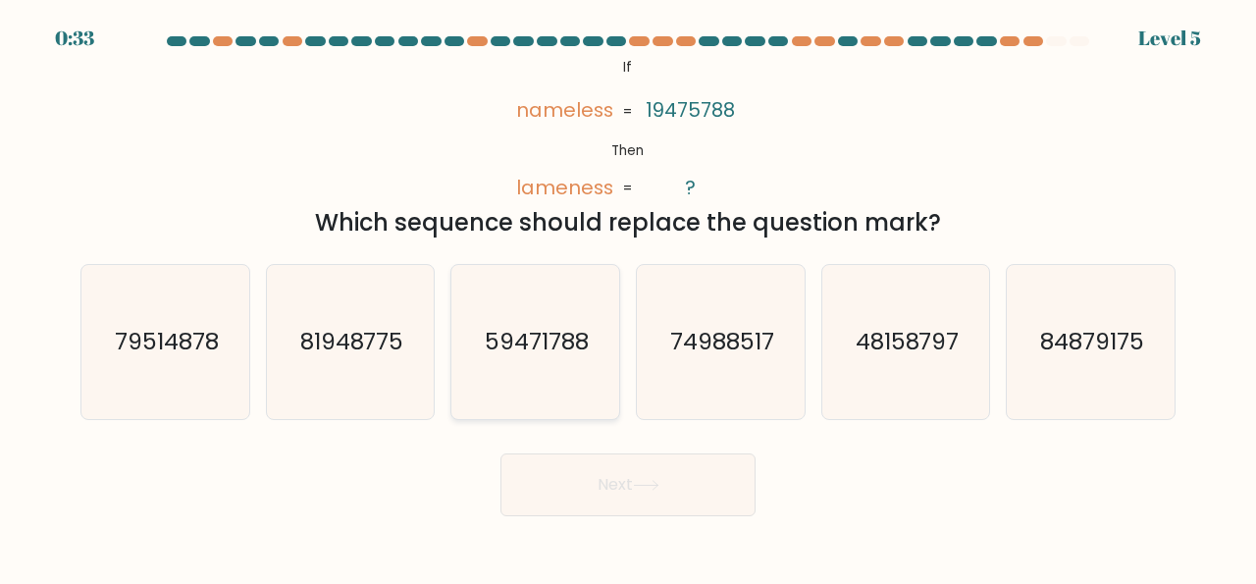
click at [552, 352] on icon "59471788" at bounding box center [535, 342] width 154 height 154
click at [628, 297] on input "c. 59471788" at bounding box center [628, 294] width 1 height 5
radio input "true"
click at [659, 512] on button "Next" at bounding box center [627, 484] width 255 height 63
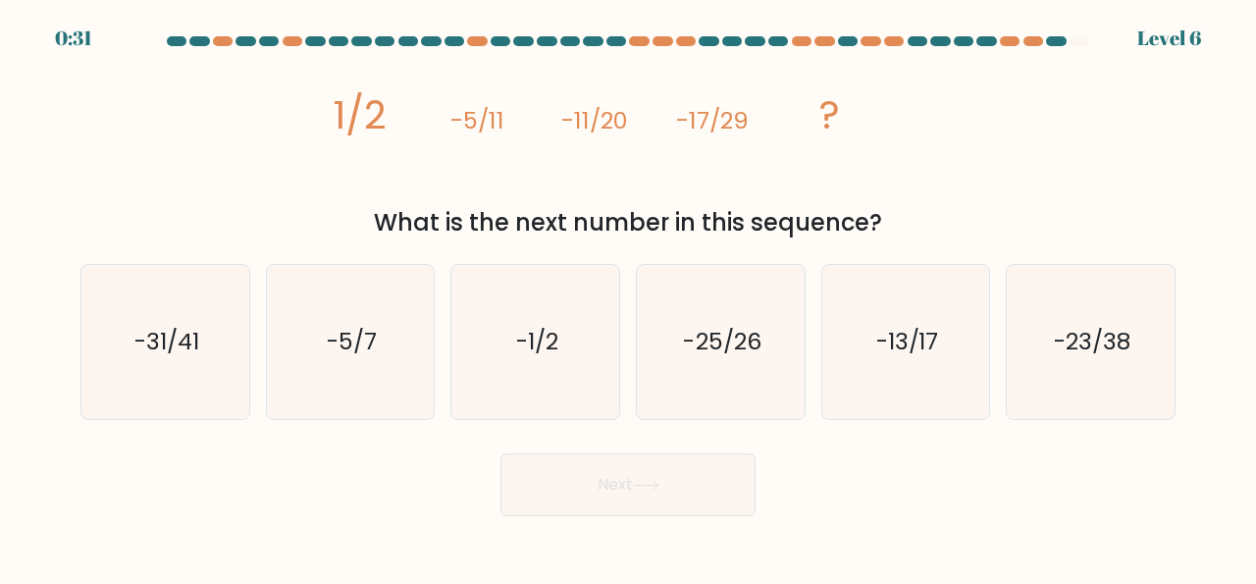
click at [651, 493] on button "Next" at bounding box center [627, 484] width 255 height 63
click at [1127, 341] on text "-23/38" at bounding box center [1092, 342] width 77 height 32
click at [629, 297] on input "f. -23/38" at bounding box center [628, 294] width 1 height 5
radio input "true"
click at [658, 497] on button "Next" at bounding box center [627, 484] width 255 height 63
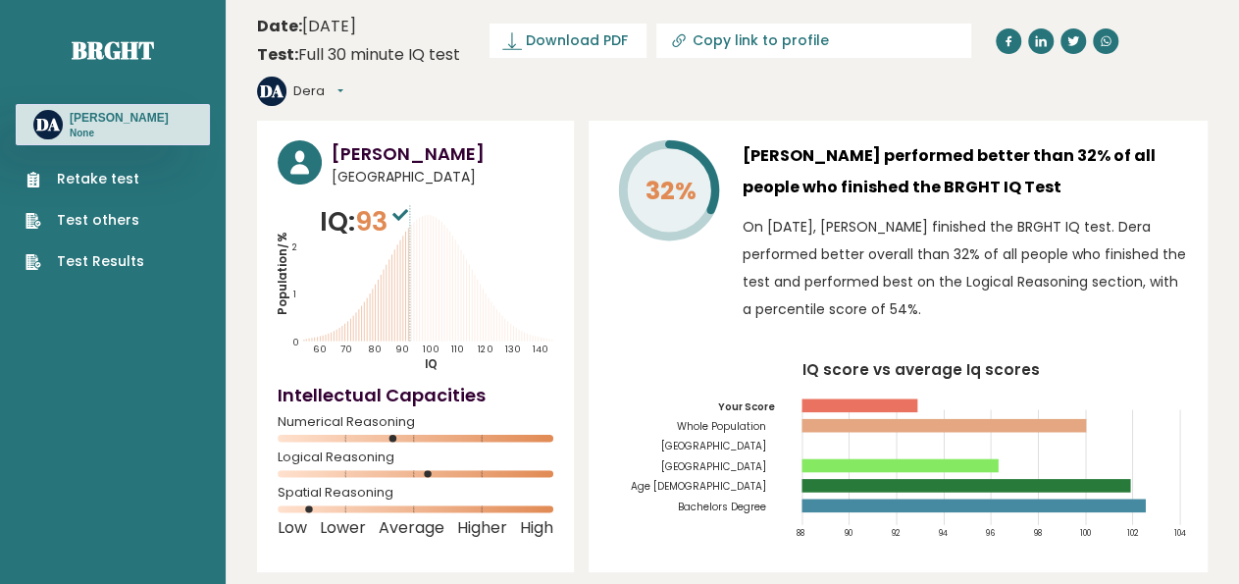
click at [90, 195] on ul "Retake test Test others Test Results" at bounding box center [85, 220] width 138 height 103
click at [115, 178] on link "Retake test" at bounding box center [85, 179] width 119 height 21
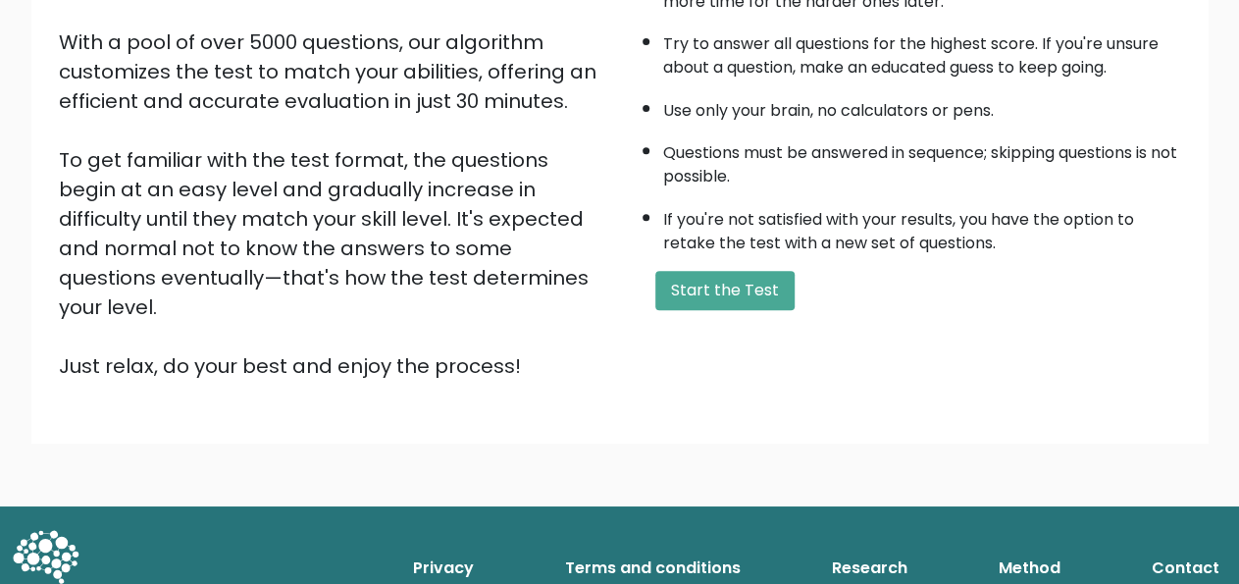
scroll to position [295, 0]
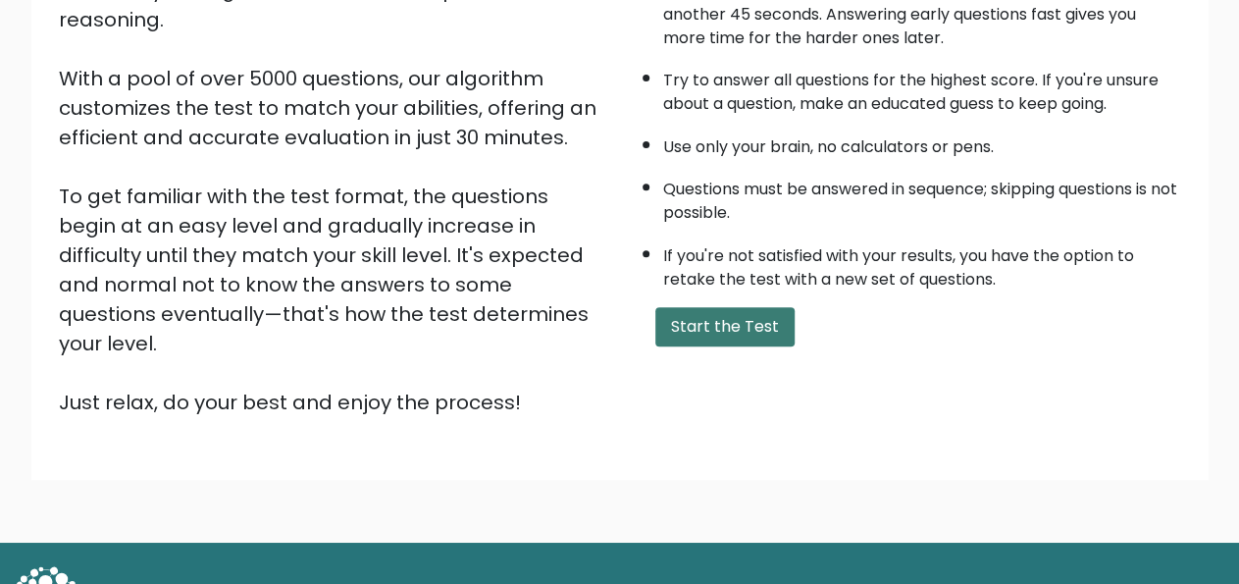
click at [748, 346] on button "Start the Test" at bounding box center [724, 326] width 139 height 39
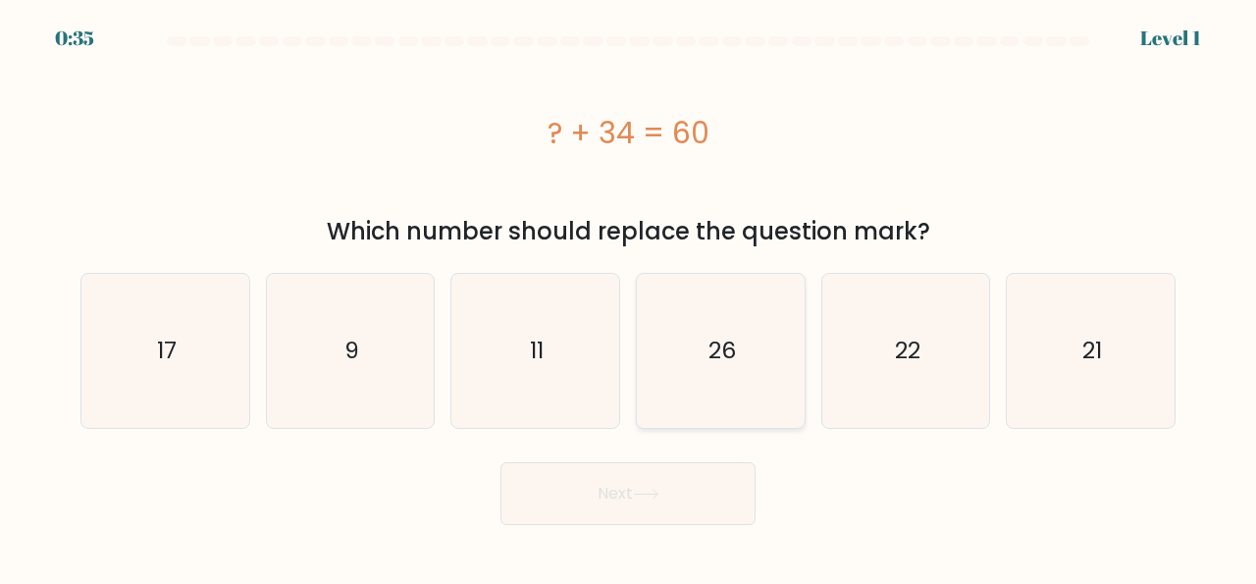
click at [727, 335] on text "26" at bounding box center [721, 351] width 27 height 32
click at [629, 297] on input "d. 26" at bounding box center [628, 294] width 1 height 5
radio input "true"
click at [623, 497] on button "Next" at bounding box center [627, 493] width 255 height 63
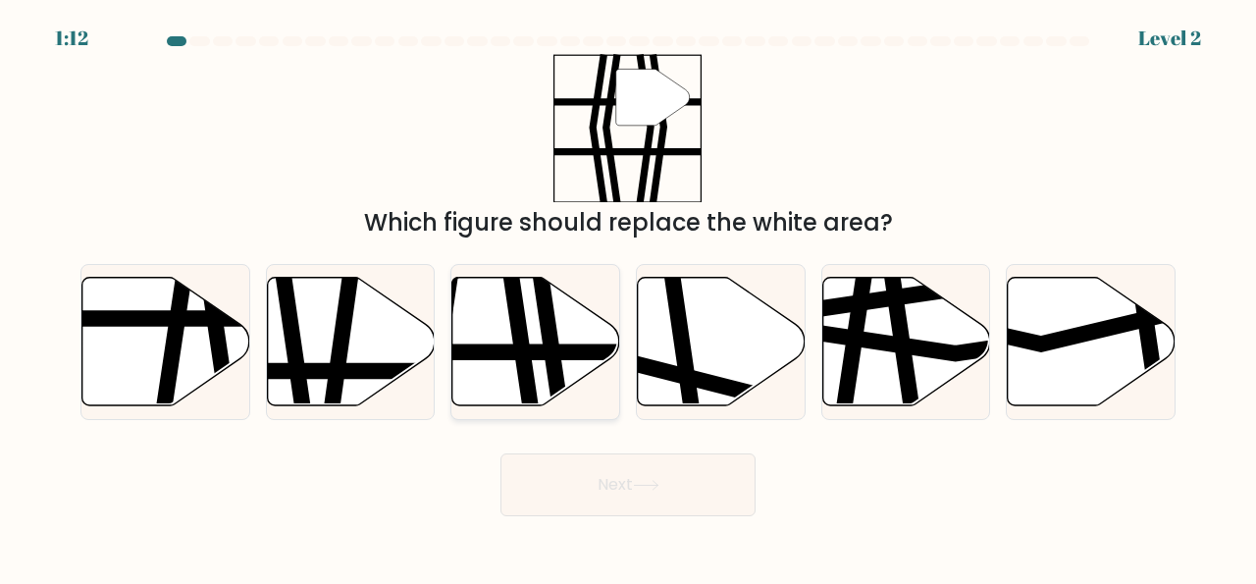
click at [544, 349] on icon at bounding box center [549, 412] width 25 height 337
click at [628, 297] on input "c." at bounding box center [628, 294] width 1 height 5
radio input "true"
click at [679, 488] on button "Next" at bounding box center [627, 484] width 255 height 63
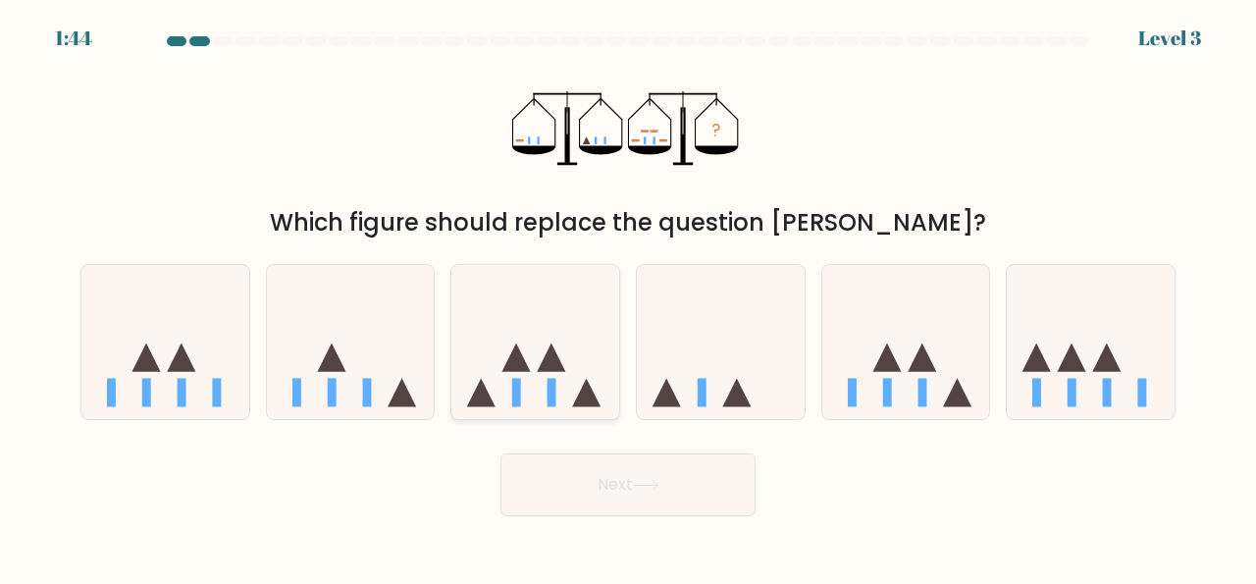
click at [556, 379] on icon at bounding box center [535, 342] width 168 height 138
click at [628, 297] on input "c." at bounding box center [628, 294] width 1 height 5
radio input "true"
click at [628, 505] on button "Next" at bounding box center [627, 484] width 255 height 63
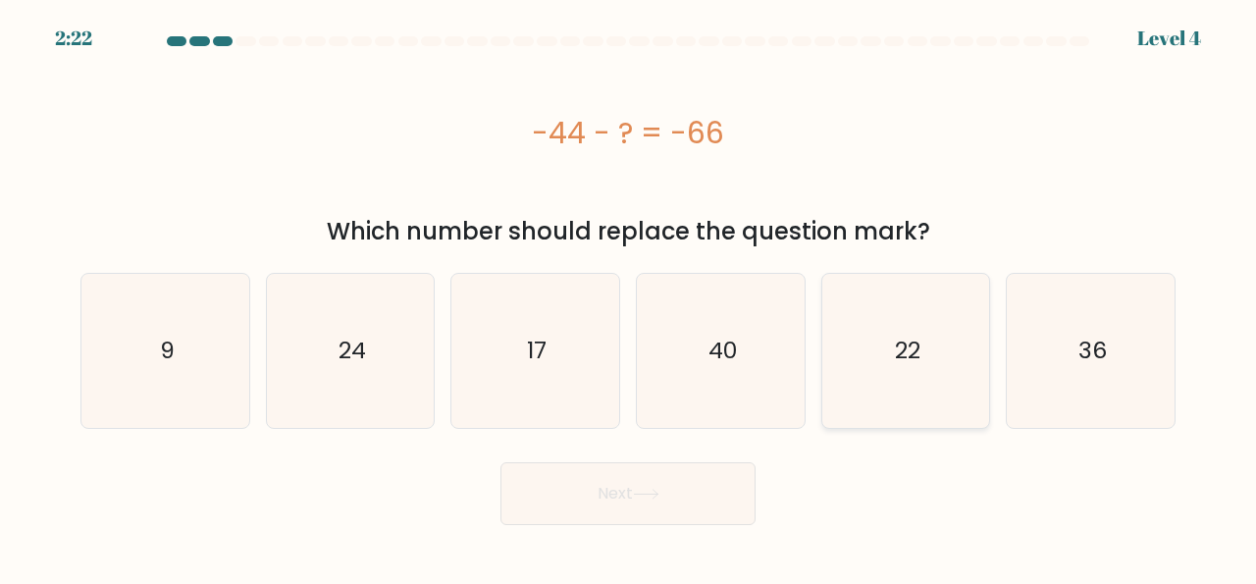
click at [912, 360] on icon "22" at bounding box center [906, 351] width 154 height 154
click at [629, 297] on input "e. 22" at bounding box center [628, 294] width 1 height 5
radio input "true"
click at [660, 510] on button "Next" at bounding box center [627, 493] width 255 height 63
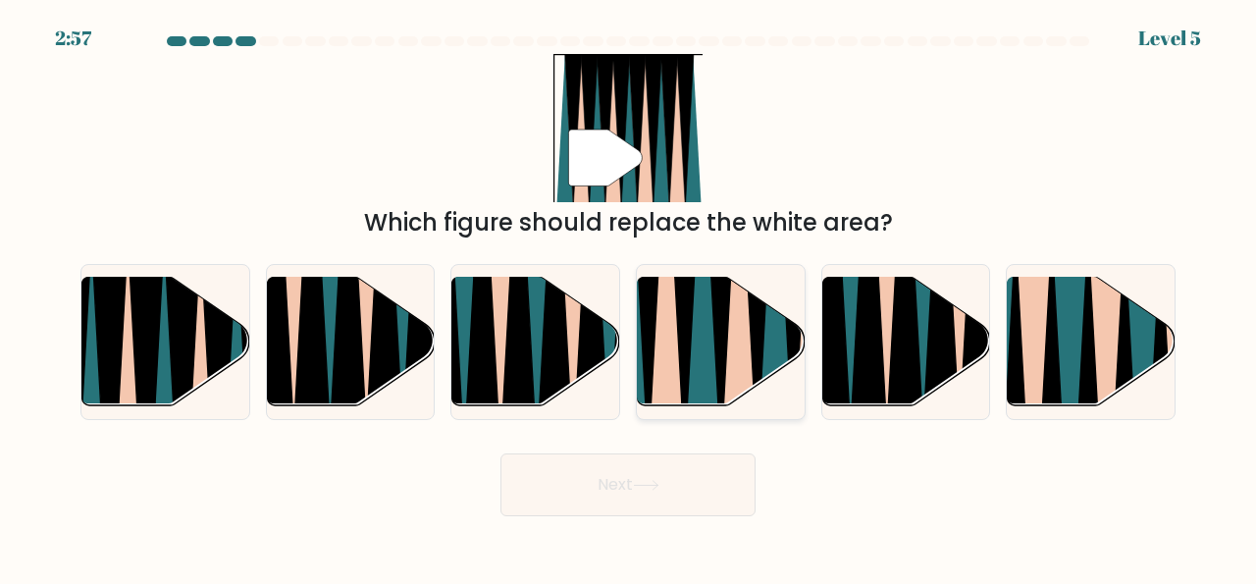
click at [714, 348] on icon at bounding box center [702, 275] width 36 height 335
click at [629, 297] on input "d." at bounding box center [628, 294] width 1 height 5
radio input "true"
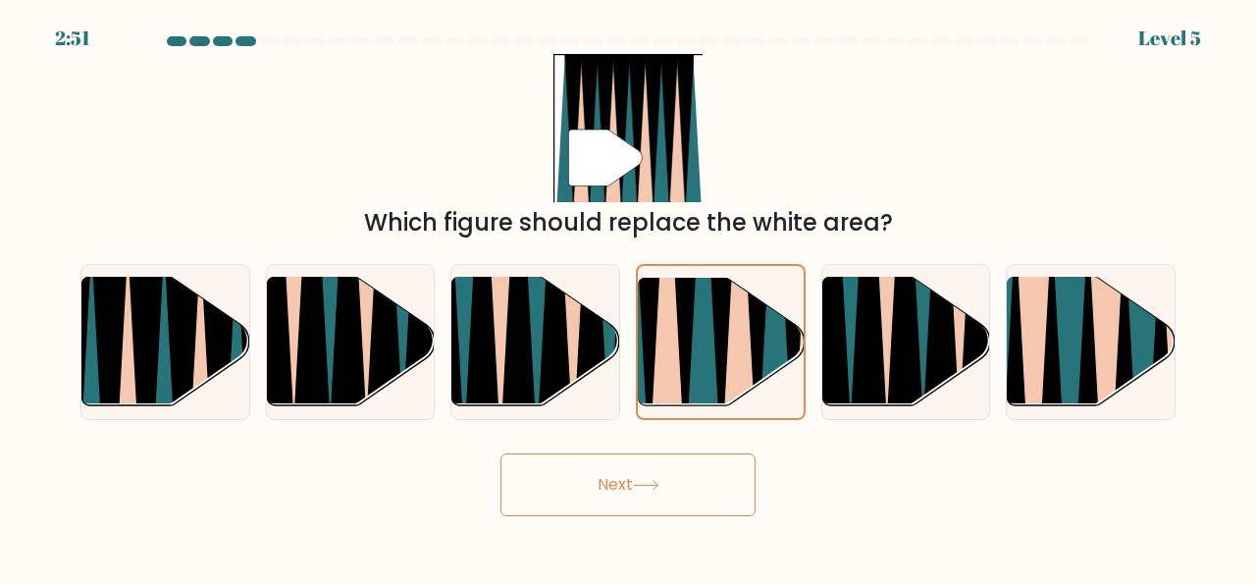
click at [654, 496] on button "Next" at bounding box center [627, 484] width 255 height 63
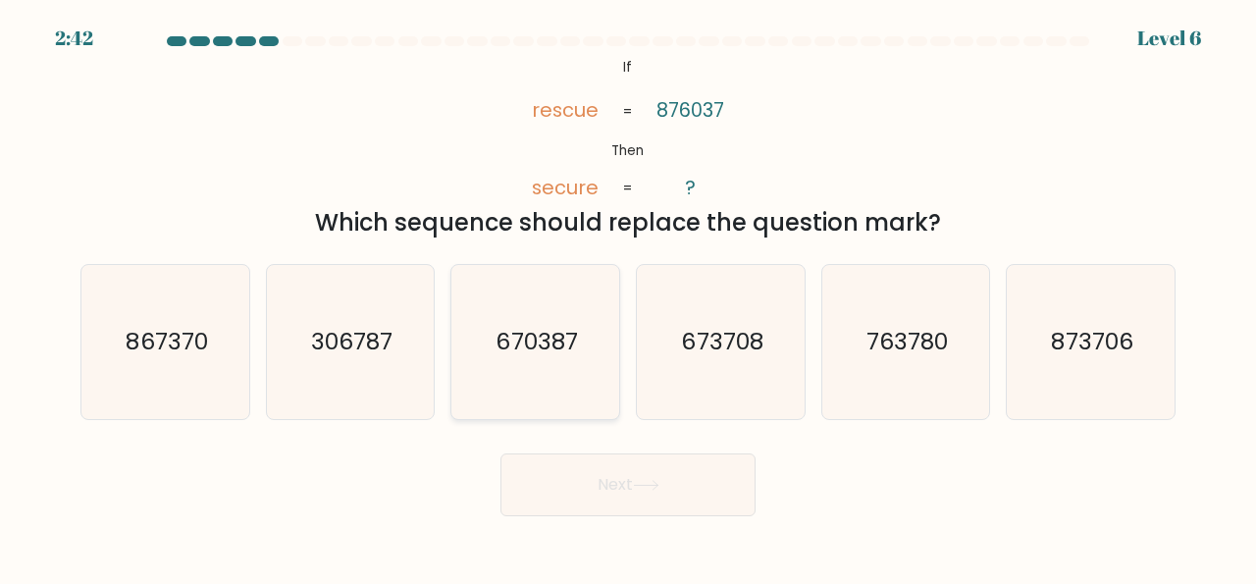
click at [525, 353] on icon "670387" at bounding box center [535, 342] width 154 height 154
click at [628, 297] on input "c. 670387" at bounding box center [628, 294] width 1 height 5
radio input "true"
click at [669, 496] on button "Next" at bounding box center [627, 484] width 255 height 63
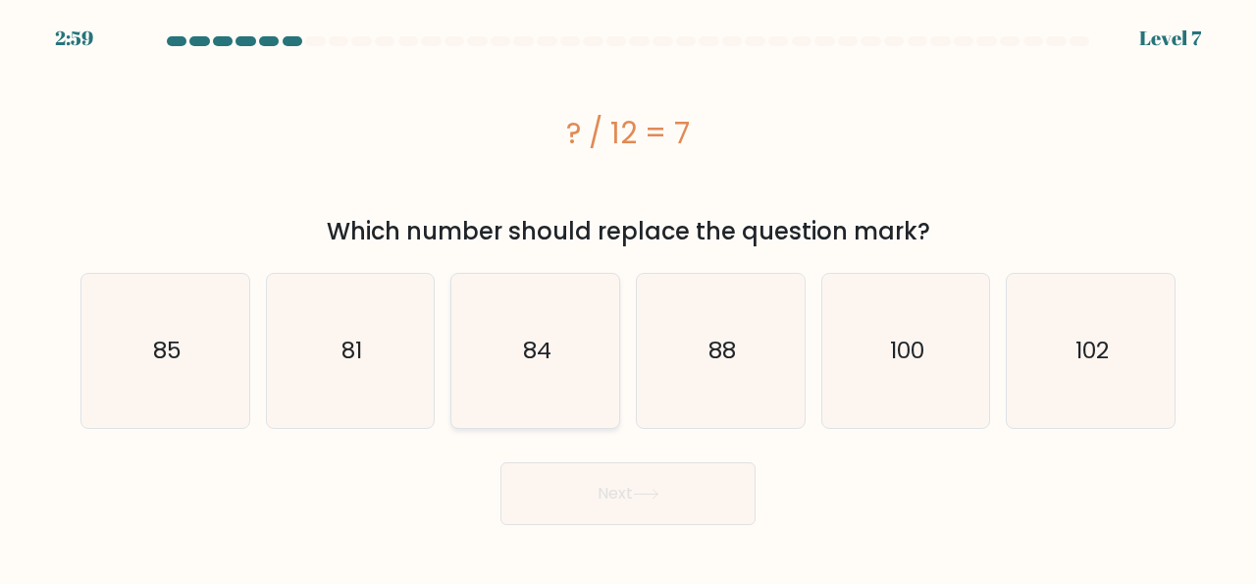
click at [534, 352] on text "84" at bounding box center [537, 351] width 28 height 32
click at [628, 297] on input "c. 84" at bounding box center [628, 294] width 1 height 5
radio input "true"
click at [632, 491] on button "Next" at bounding box center [627, 493] width 255 height 63
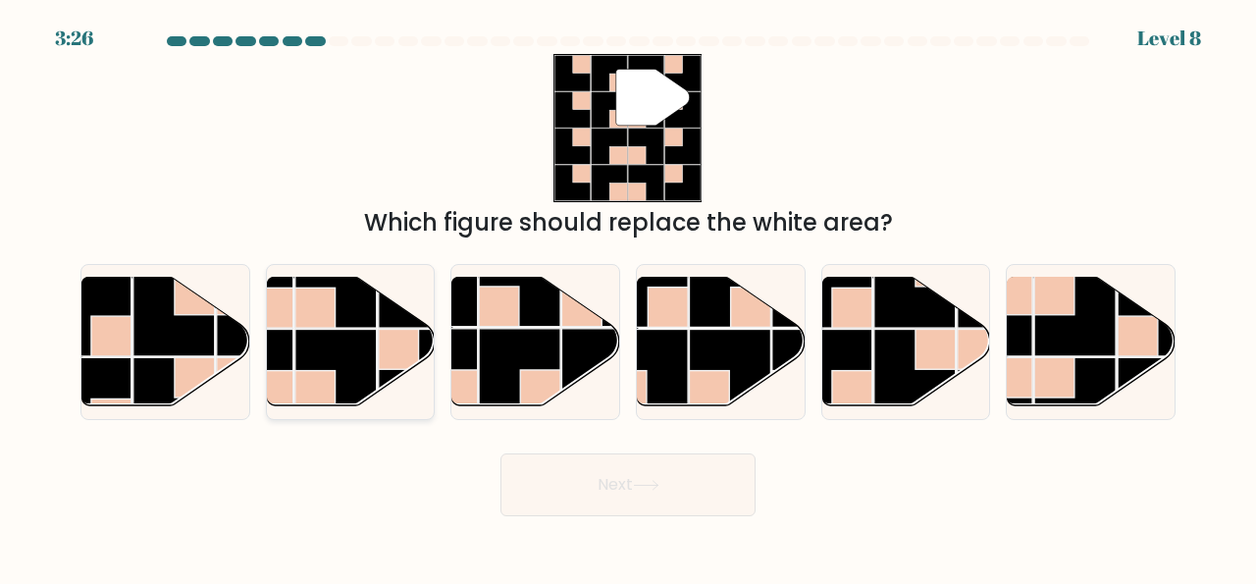
click at [357, 353] on rect at bounding box center [335, 370] width 81 height 81
click at [628, 297] on input "b." at bounding box center [628, 294] width 1 height 5
radio input "true"
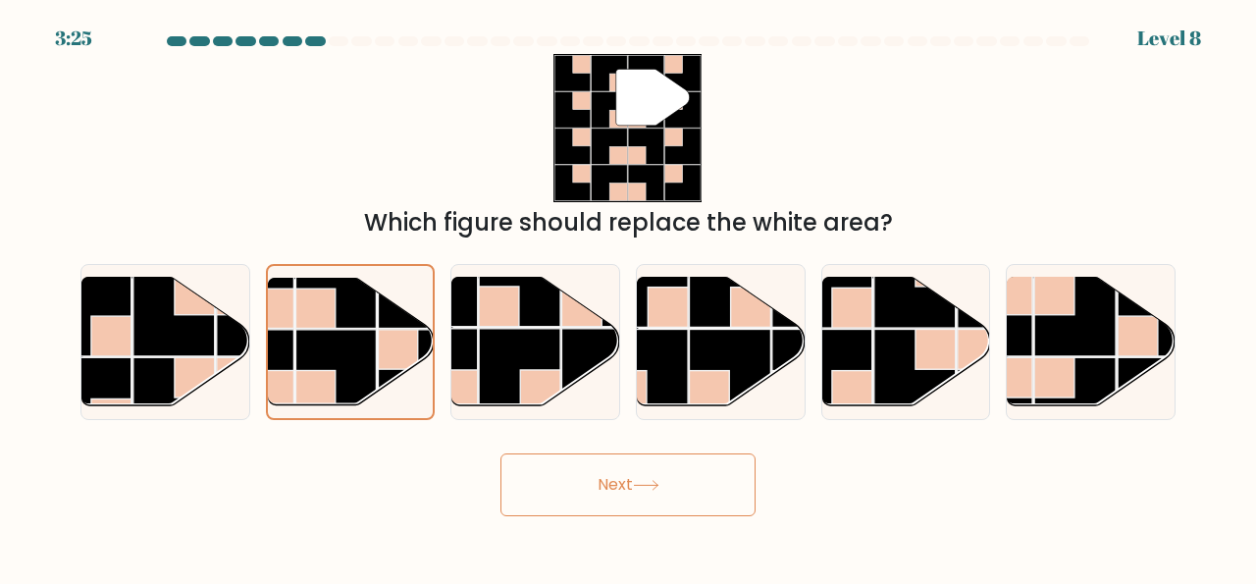
click at [617, 484] on button "Next" at bounding box center [627, 484] width 255 height 63
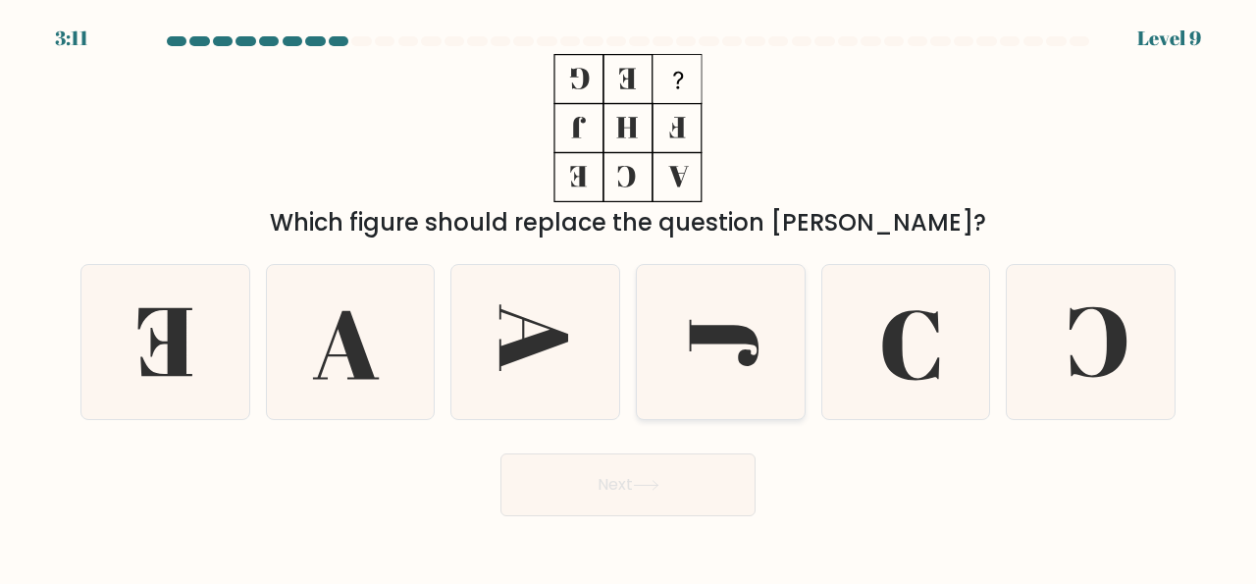
click at [764, 357] on icon at bounding box center [721, 342] width 154 height 154
click at [629, 297] on input "d." at bounding box center [628, 294] width 1 height 5
radio input "true"
click at [648, 485] on icon at bounding box center [646, 485] width 26 height 11
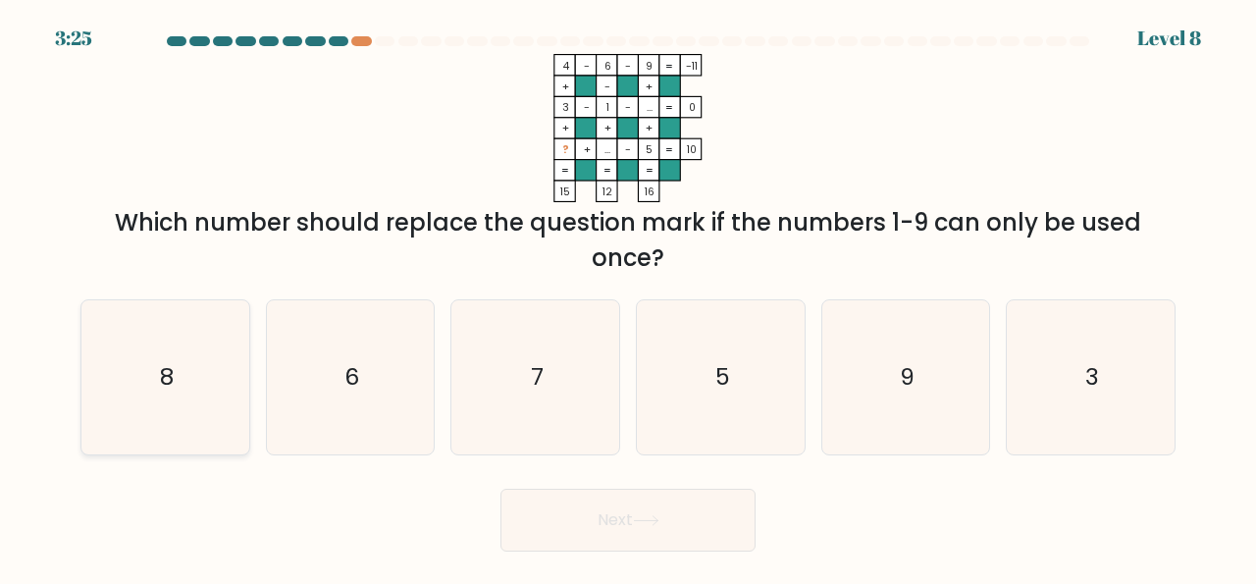
click at [172, 417] on icon "8" at bounding box center [165, 377] width 154 height 154
click at [628, 297] on input "a. 8" at bounding box center [628, 294] width 1 height 5
radio input "true"
click at [609, 537] on button "Next" at bounding box center [627, 520] width 255 height 63
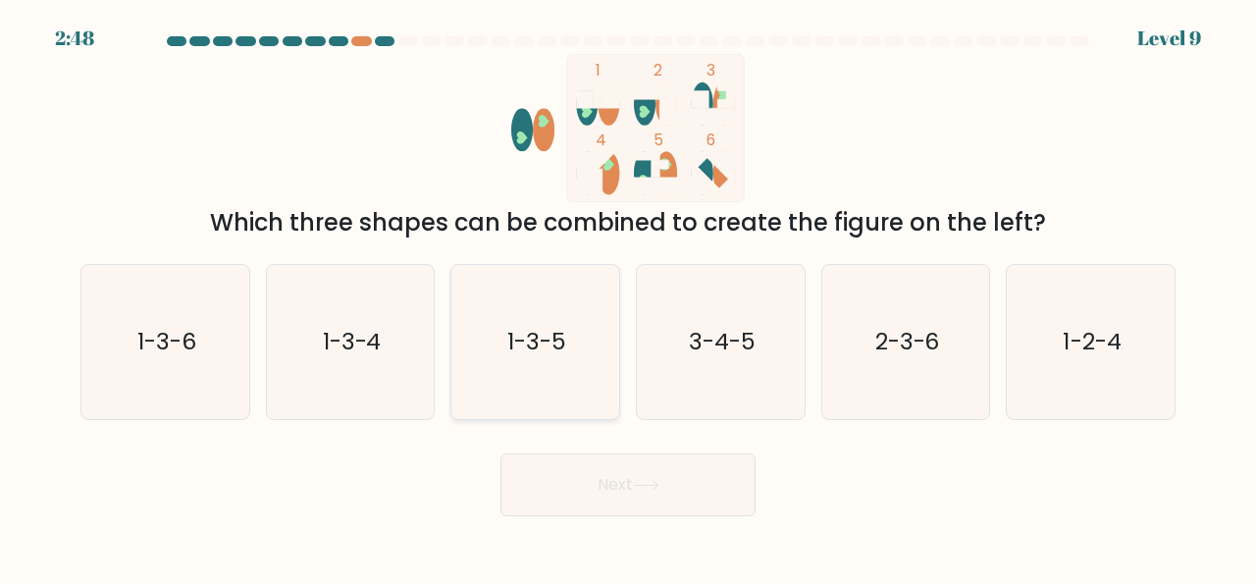
click at [539, 357] on icon "1-3-5" at bounding box center [535, 342] width 154 height 154
click at [628, 297] on input "c. 1-3-5" at bounding box center [628, 294] width 1 height 5
radio input "true"
click at [588, 504] on button "Next" at bounding box center [627, 484] width 255 height 63
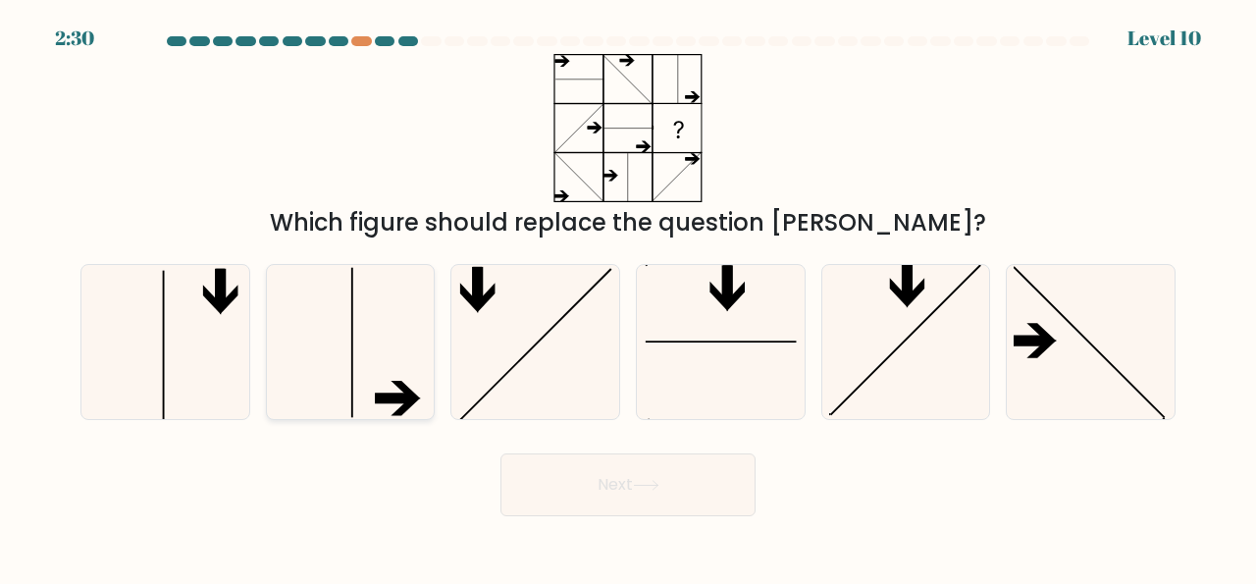
click at [413, 405] on icon at bounding box center [405, 407] width 29 height 18
click at [628, 297] on input "b." at bounding box center [628, 294] width 1 height 5
radio input "true"
click at [613, 480] on button "Next" at bounding box center [627, 484] width 255 height 63
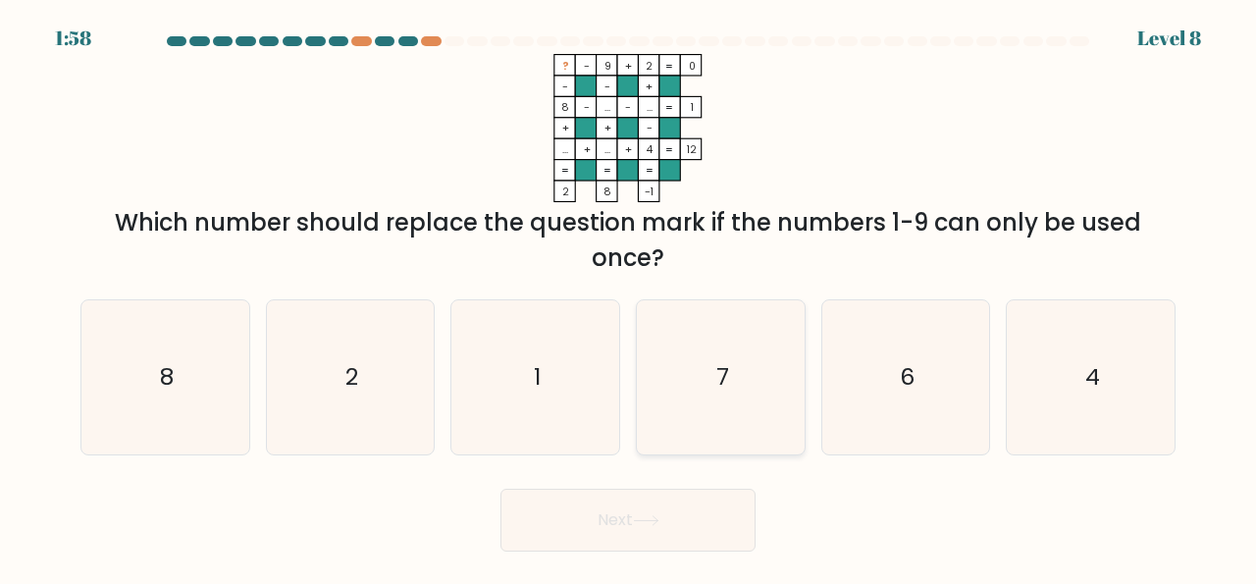
click at [705, 377] on icon "7" at bounding box center [721, 377] width 154 height 154
click at [629, 297] on input "d. 7" at bounding box center [628, 294] width 1 height 5
radio input "true"
click at [625, 522] on button "Next" at bounding box center [627, 520] width 255 height 63
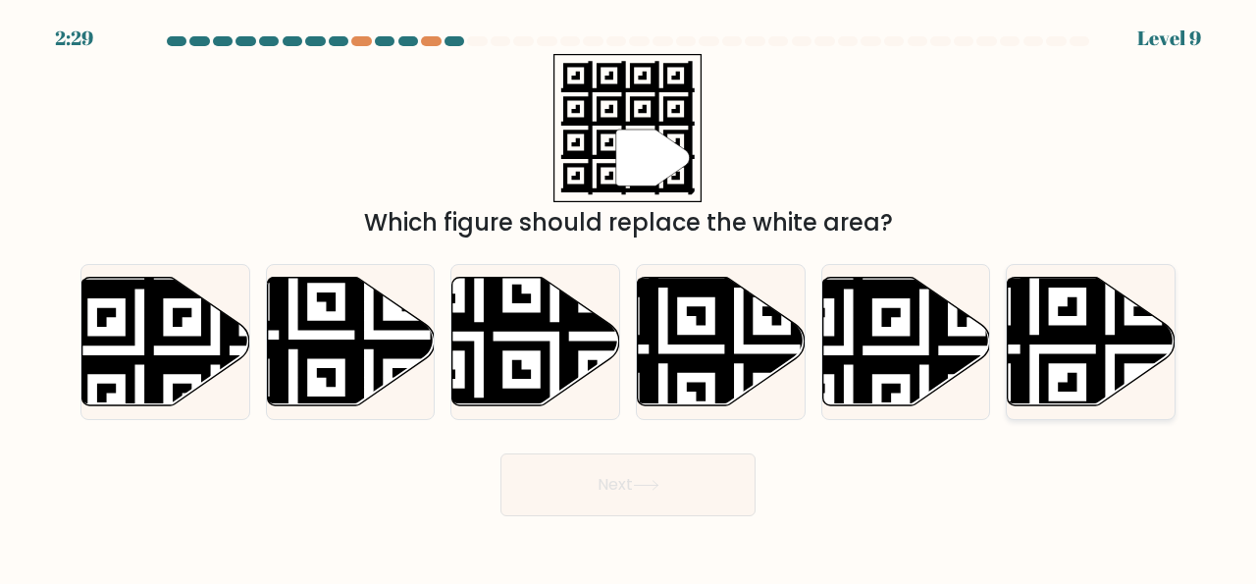
click at [1060, 348] on icon at bounding box center [1091, 342] width 168 height 129
click at [629, 297] on input "f." at bounding box center [628, 294] width 1 height 5
radio input "true"
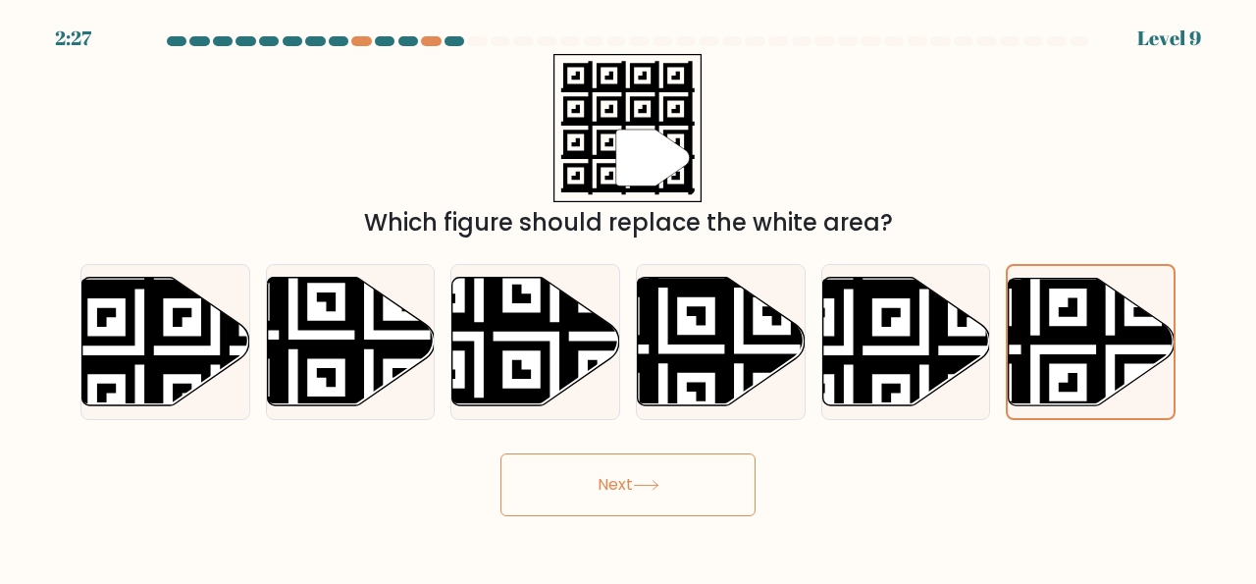
click at [662, 500] on button "Next" at bounding box center [627, 484] width 255 height 63
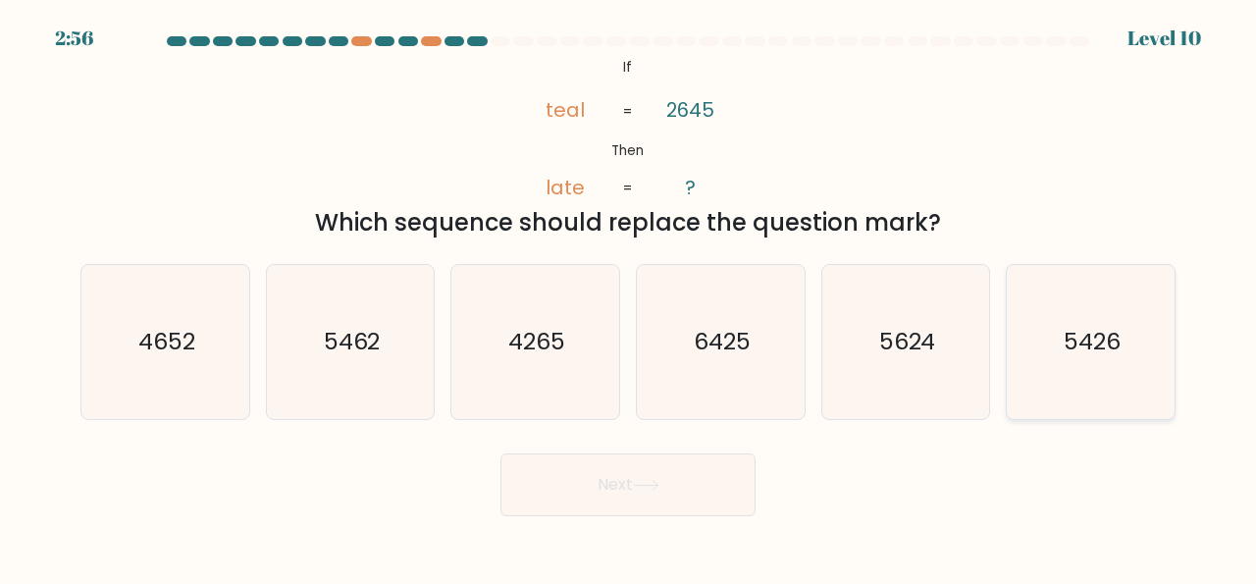
click at [1089, 340] on text "5426" at bounding box center [1091, 342] width 57 height 32
click at [629, 297] on input "f. 5426" at bounding box center [628, 294] width 1 height 5
radio input "true"
click at [636, 478] on button "Next" at bounding box center [627, 484] width 255 height 63
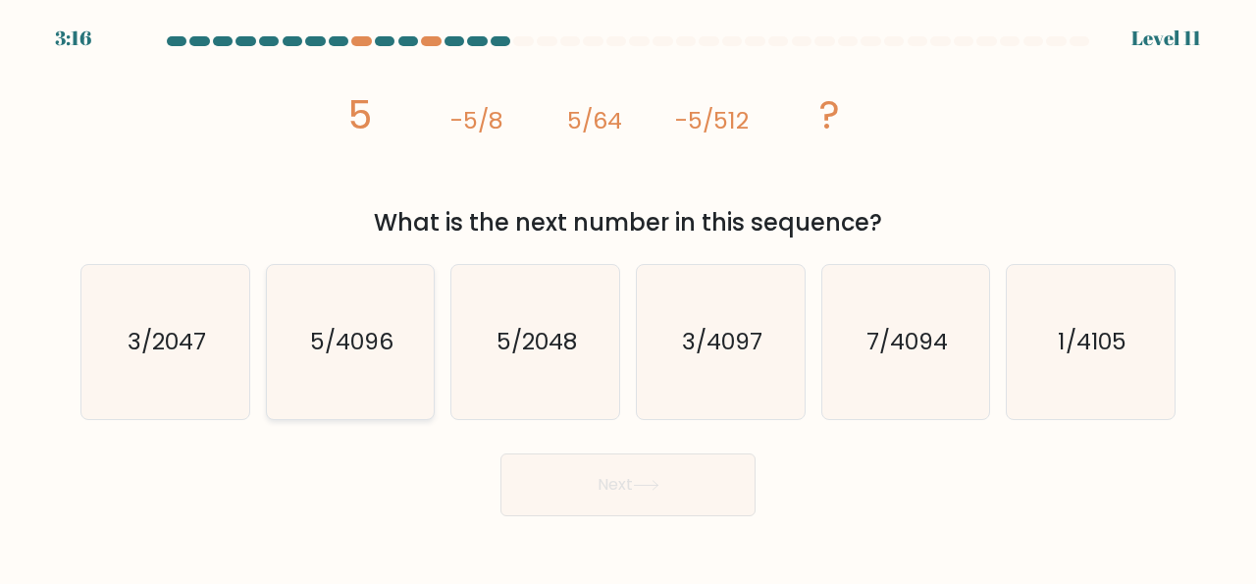
click at [351, 350] on text "5/4096" at bounding box center [351, 342] width 83 height 32
click at [628, 297] on input "b. 5/4096" at bounding box center [628, 294] width 1 height 5
radio input "true"
click at [625, 494] on button "Next" at bounding box center [627, 484] width 255 height 63
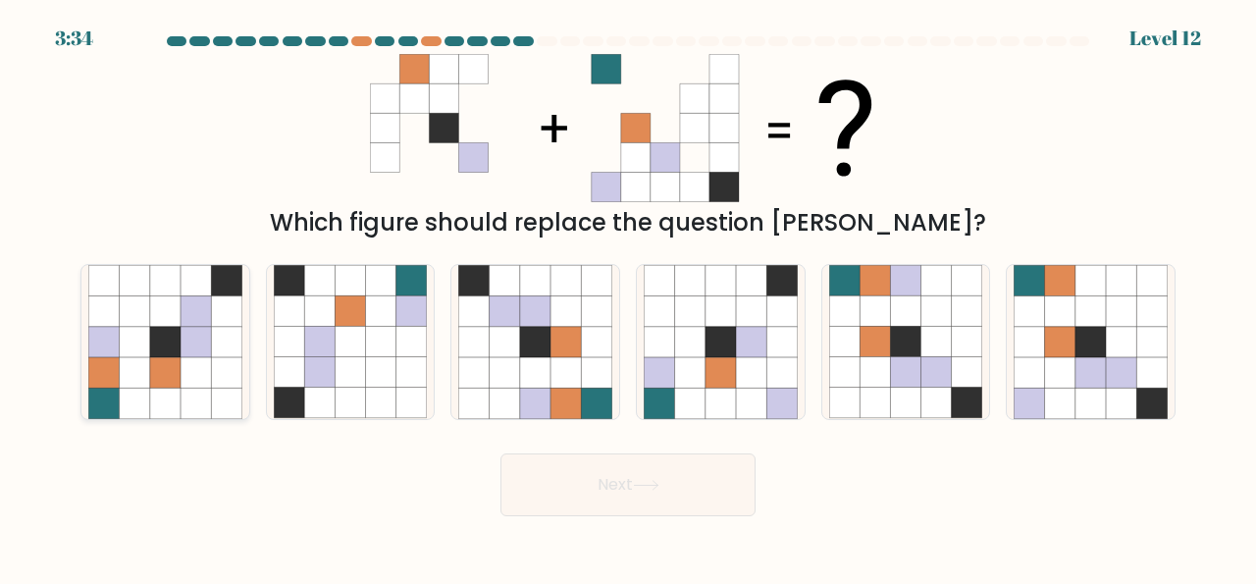
click at [132, 360] on icon at bounding box center [134, 372] width 30 height 30
click at [628, 297] on input "a." at bounding box center [628, 294] width 1 height 5
radio input "true"
click at [650, 489] on icon at bounding box center [646, 485] width 26 height 11
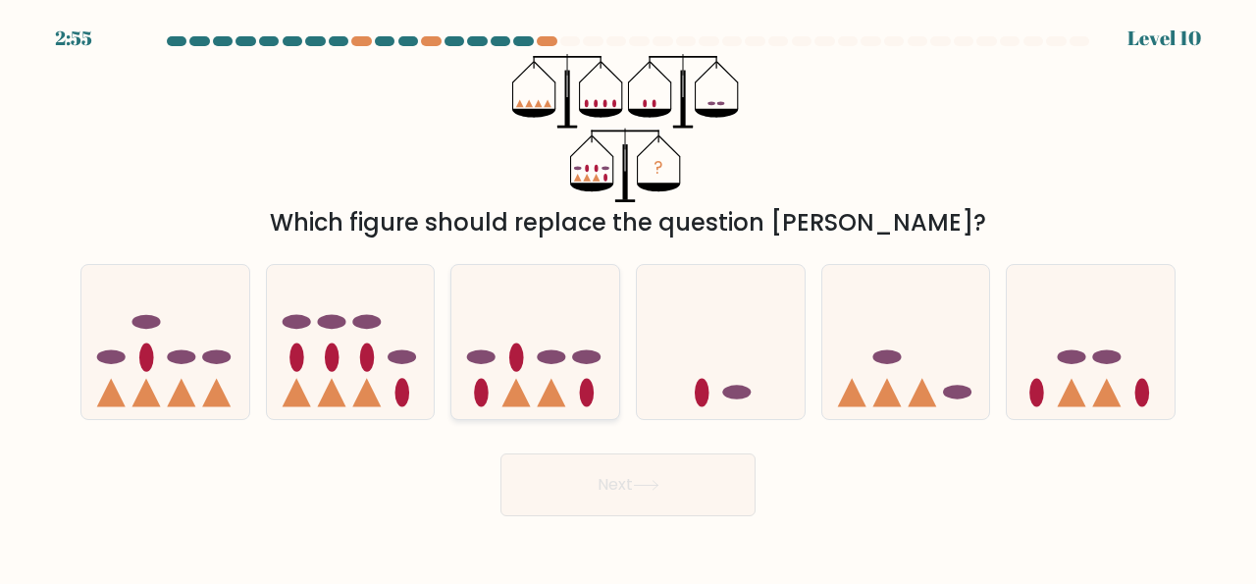
click at [546, 400] on icon at bounding box center [552, 393] width 28 height 28
click at [628, 297] on input "c." at bounding box center [628, 294] width 1 height 5
radio input "true"
click at [618, 490] on button "Next" at bounding box center [627, 484] width 255 height 63
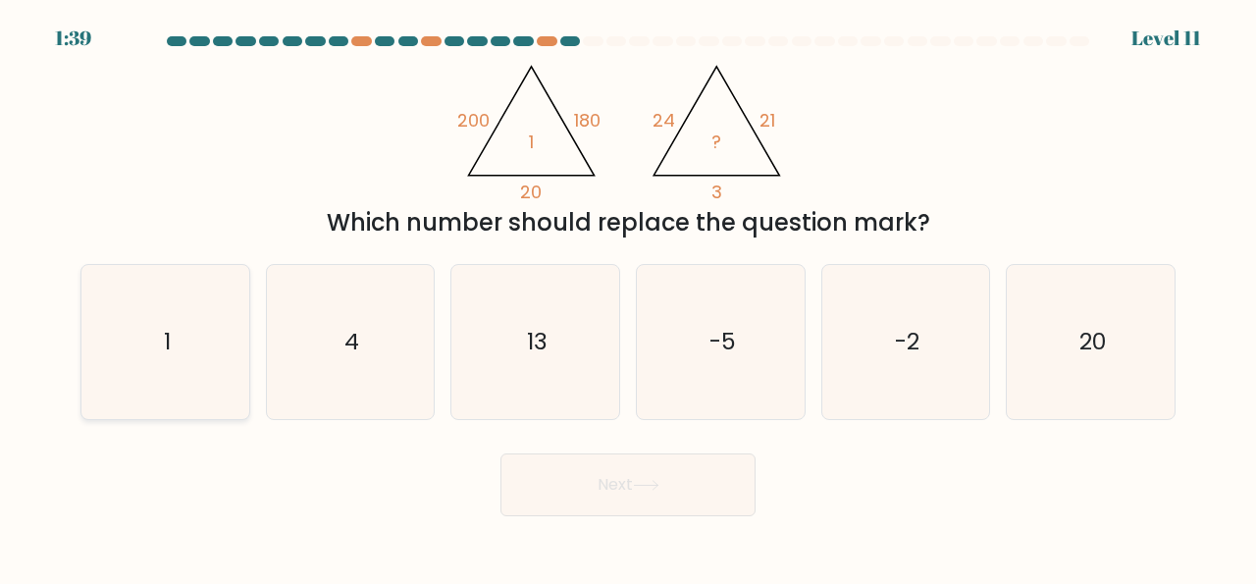
click at [178, 350] on icon "1" at bounding box center [165, 342] width 154 height 154
click at [628, 297] on input "a. 1" at bounding box center [628, 294] width 1 height 5
radio input "true"
click at [590, 472] on button "Next" at bounding box center [627, 484] width 255 height 63
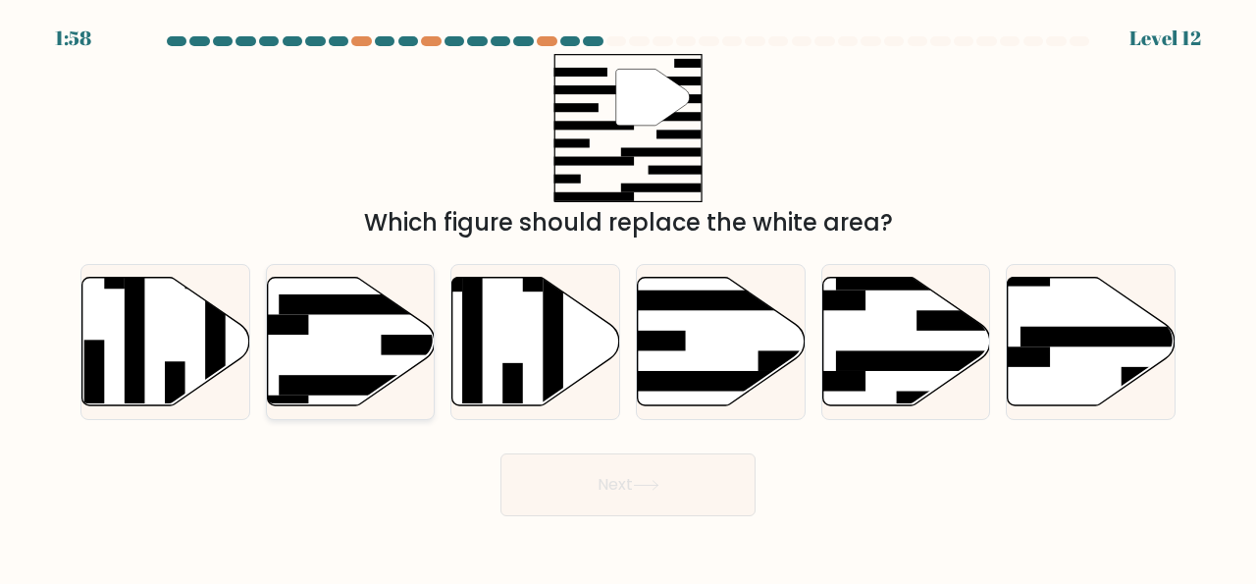
click at [325, 339] on icon at bounding box center [351, 342] width 168 height 129
click at [628, 297] on input "b." at bounding box center [628, 294] width 1 height 5
radio input "true"
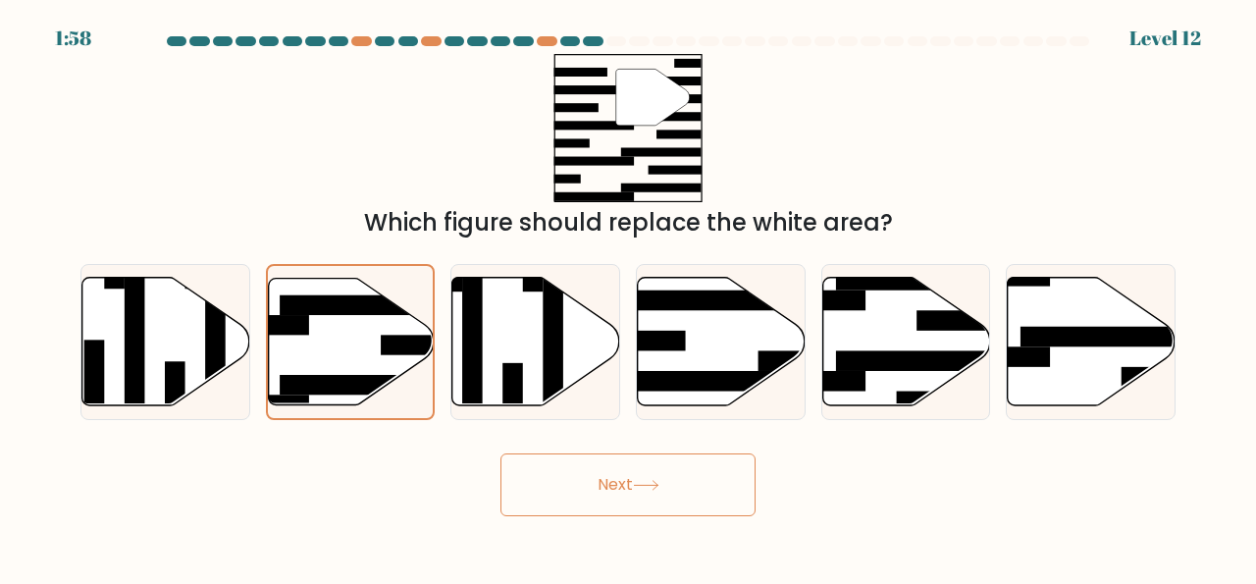
click at [558, 492] on button "Next" at bounding box center [627, 484] width 255 height 63
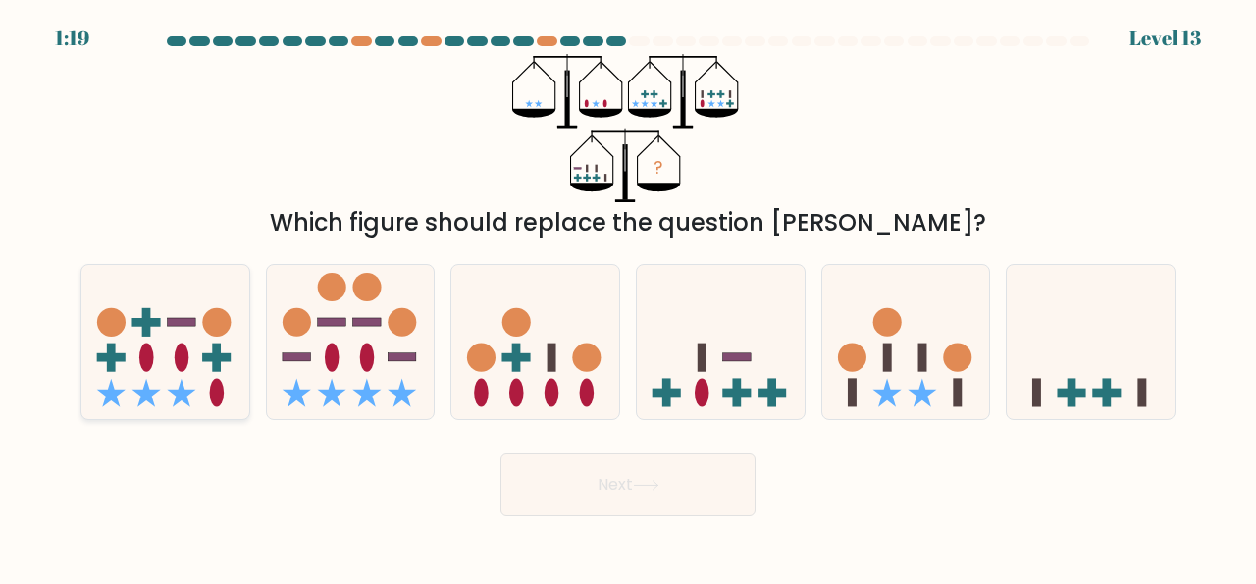
click at [158, 370] on icon at bounding box center [165, 342] width 168 height 138
click at [628, 297] on input "a." at bounding box center [628, 294] width 1 height 5
radio input "true"
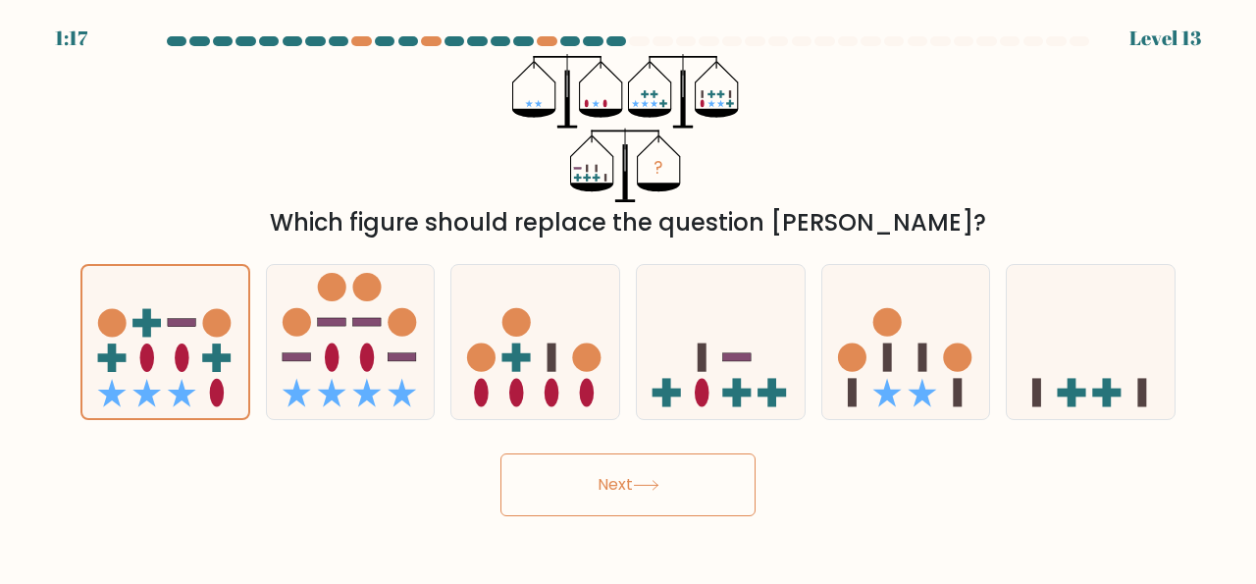
click at [653, 493] on button "Next" at bounding box center [627, 484] width 255 height 63
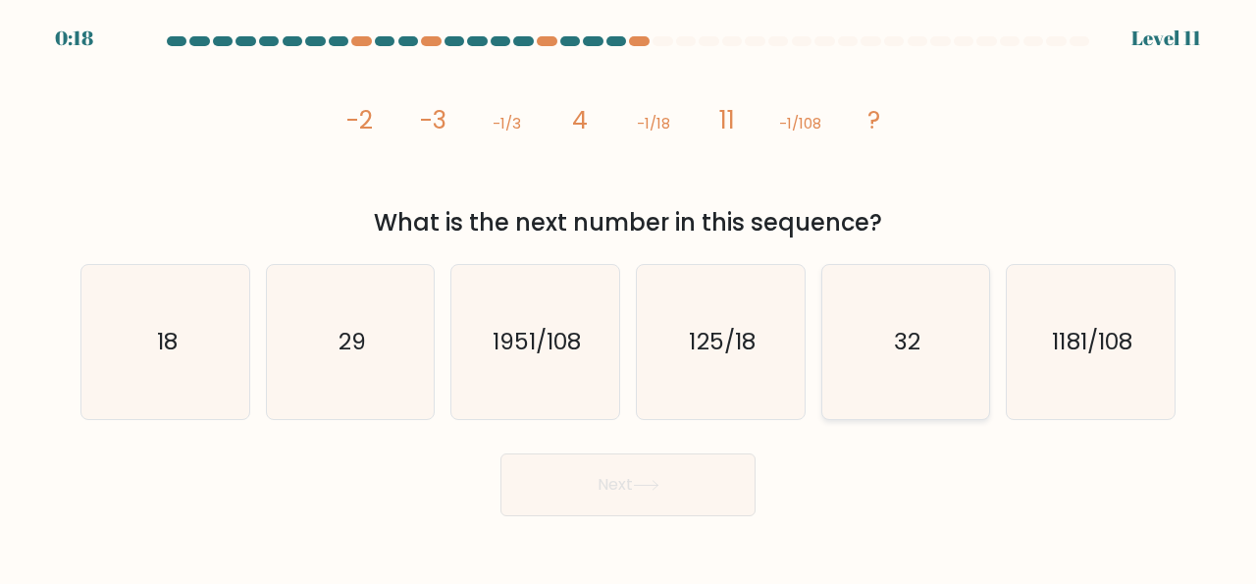
click at [907, 358] on icon "32" at bounding box center [906, 342] width 154 height 154
click at [629, 297] on input "e. 32" at bounding box center [628, 294] width 1 height 5
radio input "true"
click at [619, 507] on button "Next" at bounding box center [627, 484] width 255 height 63
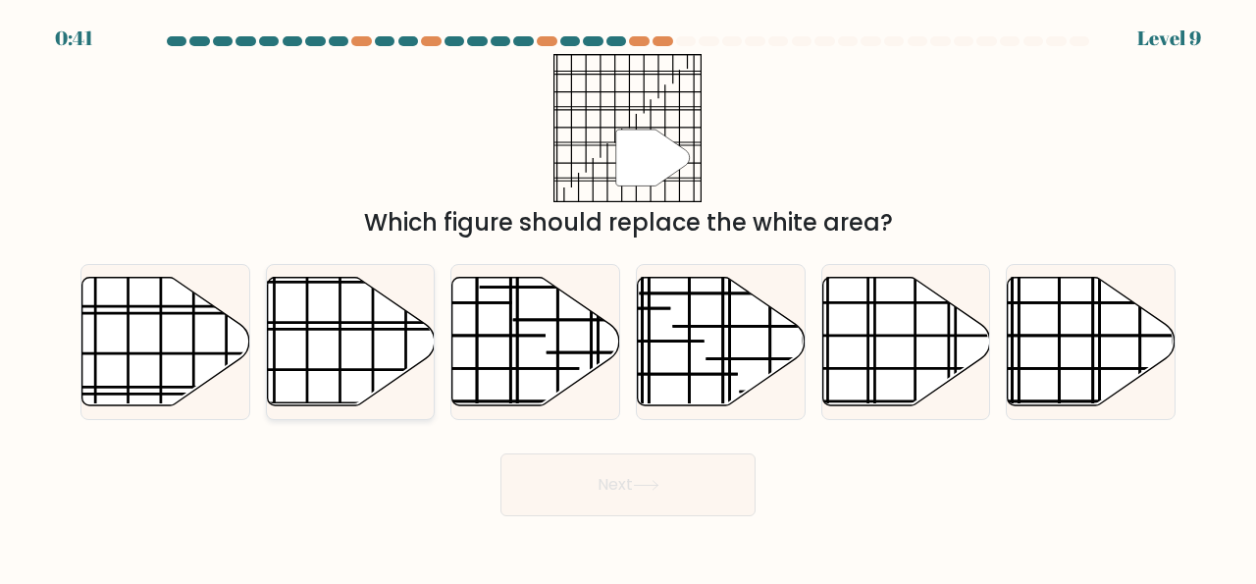
click at [346, 384] on icon at bounding box center [351, 342] width 168 height 129
click at [628, 297] on input "b." at bounding box center [628, 294] width 1 height 5
radio input "true"
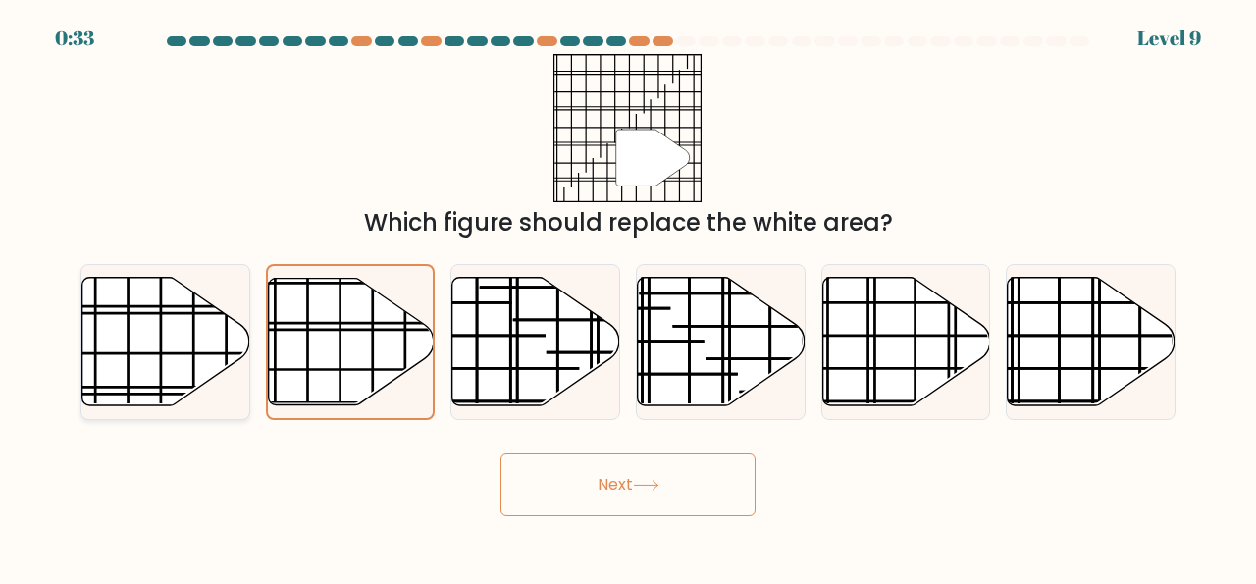
click at [142, 331] on icon at bounding box center [166, 342] width 168 height 129
click at [628, 297] on input "a." at bounding box center [628, 294] width 1 height 5
radio input "true"
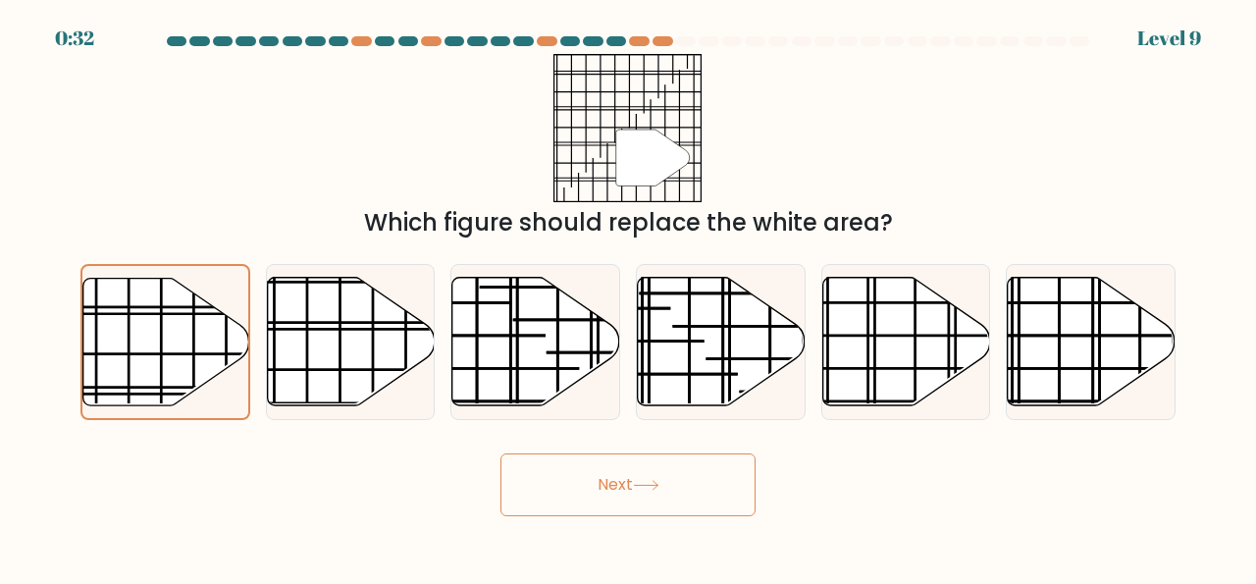
click at [603, 490] on button "Next" at bounding box center [627, 484] width 255 height 63
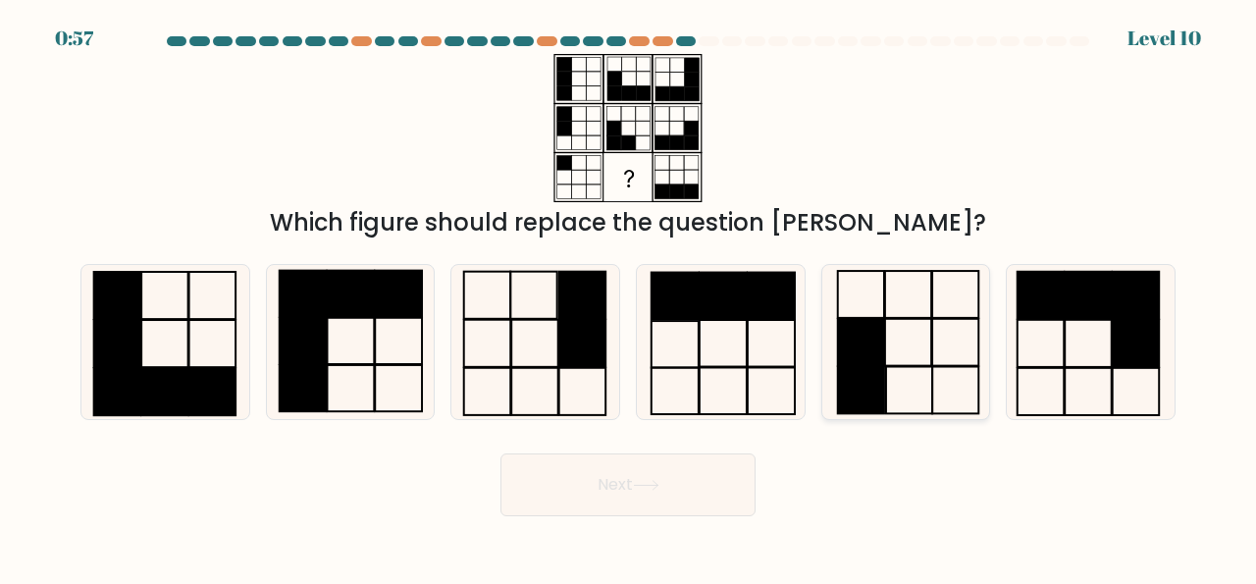
click at [924, 367] on rect at bounding box center [909, 390] width 46 height 47
click at [629, 297] on input "e." at bounding box center [628, 294] width 1 height 5
radio input "true"
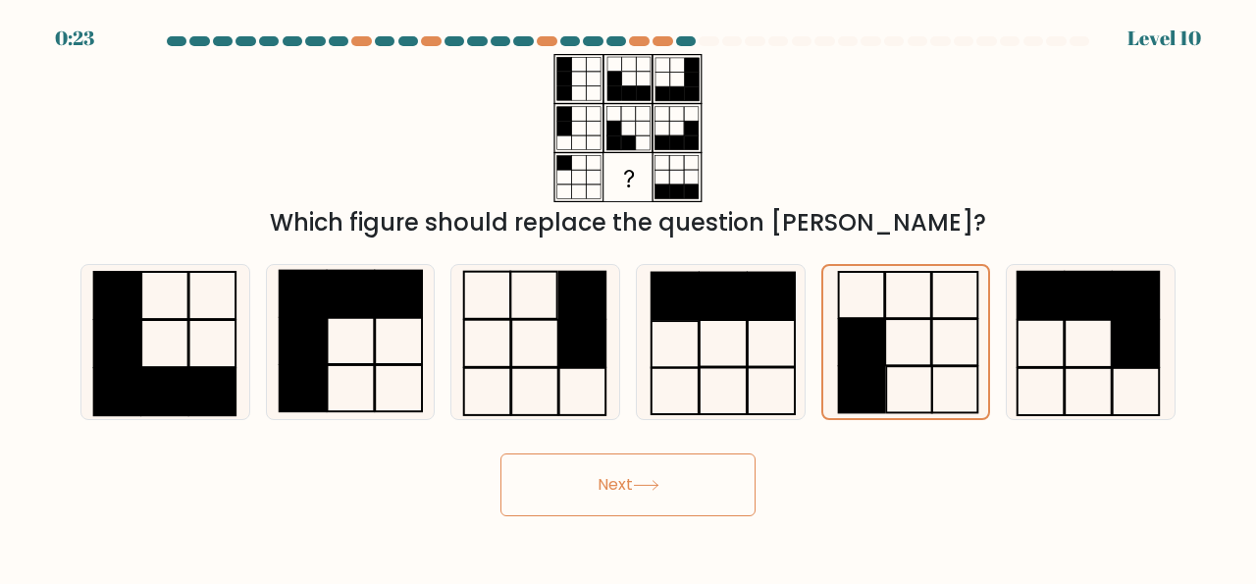
click at [666, 485] on button "Next" at bounding box center [627, 484] width 255 height 63
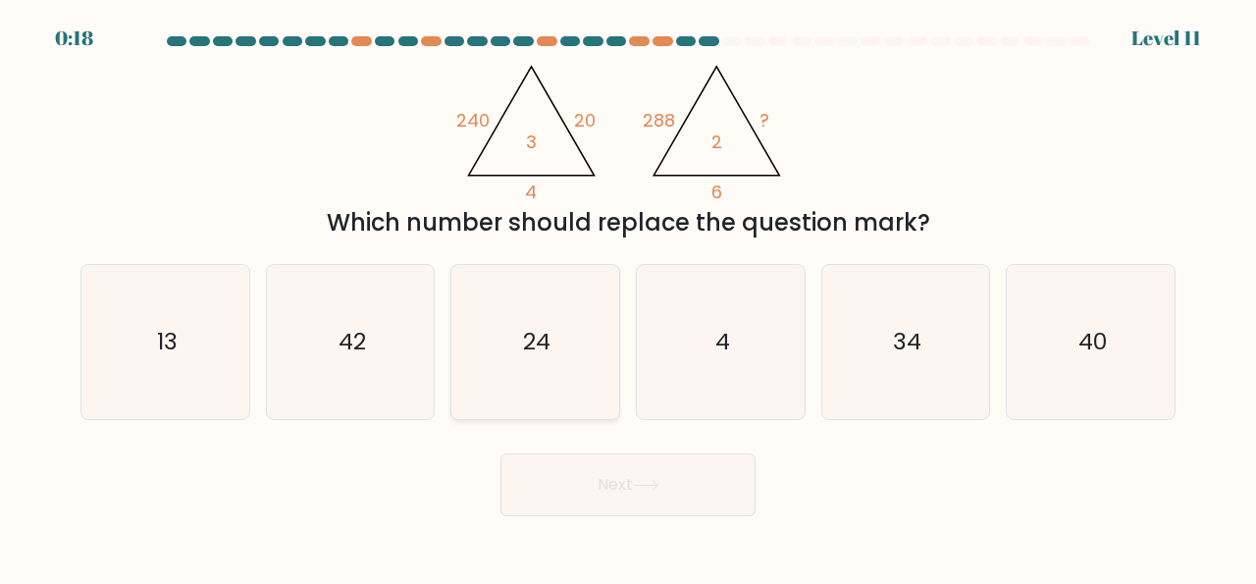
click at [562, 332] on icon "24" at bounding box center [535, 342] width 154 height 154
click at [628, 297] on input "c. 24" at bounding box center [628, 294] width 1 height 5
radio input "true"
click at [630, 492] on button "Next" at bounding box center [627, 484] width 255 height 63
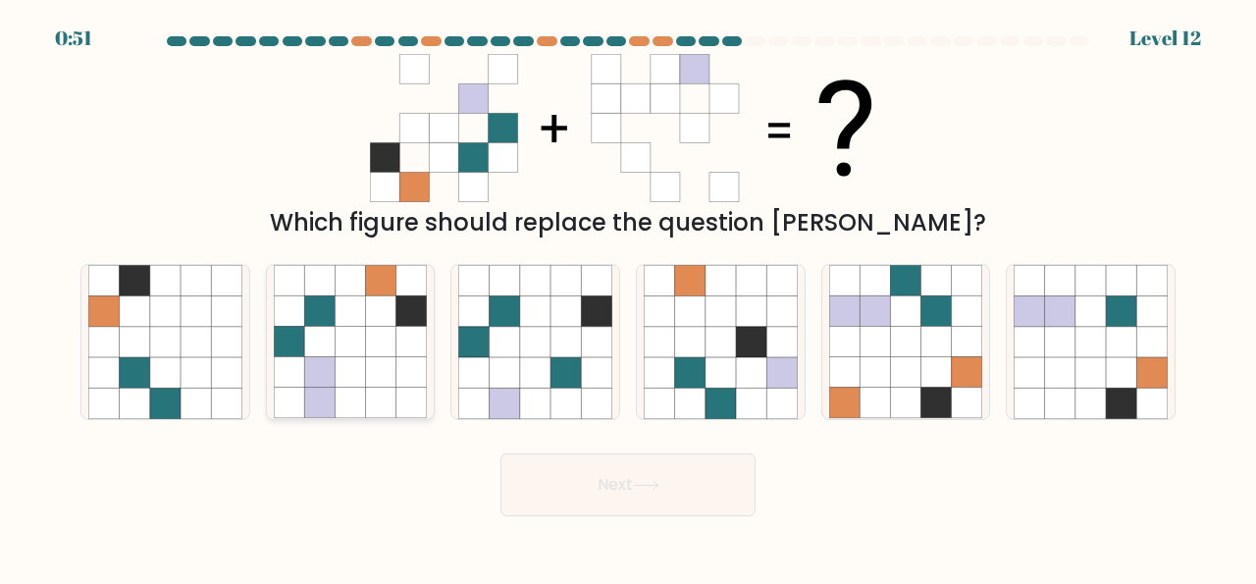
click at [355, 384] on icon at bounding box center [350, 372] width 30 height 30
click at [628, 297] on input "b." at bounding box center [628, 294] width 1 height 5
radio input "true"
click at [649, 482] on icon at bounding box center [646, 485] width 26 height 11
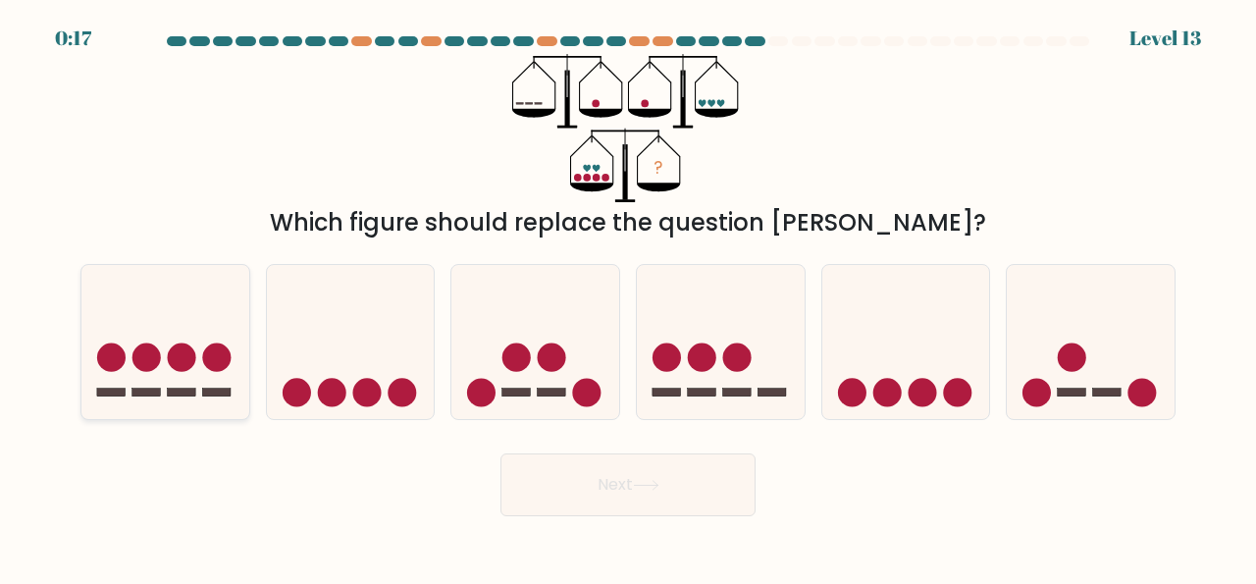
click at [184, 368] on circle at bounding box center [182, 357] width 28 height 28
click at [628, 297] on input "a." at bounding box center [628, 294] width 1 height 5
radio input "true"
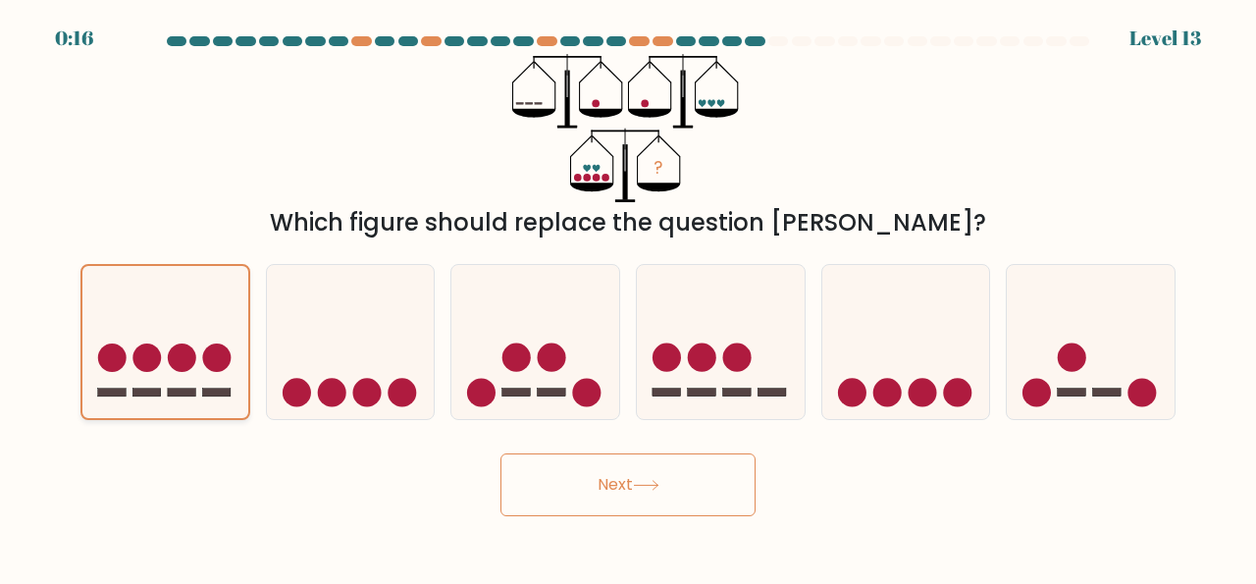
click at [193, 387] on rect at bounding box center [181, 391] width 27 height 8
click at [628, 297] on input "a." at bounding box center [628, 294] width 1 height 5
click at [605, 499] on button "Next" at bounding box center [627, 484] width 255 height 63
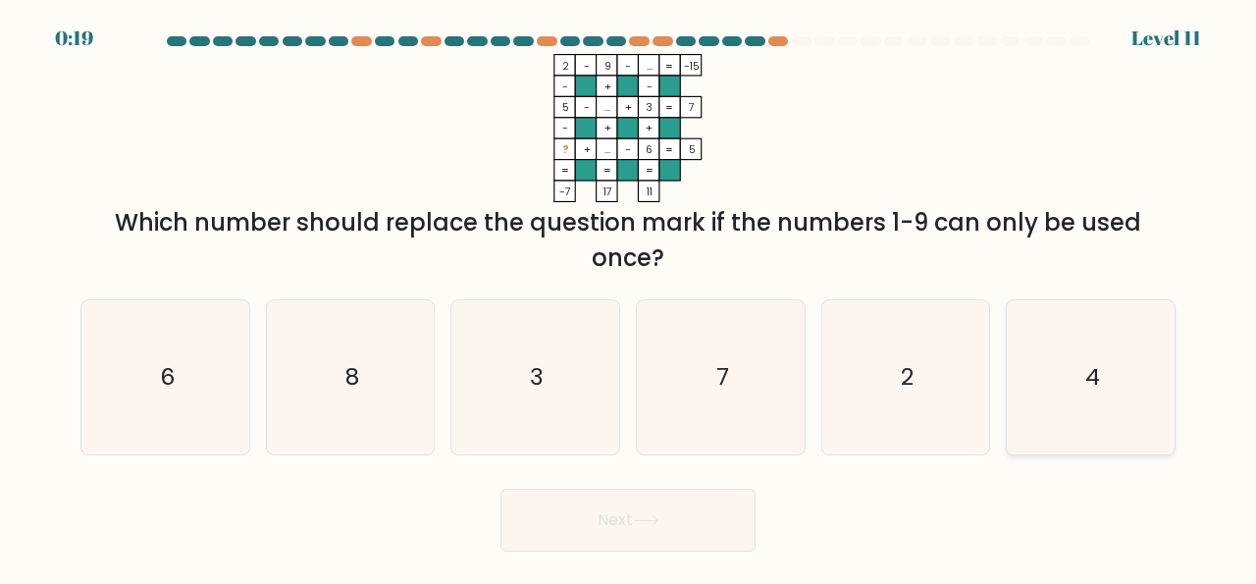
click at [1098, 399] on icon "4" at bounding box center [1090, 377] width 154 height 154
click at [629, 297] on input "f. 4" at bounding box center [628, 294] width 1 height 5
radio input "true"
click at [681, 550] on button "Next" at bounding box center [627, 520] width 255 height 63
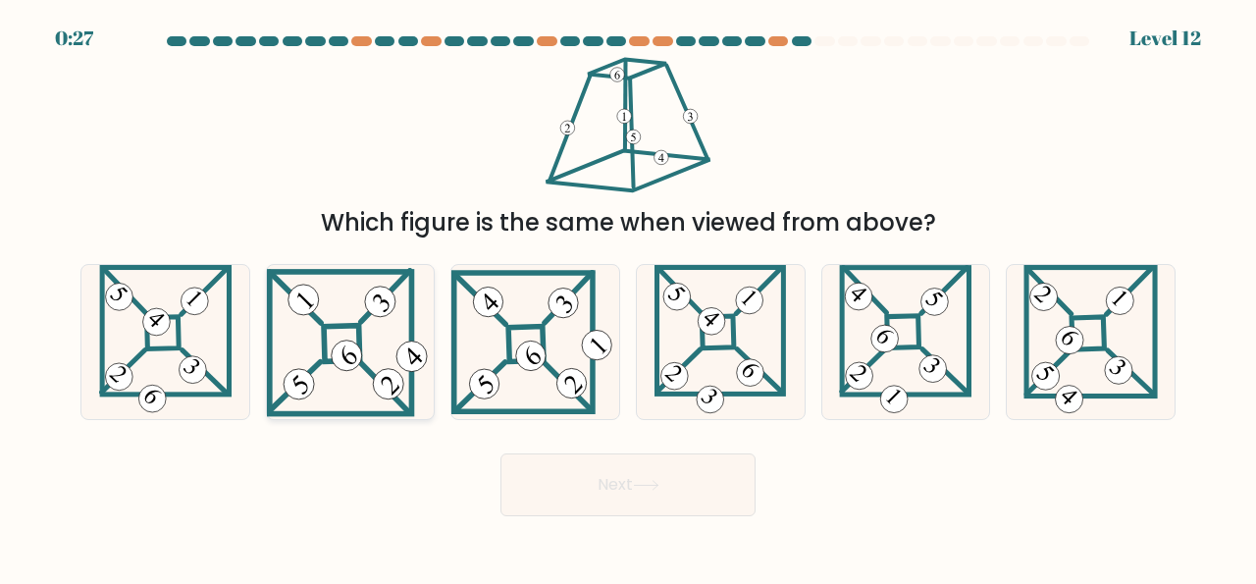
click at [359, 338] on 272 at bounding box center [342, 344] width 36 height 36
click at [628, 297] on input "b." at bounding box center [628, 294] width 1 height 5
radio input "true"
click at [604, 495] on button "Next" at bounding box center [627, 484] width 255 height 63
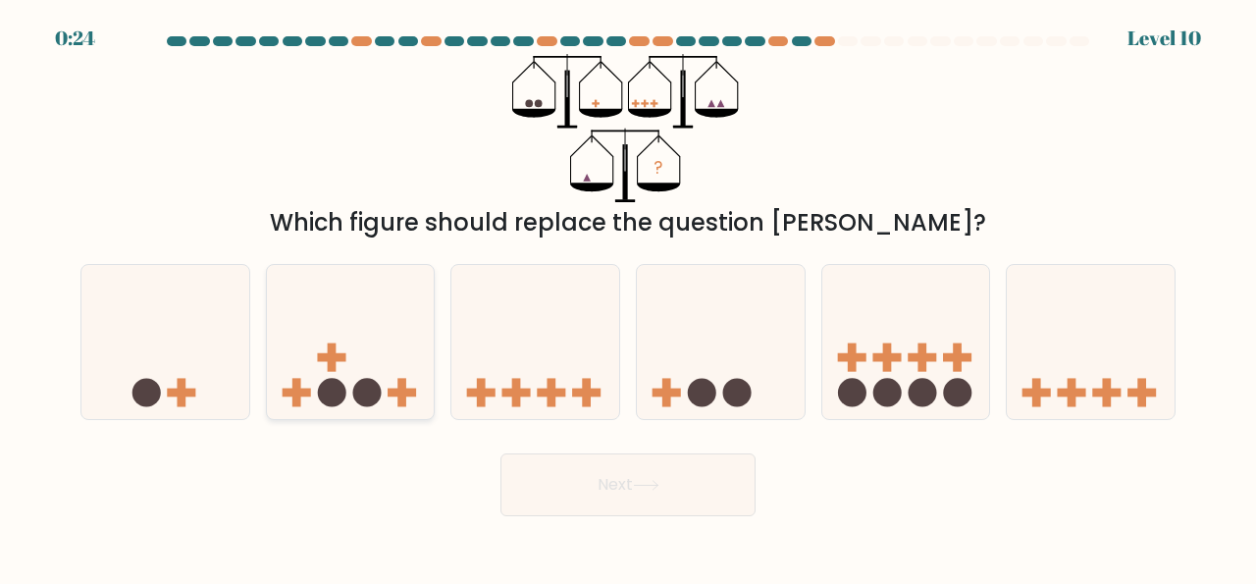
click at [330, 382] on circle at bounding box center [332, 393] width 28 height 28
click at [628, 297] on input "b." at bounding box center [628, 294] width 1 height 5
radio input "true"
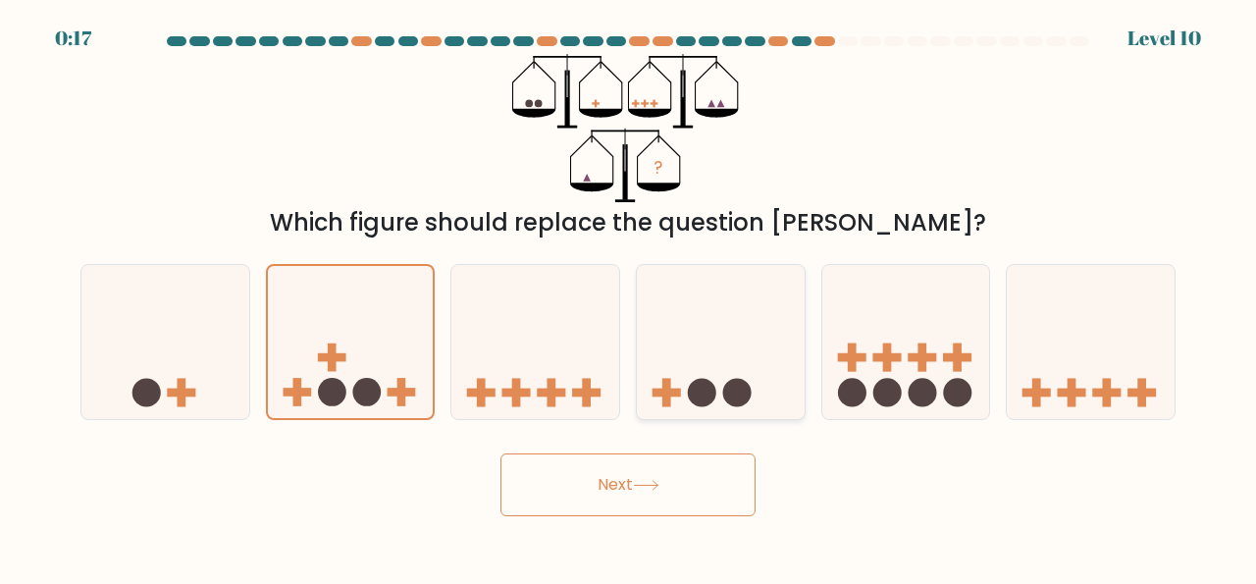
click at [690, 382] on icon at bounding box center [721, 342] width 168 height 138
click at [629, 297] on input "d." at bounding box center [628, 294] width 1 height 5
radio input "true"
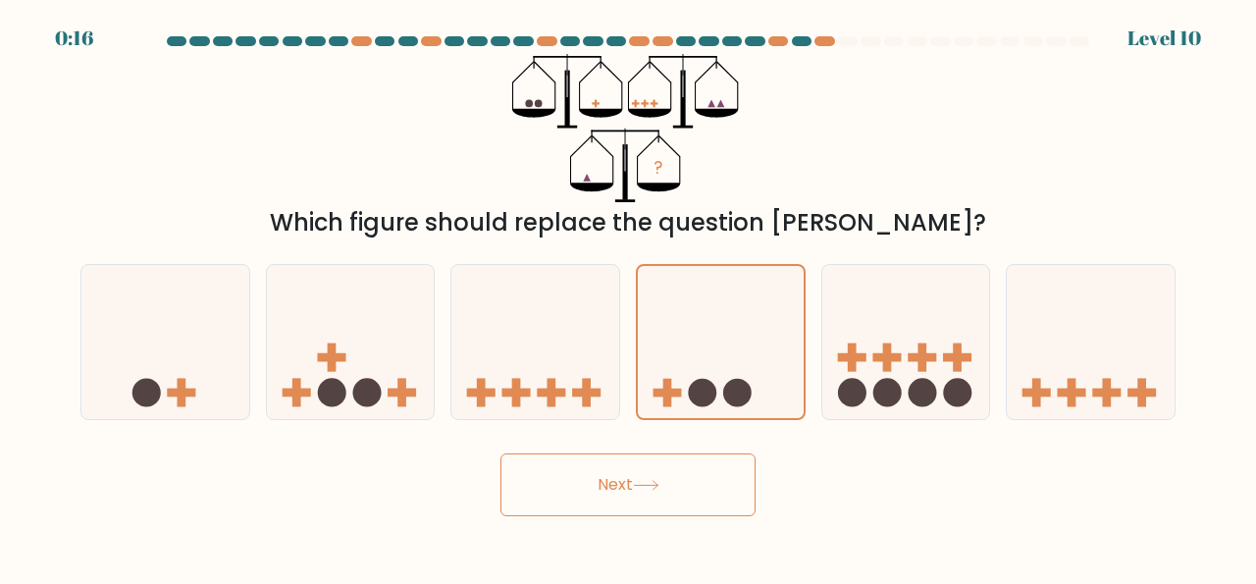
click at [617, 497] on button "Next" at bounding box center [627, 484] width 255 height 63
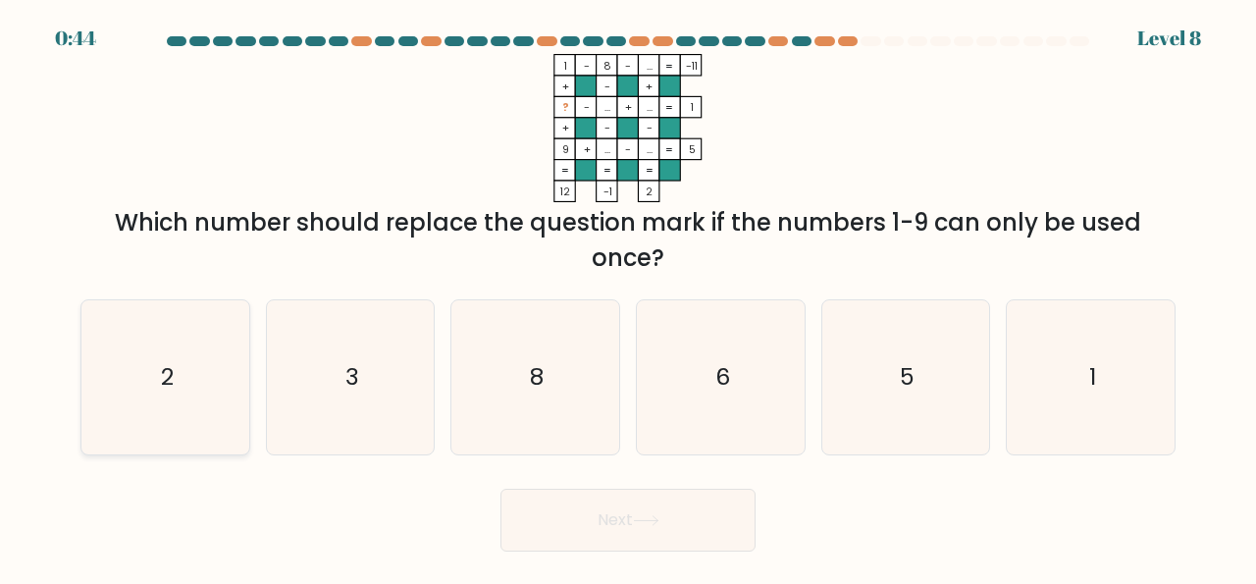
click at [195, 390] on icon "2" at bounding box center [165, 377] width 154 height 154
click at [628, 297] on input "a. 2" at bounding box center [628, 294] width 1 height 5
radio input "true"
click at [622, 528] on button "Next" at bounding box center [627, 520] width 255 height 63
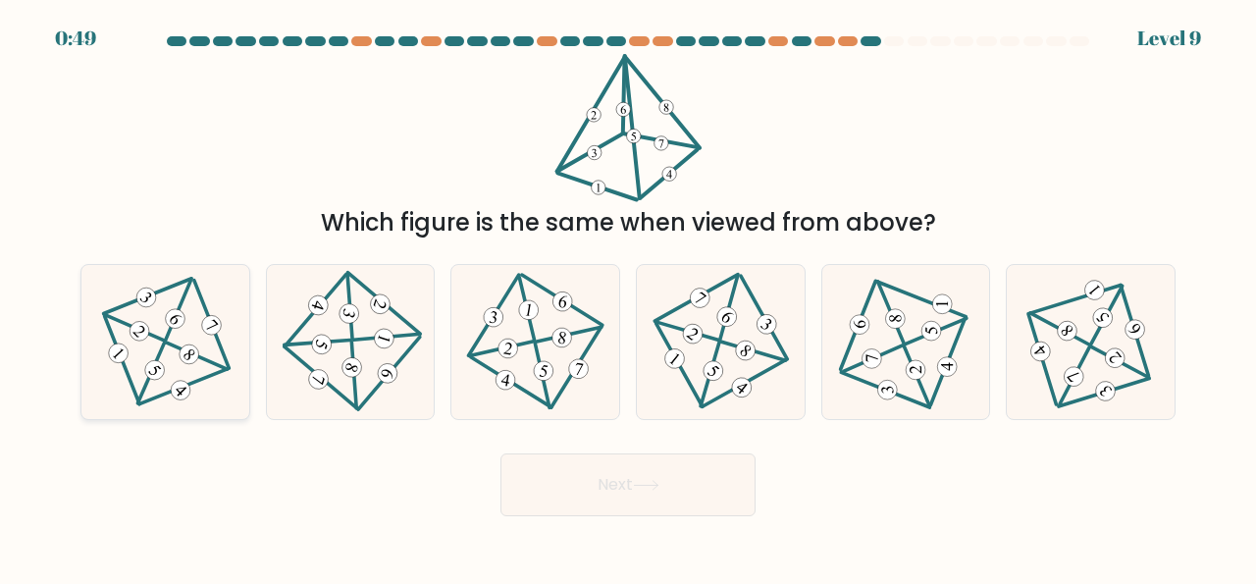
click at [185, 353] on 222 at bounding box center [189, 353] width 27 height 27
click at [628, 297] on input "a." at bounding box center [628, 294] width 1 height 5
radio input "true"
click at [673, 489] on button "Next" at bounding box center [627, 484] width 255 height 63
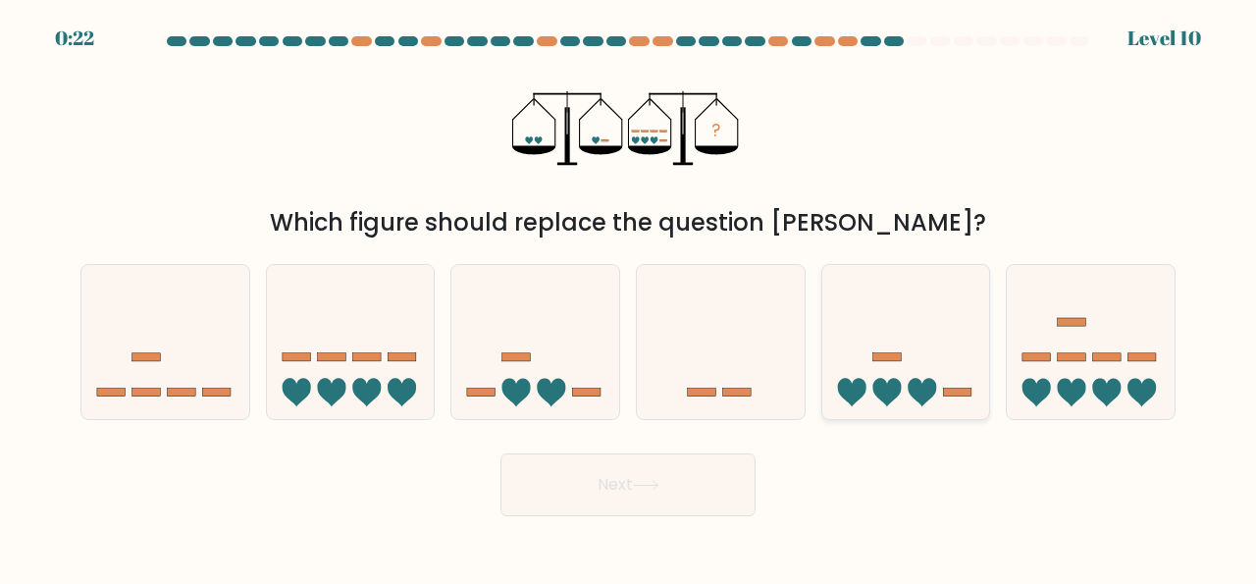
click at [900, 365] on icon at bounding box center [906, 342] width 168 height 138
click at [629, 297] on input "e." at bounding box center [628, 294] width 1 height 5
radio input "true"
click at [656, 461] on button "Next" at bounding box center [627, 484] width 255 height 63
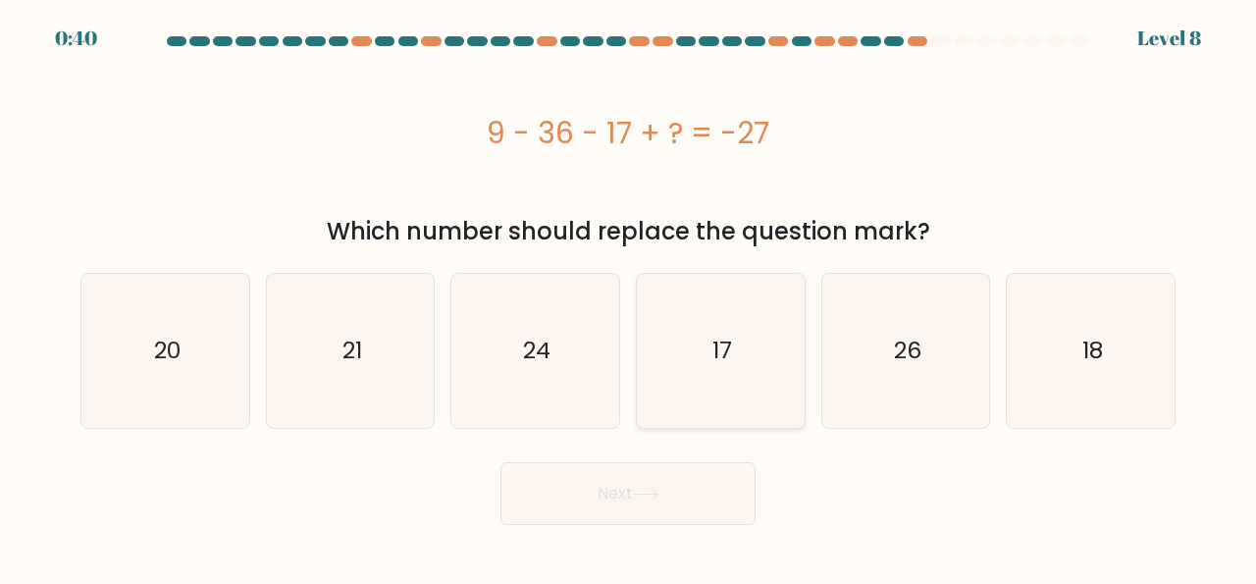
click at [730, 364] on icon "17" at bounding box center [721, 351] width 154 height 154
click at [629, 297] on input "d. 17" at bounding box center [628, 294] width 1 height 5
radio input "true"
click at [631, 492] on button "Next" at bounding box center [627, 493] width 255 height 63
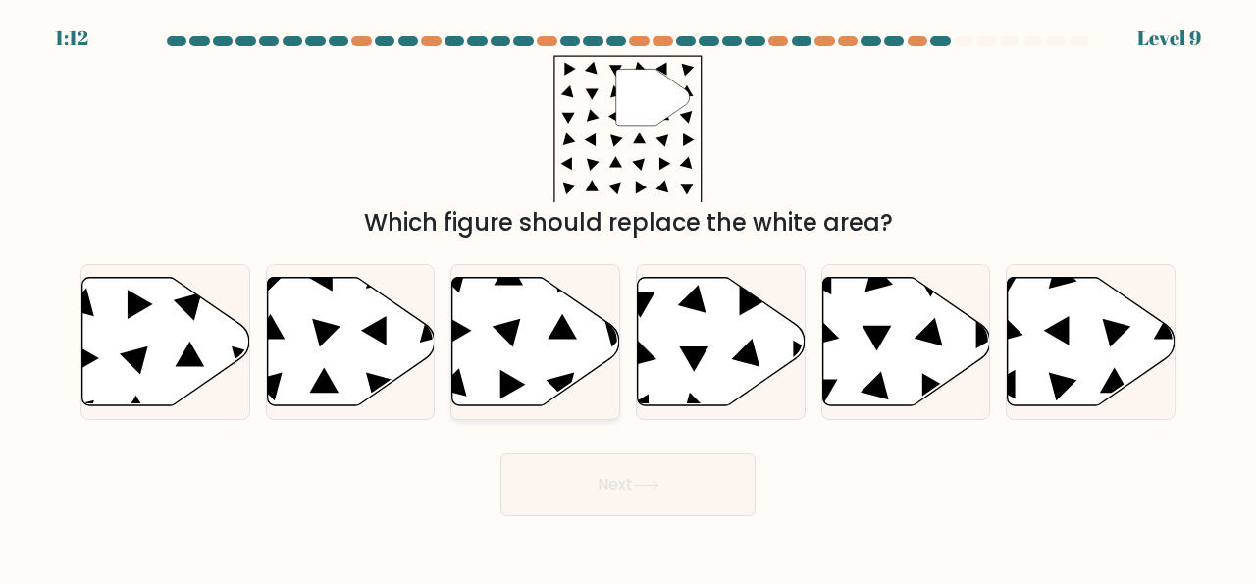
click at [572, 369] on icon at bounding box center [536, 342] width 168 height 129
click at [628, 297] on input "c." at bounding box center [628, 294] width 1 height 5
radio input "true"
click at [639, 503] on button "Next" at bounding box center [627, 484] width 255 height 63
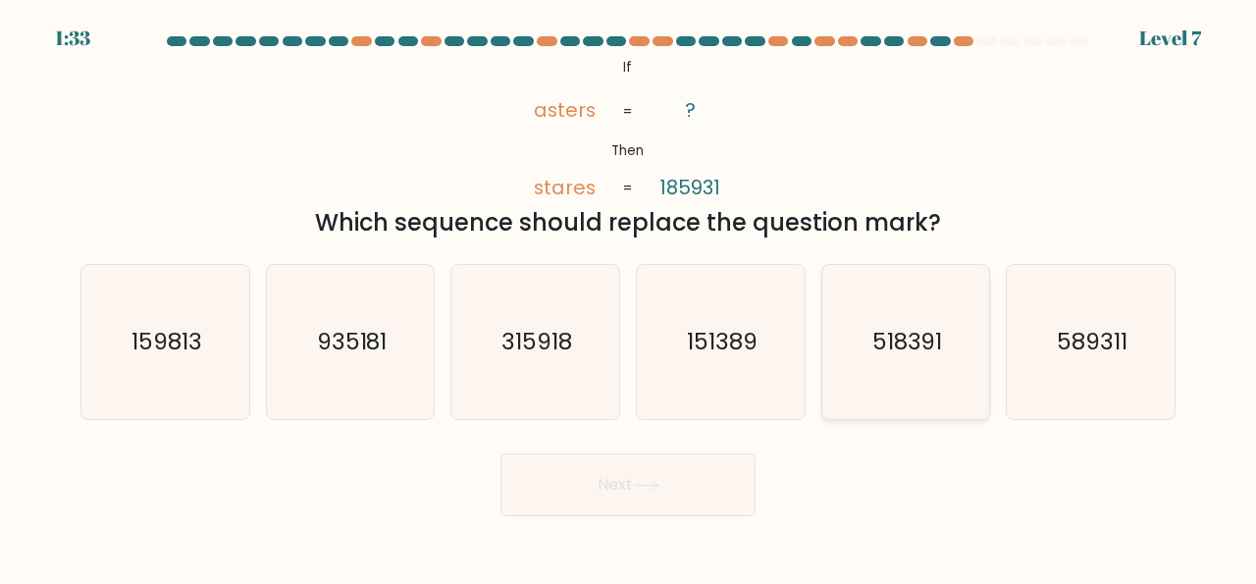
click at [892, 348] on text "518391" at bounding box center [907, 342] width 71 height 32
click at [629, 297] on input "e. 518391" at bounding box center [628, 294] width 1 height 5
radio input "true"
click at [572, 496] on button "Next" at bounding box center [627, 484] width 255 height 63
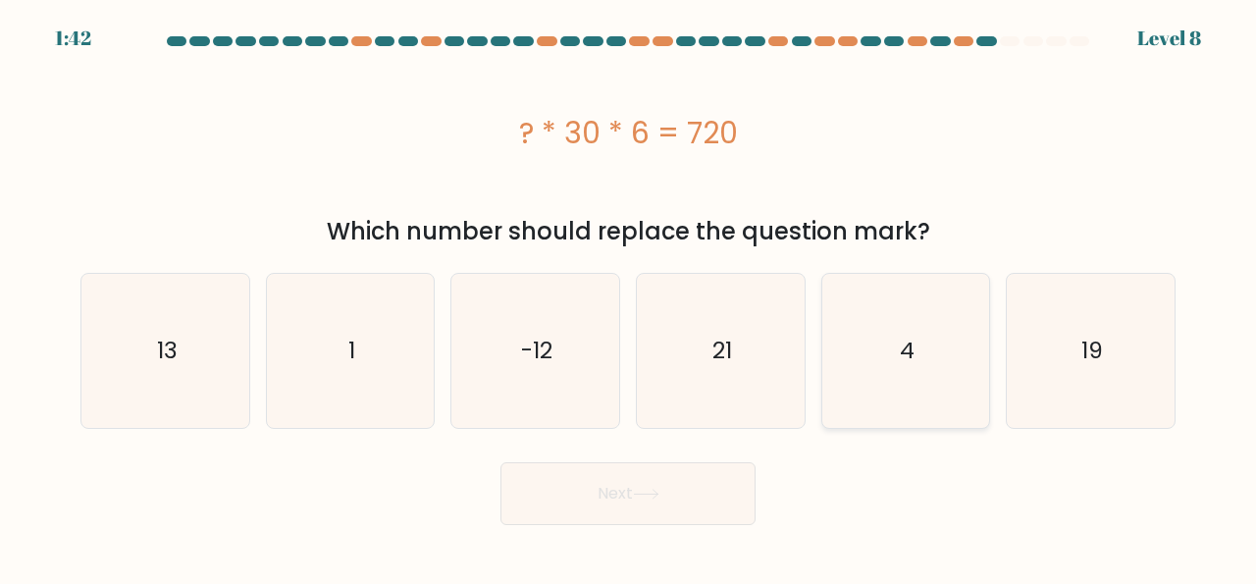
click at [920, 348] on icon "4" at bounding box center [906, 351] width 154 height 154
click at [629, 297] on input "e. 4" at bounding box center [628, 294] width 1 height 5
radio input "true"
click at [686, 491] on button "Next" at bounding box center [627, 493] width 255 height 63
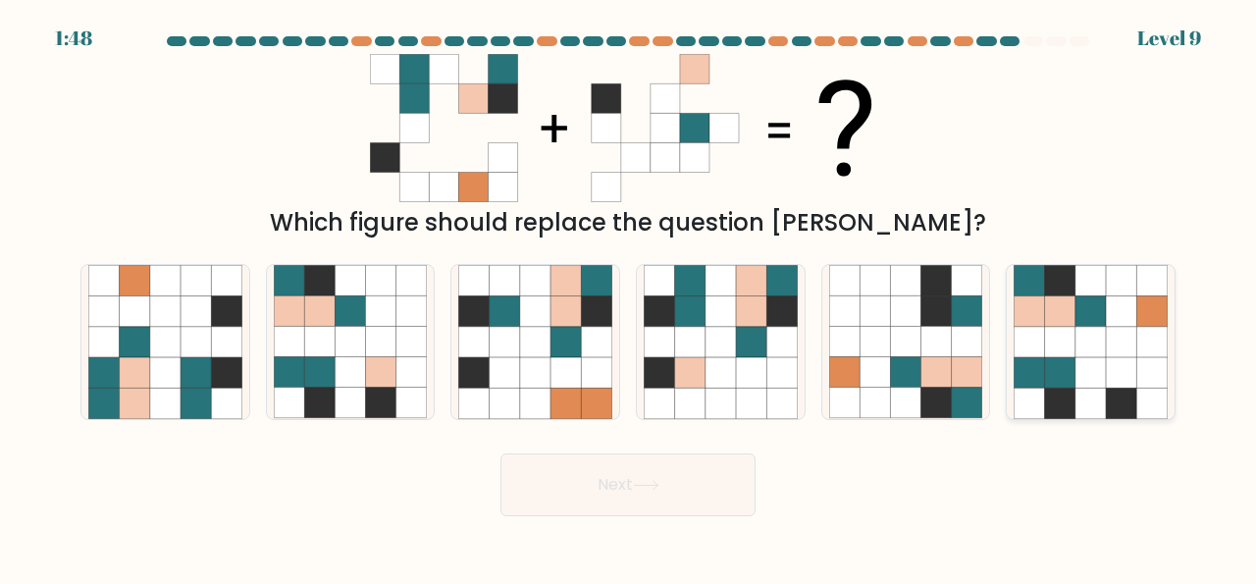
click at [1088, 341] on icon at bounding box center [1090, 342] width 30 height 30
click at [629, 297] on input "f." at bounding box center [628, 294] width 1 height 5
radio input "true"
click at [675, 486] on button "Next" at bounding box center [627, 484] width 255 height 63
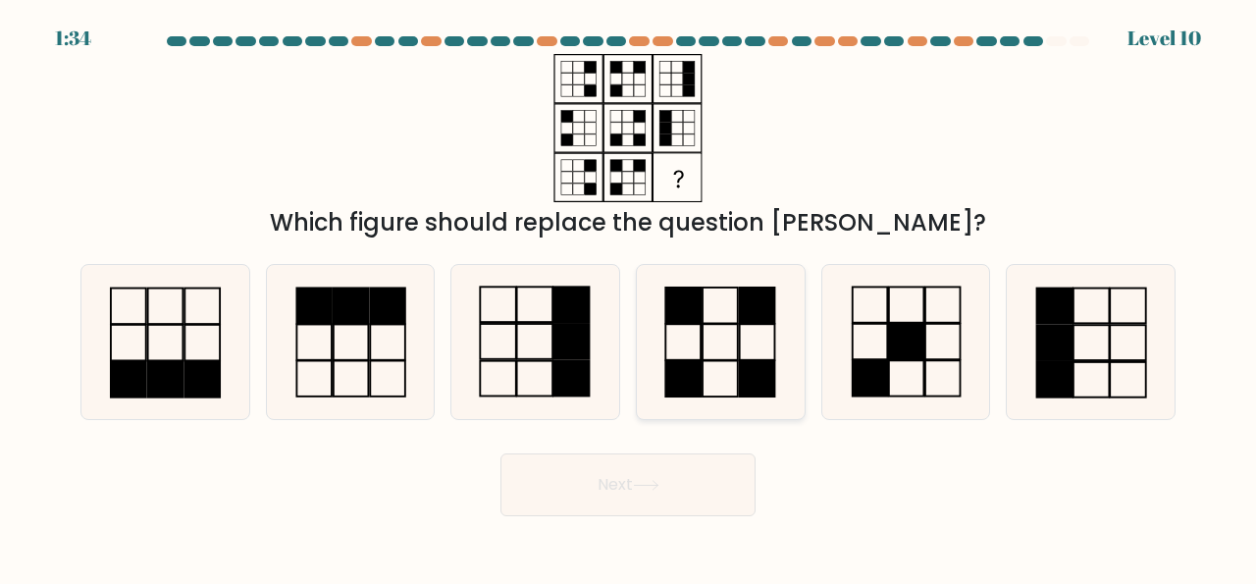
click at [738, 389] on rect at bounding box center [719, 378] width 35 height 35
click at [629, 297] on input "d." at bounding box center [628, 294] width 1 height 5
radio input "true"
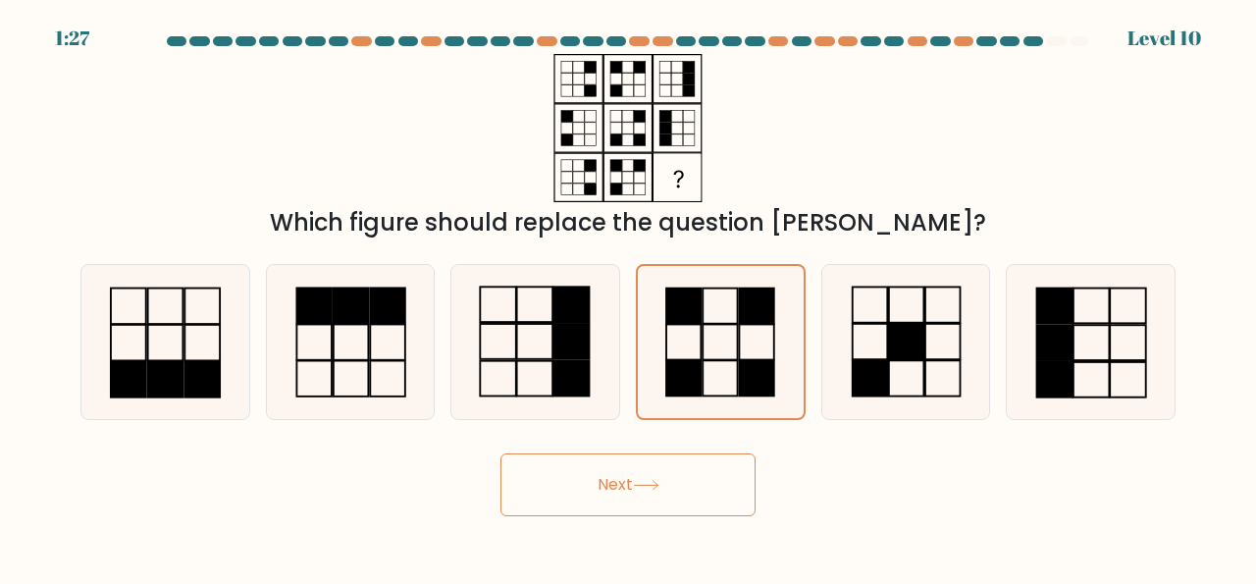
click at [645, 499] on button "Next" at bounding box center [627, 484] width 255 height 63
click at [670, 467] on button "Next" at bounding box center [627, 484] width 255 height 63
click at [648, 480] on button "Next" at bounding box center [627, 484] width 255 height 63
click at [554, 485] on button "Next" at bounding box center [627, 484] width 255 height 63
click at [614, 499] on button "Next" at bounding box center [627, 484] width 255 height 63
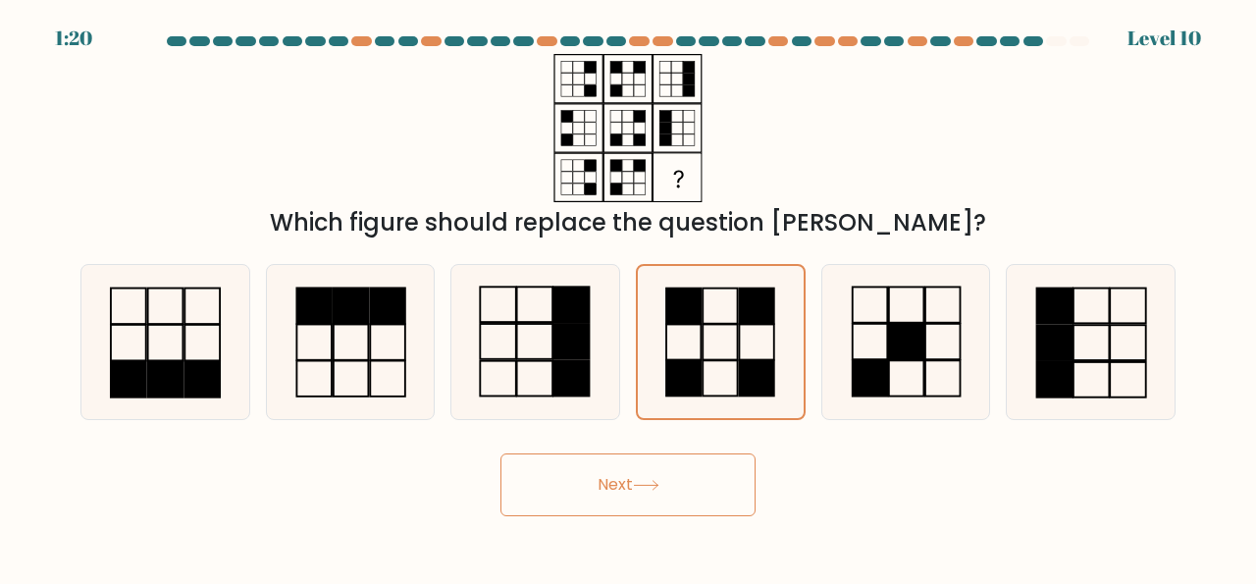
click at [614, 499] on button "Next" at bounding box center [627, 484] width 255 height 63
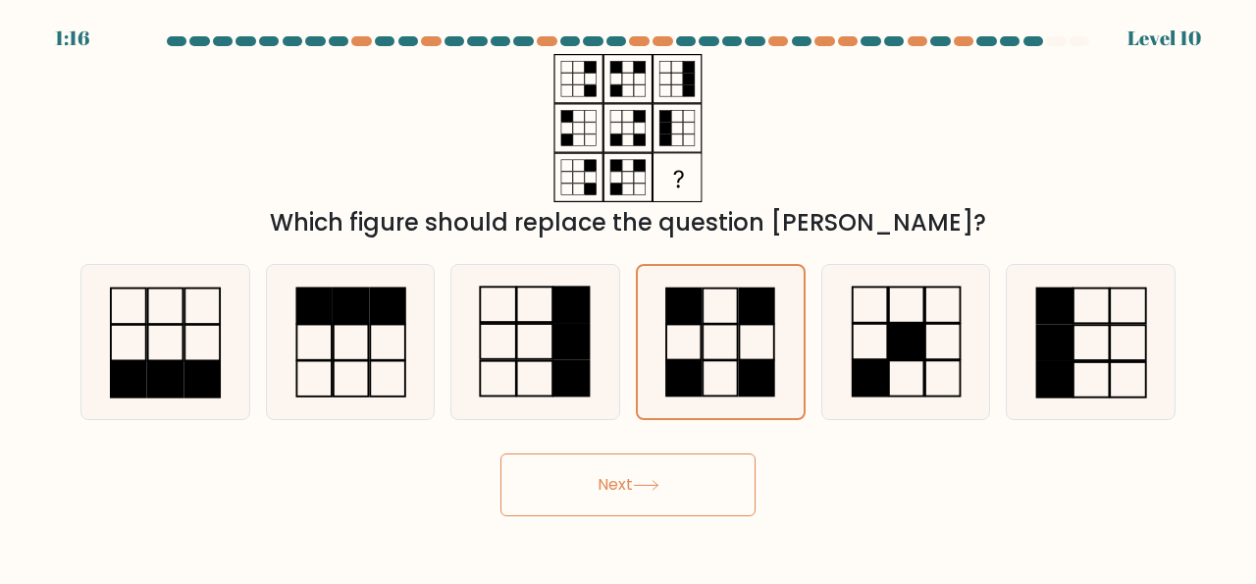
click at [616, 498] on button "Next" at bounding box center [627, 484] width 255 height 63
click at [635, 491] on button "Next" at bounding box center [627, 484] width 255 height 63
click at [287, 522] on body "1:08 Level 10" at bounding box center [628, 292] width 1256 height 584
click at [686, 476] on button "Next" at bounding box center [627, 484] width 255 height 63
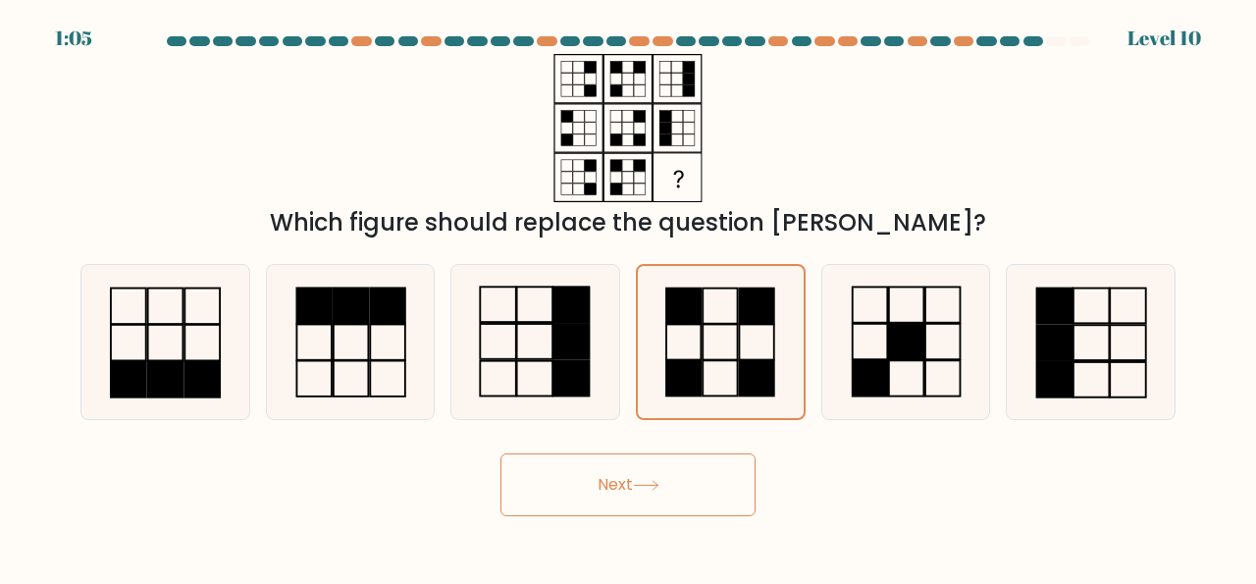
click at [686, 476] on button "Next" at bounding box center [627, 484] width 255 height 63
click at [729, 305] on icon at bounding box center [720, 342] width 152 height 152
click at [629, 297] on input "d." at bounding box center [628, 294] width 1 height 5
click at [663, 476] on button "Next" at bounding box center [627, 484] width 255 height 63
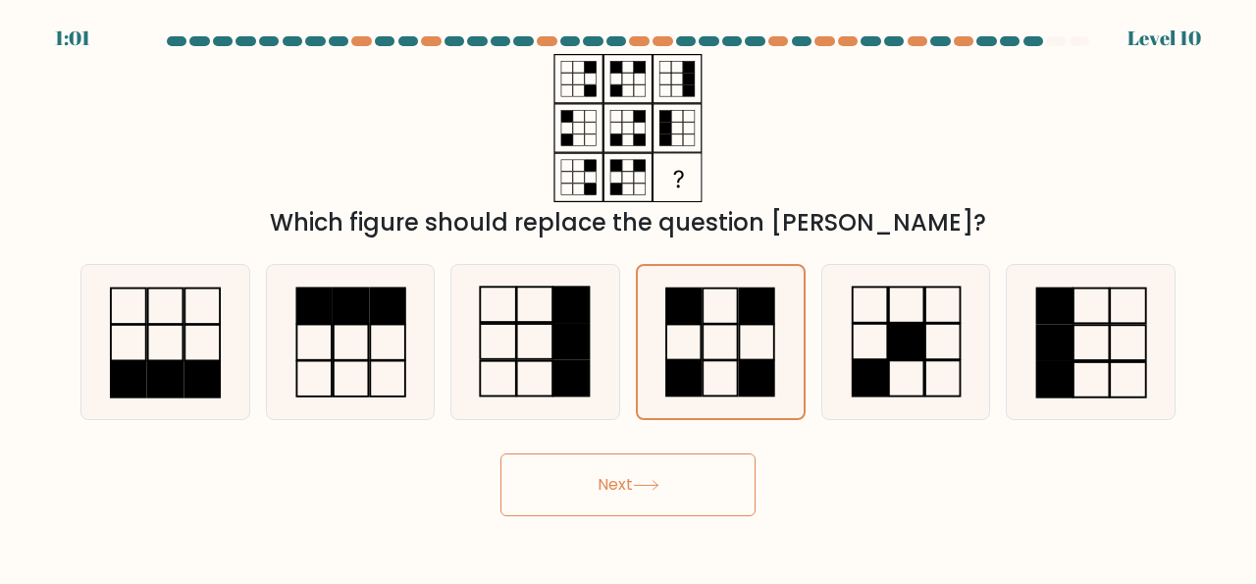
click at [663, 476] on button "Next" at bounding box center [627, 484] width 255 height 63
click at [657, 479] on button "Next" at bounding box center [627, 484] width 255 height 63
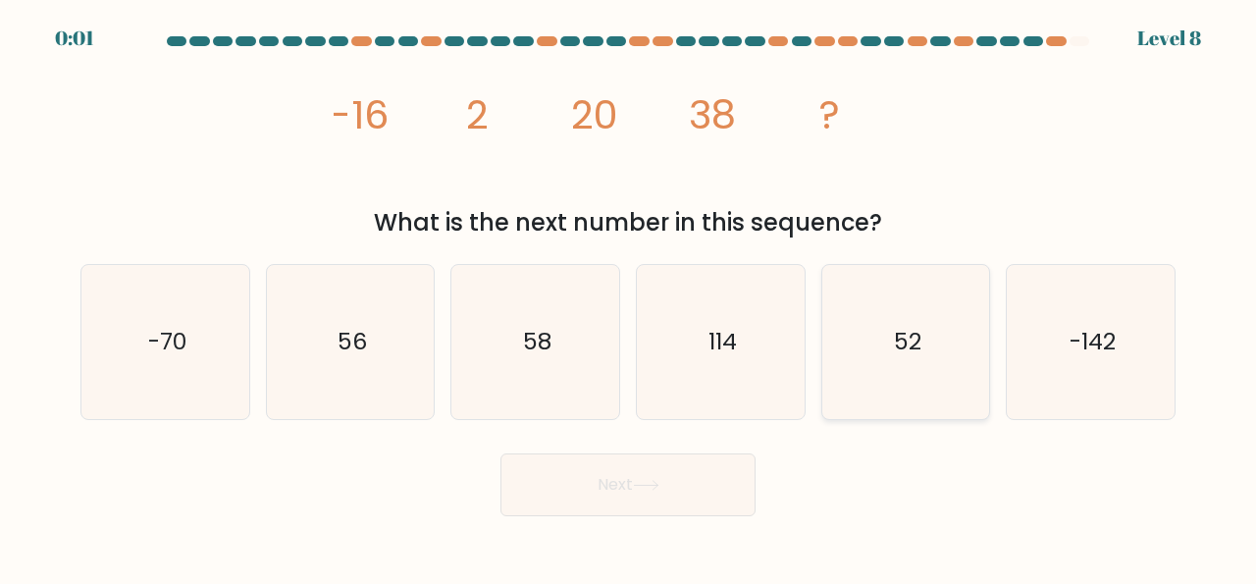
click at [884, 344] on icon "52" at bounding box center [906, 342] width 154 height 154
click at [629, 297] on input "e. 52" at bounding box center [628, 294] width 1 height 5
radio input "true"
click at [670, 459] on div "Next" at bounding box center [628, 479] width 1118 height 73
